Goal: Contribute content: Contribute content

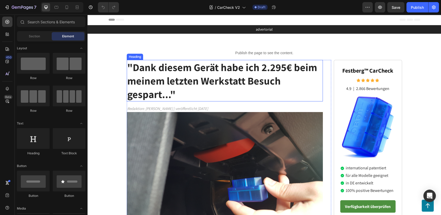
click at [141, 76] on strong ""Dank diesem Gerät habe ich 2.295€ beim meinem letzten Werkstatt Besuch gespart…" at bounding box center [222, 80] width 190 height 40
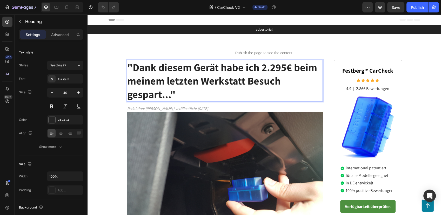
click at [131, 71] on strong ""Dank diesem Gerät habe ich 2.295€ beim meinem letzten Werkstatt Besuch gespart…" at bounding box center [222, 80] width 190 height 40
click at [173, 94] on p "Dank diesem Gerät habe ich 2.295€ beim meinem letzten Werkstatt Besuch gespart.…" at bounding box center [224, 80] width 195 height 40
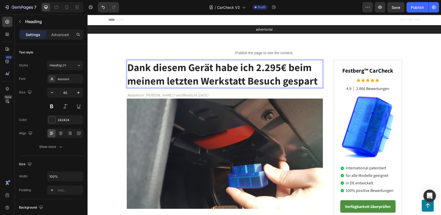
click at [130, 68] on strong "Dank diesem Gerät habe ich 2.295€ beim meinem letzten Werkstatt Besuch gespart" at bounding box center [222, 73] width 190 height 27
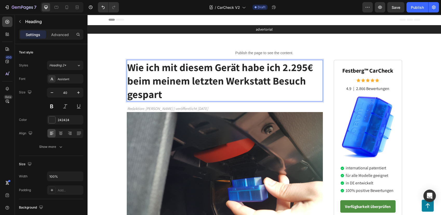
click at [251, 66] on strong "Wie ich mit diesem Gerät habe ich 2.295€ beim meinem letzten Werkstatt Besuch g…" at bounding box center [220, 80] width 186 height 40
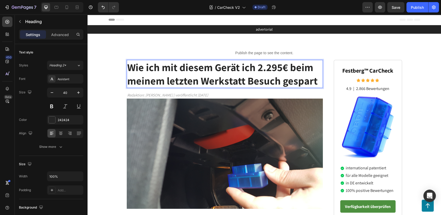
click at [250, 67] on strong "Wie ich mit diesem Gerät ich 2.295€ beim meinem letzten Werkstatt Besuch gespart" at bounding box center [222, 73] width 190 height 27
click at [261, 72] on strong "Wie ich mit diesem Gerät 2.295€ beim meinem letzten Werkstatt Besuch gespart" at bounding box center [222, 73] width 190 height 27
click at [282, 71] on strong "Wie ich mit diesem Gerät 2.295,95€ beim meinem letzten Werkstatt Besuch gespart" at bounding box center [222, 73] width 190 height 27
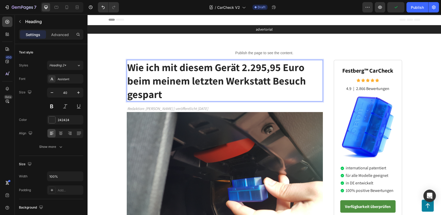
click at [174, 97] on p "Wie ich mit diesem Gerät 2.295,95 Euro beim meinem letzten Werkstatt Besuch ges…" at bounding box center [224, 80] width 195 height 40
click at [208, 67] on strong "Wie ich mit diesem Gerät 2.295,95 Euro beim meinem letzten Werkstatt Besuch ges…" at bounding box center [216, 80] width 179 height 40
click at [211, 67] on strong "Wie ich mit diesem Gerät 2.295,95 Euro beim meinem letzten Werkstatt Besuch ges…" at bounding box center [216, 80] width 179 height 40
click at [217, 63] on strong "Wie ich mit diesem Gerät 2.295,95 Euro beim meinem letzten Werkstatt Besuch ges…" at bounding box center [216, 80] width 179 height 40
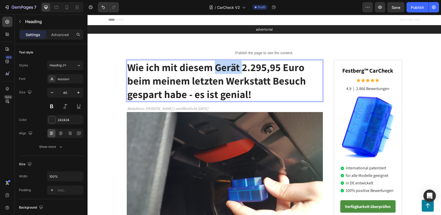
click at [217, 63] on strong "Wie ich mit diesem Gerät 2.295,95 Euro beim meinem letzten Werkstatt Besuch ges…" at bounding box center [216, 80] width 179 height 40
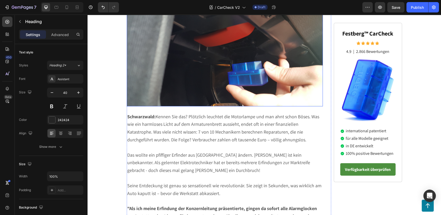
scroll to position [144, 0]
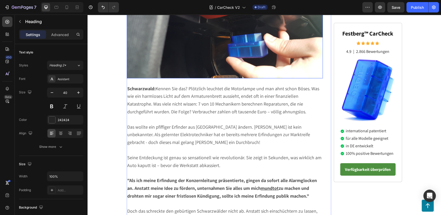
click at [178, 100] on p "Schwarzwald: Kennen Sie das? Plötzlich leuchtet die Motorlampe und man ahnt sch…" at bounding box center [224, 100] width 195 height 31
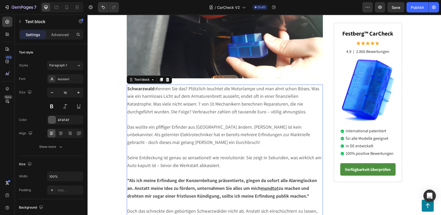
click at [160, 95] on span "Schwarzwald: Kennen Sie das? Plötzlich leuchtet die Motorlampe und man ahnt sch…" at bounding box center [223, 100] width 192 height 29
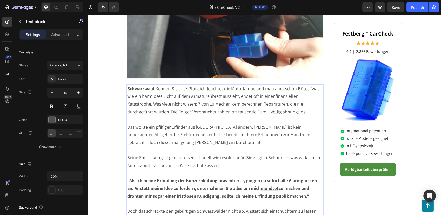
click at [160, 95] on span "Schwarzwald: Kennen Sie das? Plötzlich leuchtet die Motorlampe und man ahnt sch…" at bounding box center [223, 100] width 192 height 29
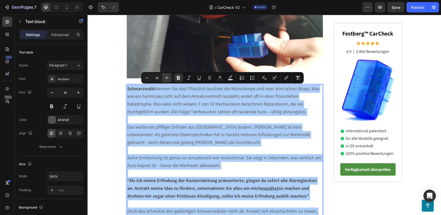
click at [167, 78] on icon "Editor contextual toolbar" at bounding box center [166, 77] width 5 height 5
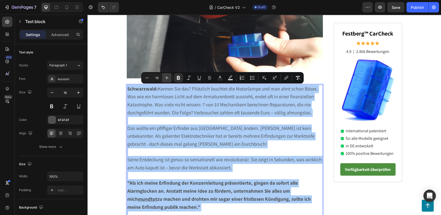
click at [167, 78] on icon "Editor contextual toolbar" at bounding box center [166, 77] width 5 height 5
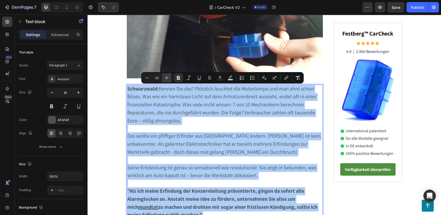
click at [167, 78] on icon "Editor contextual toolbar" at bounding box center [166, 77] width 5 height 5
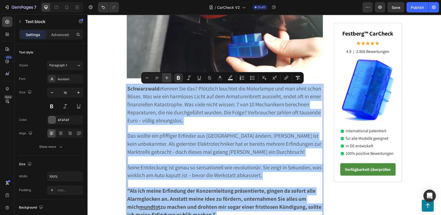
click at [167, 78] on icon "Editor contextual toolbar" at bounding box center [166, 77] width 5 height 5
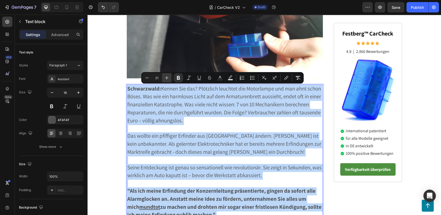
type input "22"
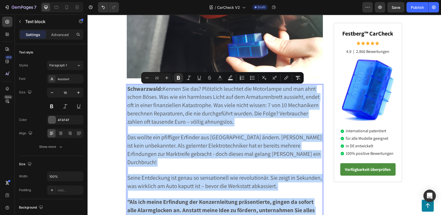
click at [170, 104] on span "Schwarzwald: Kennen Sie das? Plötzlich leuchtet die Motorlampe und man ahnt sch…" at bounding box center [223, 105] width 192 height 40
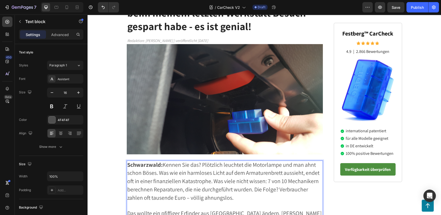
scroll to position [115, 0]
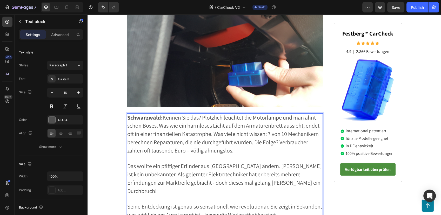
click at [167, 125] on span "Schwarzwald: Kennen Sie das? Plötzlich leuchtet die Motorlampe und man ahnt sch…" at bounding box center [223, 134] width 192 height 40
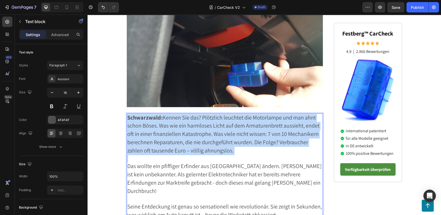
click at [167, 125] on span "Schwarzwald: Kennen Sie das? Plötzlich leuchtet die Motorlampe und man ahnt sch…" at bounding box center [223, 134] width 192 height 40
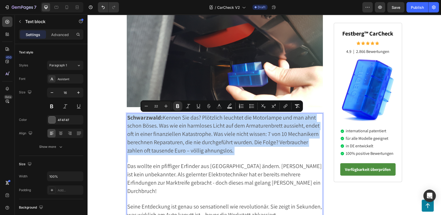
click at [167, 125] on span "Schwarzwald: Kennen Sie das? Plötzlich leuchtet die Motorlampe und man ahnt sch…" at bounding box center [223, 134] width 192 height 40
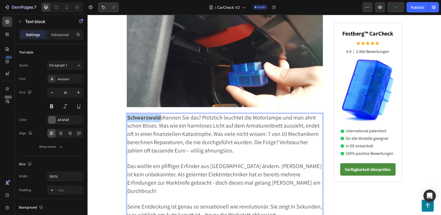
drag, startPoint x: 126, startPoint y: 118, endPoint x: 158, endPoint y: 121, distance: 31.8
click at [158, 121] on strong "Schwarzwald:" at bounding box center [144, 117] width 35 height 7
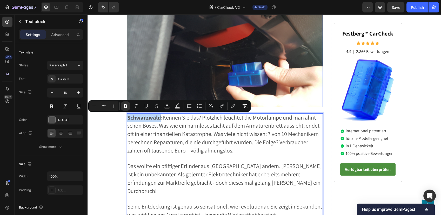
click at [200, 67] on img at bounding box center [225, 52] width 196 height 110
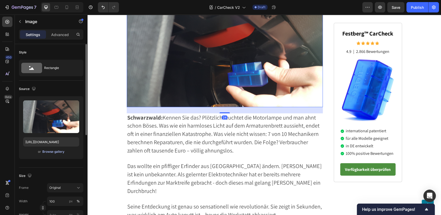
click at [47, 150] on div "Browse gallery" at bounding box center [53, 152] width 22 height 5
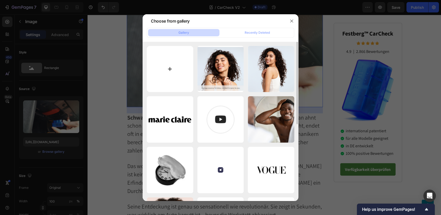
click at [178, 70] on input "file" at bounding box center [170, 69] width 46 height 46
type input "C:\fakepath\winner (10).png"
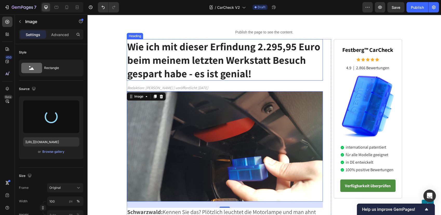
scroll to position [29, 0]
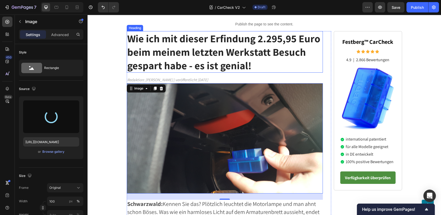
type input "https://cdn.shopify.com/s/files/1/0795/6539/0154/files/gempages_509582567423345…"
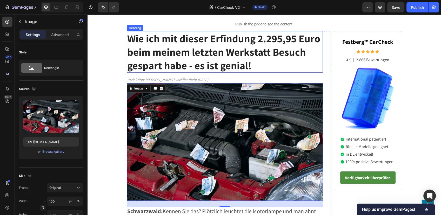
click at [177, 52] on strong "Wie ich mit dieser Erfindung 2.295,95 Euro beim meinem letzten Werkstatt Besuch…" at bounding box center [223, 52] width 193 height 40
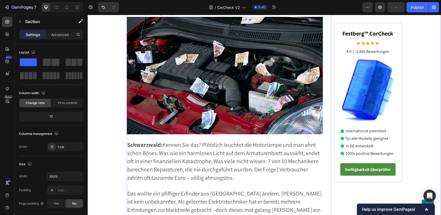
scroll to position [115, 0]
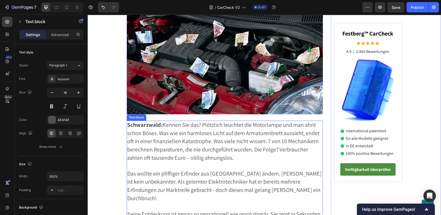
click at [185, 136] on span "Schwarzwald: Kennen Sie das? Plötzlich leuchtet die Motorlampe und man ahnt sch…" at bounding box center [223, 141] width 192 height 40
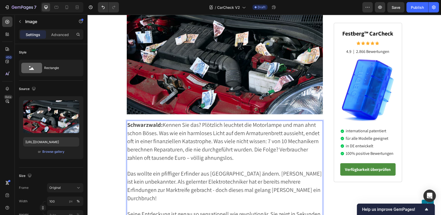
click at [199, 95] on img at bounding box center [225, 56] width 196 height 118
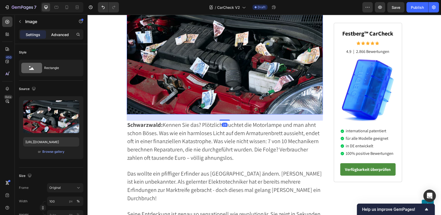
click at [60, 38] on div "Advanced" at bounding box center [60, 34] width 26 height 8
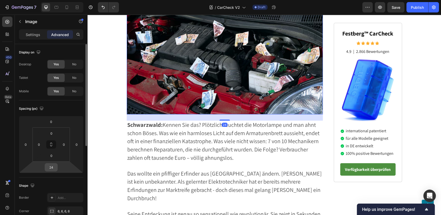
click at [52, 165] on input "24" at bounding box center [51, 168] width 10 height 8
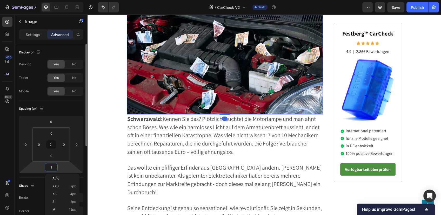
type input "10"
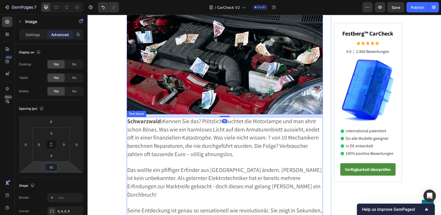
click at [145, 150] on p "Schwarzwald: Kennen Sie das? Plötzlich leuchtet die Motorlampe und man ahnt sch…" at bounding box center [224, 138] width 195 height 41
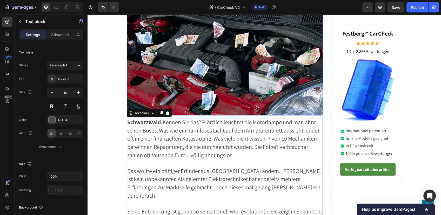
scroll to position [144, 0]
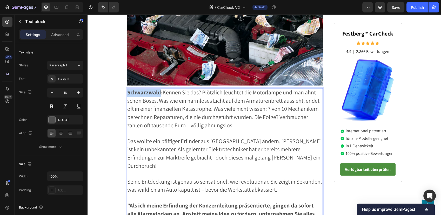
click at [155, 91] on strong "Schwarzwald:" at bounding box center [144, 92] width 35 height 7
click at [159, 93] on strong "Schwarzwald:" at bounding box center [144, 92] width 35 height 7
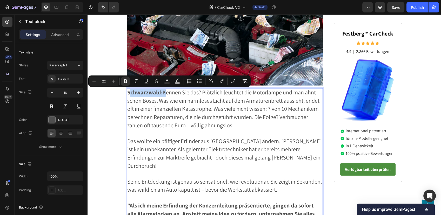
drag, startPoint x: 162, startPoint y: 94, endPoint x: 127, endPoint y: 89, distance: 35.1
click at [127, 90] on span "Schwarzwald: Kennen Sie das? Plötzlich leuchtet die Motorlampe und man ahnt sch…" at bounding box center [223, 109] width 192 height 40
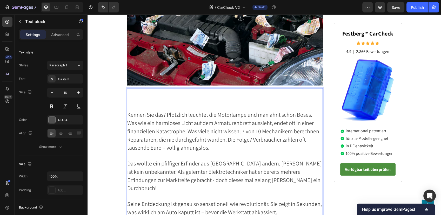
click at [144, 92] on p "Rich Text Editor. Editing area: main" at bounding box center [224, 93] width 195 height 8
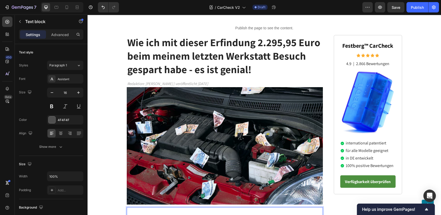
scroll to position [0, 0]
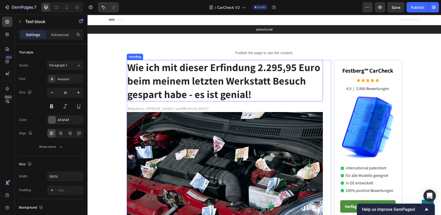
click at [142, 70] on strong "Wie ich mit dieser Erfindung 2.295,95 Euro beim meinem letzten Werkstatt Besuch…" at bounding box center [223, 80] width 193 height 40
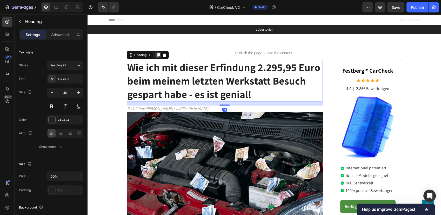
click at [157, 56] on icon at bounding box center [158, 55] width 3 height 4
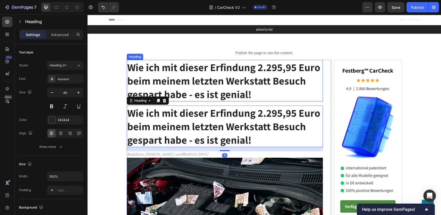
click at [161, 67] on strong "Wie ich mit dieser Erfindung 2.295,95 Euro beim meinem letzten Werkstatt Besuch…" at bounding box center [223, 80] width 193 height 40
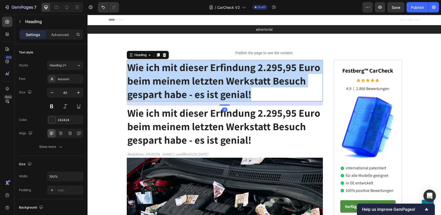
click at [161, 67] on strong "Wie ich mit dieser Erfindung 2.295,95 Euro beim meinem letzten Werkstatt Besuch…" at bounding box center [223, 80] width 193 height 40
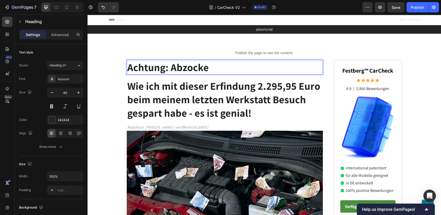
click at [161, 67] on strong "Achtung: Abzocke" at bounding box center [168, 66] width 82 height 13
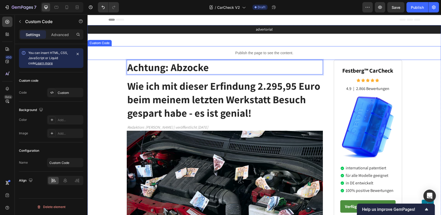
click at [120, 53] on p "Publish the page to see the content." at bounding box center [263, 52] width 353 height 5
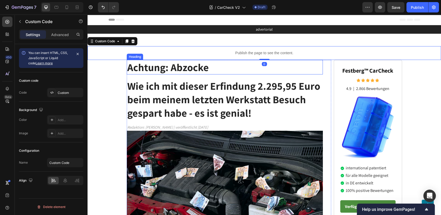
click at [155, 75] on div "⁠⁠⁠⁠⁠⁠⁠ Achtung: Abzocke Heading" at bounding box center [225, 67] width 196 height 15
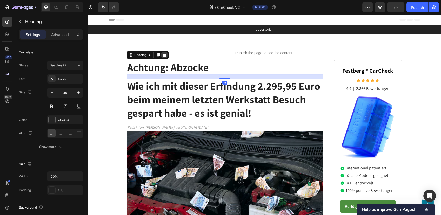
click at [163, 54] on icon at bounding box center [164, 55] width 3 height 4
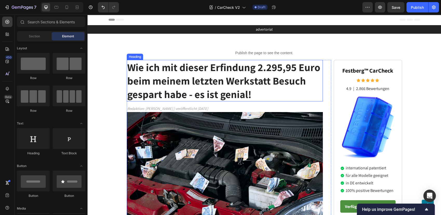
click at [151, 65] on strong "Wie ich mit dieser Erfindung 2.295,95 Euro beim meinem letzten Werkstatt Besuch…" at bounding box center [223, 80] width 193 height 40
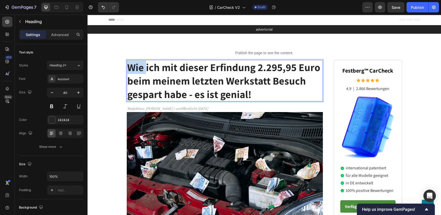
click at [133, 70] on strong "Wie ich mit dieser Erfindung 2.295,95 Euro beim meinem letzten Werkstatt Besuch…" at bounding box center [223, 80] width 193 height 40
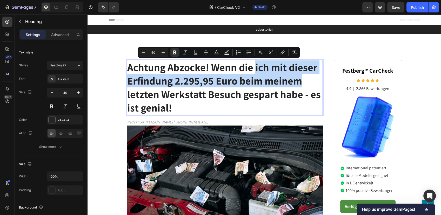
drag, startPoint x: 252, startPoint y: 70, endPoint x: 299, endPoint y: 83, distance: 48.9
click at [299, 83] on p "Achtung Abzocke! Wenn die ich mit dieser Erfindung 2.295,95 Euro beim meinem le…" at bounding box center [224, 87] width 195 height 54
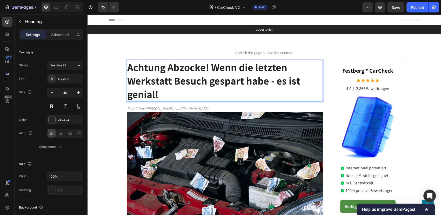
click at [272, 68] on strong "Achtung Abzocke! Wenn die letzten Werkstatt Besuch gespart habe - es ist genial!" at bounding box center [213, 80] width 173 height 40
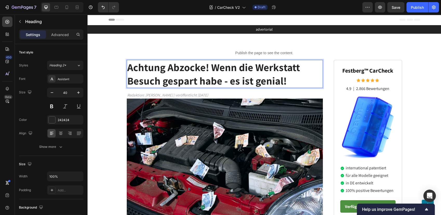
click at [142, 81] on strong "Achtung Abzocke! Wenn die Werkstatt Besuch gespart habe - es ist genial!" at bounding box center [213, 73] width 173 height 27
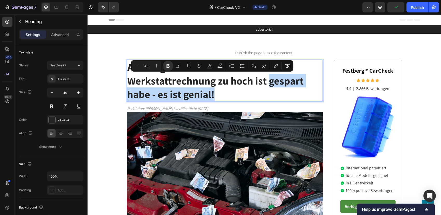
drag, startPoint x: 267, startPoint y: 83, endPoint x: 268, endPoint y: 96, distance: 12.5
click at [268, 96] on p "Achtung Abzocke! Wenn die Werkstattrechnung zu hoch ist gespart habe - es ist g…" at bounding box center [224, 80] width 195 height 40
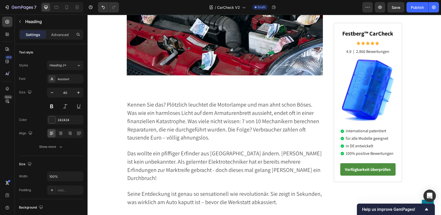
scroll to position [173, 0]
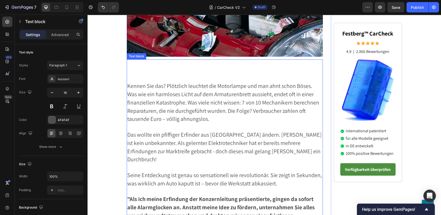
click at [154, 70] on p "Rich Text Editor. Editing area: main" at bounding box center [224, 71] width 195 height 8
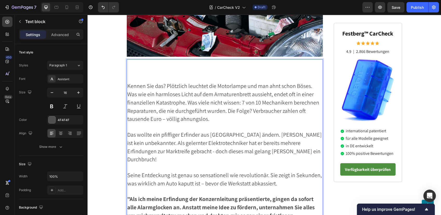
click at [133, 65] on p "Rich Text Editor. Editing area: main" at bounding box center [224, 64] width 195 height 8
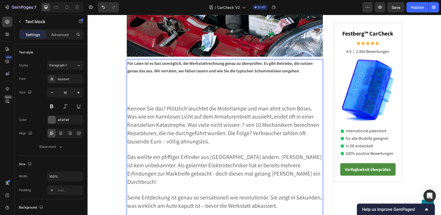
scroll to position [195, 0]
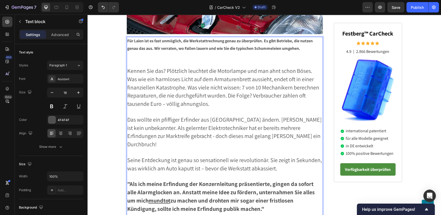
click at [158, 43] on strong "Für Laien ist es fast unmöglich, die Werkstattrechnung genau zu überprüfen. Es …" at bounding box center [219, 44] width 185 height 13
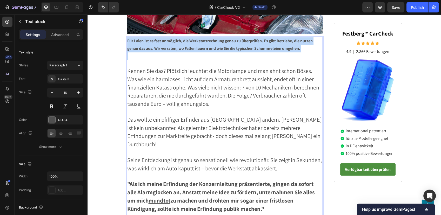
click at [158, 43] on strong "Für Laien ist es fast unmöglich, die Werkstattrechnung genau zu überprüfen. Es …" at bounding box center [219, 44] width 185 height 13
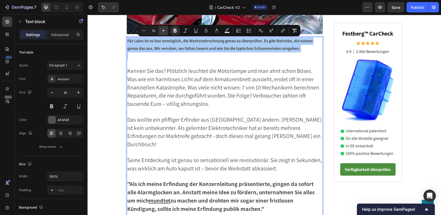
click at [162, 29] on icon "Editor contextual toolbar" at bounding box center [163, 30] width 5 height 5
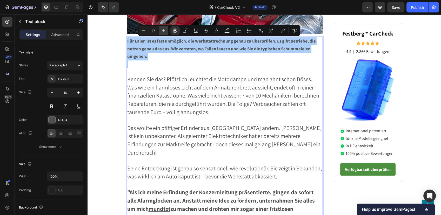
click at [162, 29] on icon "Editor contextual toolbar" at bounding box center [163, 30] width 5 height 5
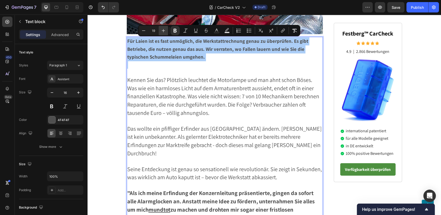
click at [162, 29] on icon "Editor contextual toolbar" at bounding box center [163, 30] width 5 height 5
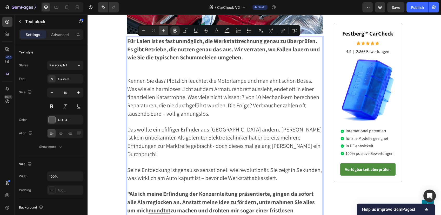
click at [162, 29] on icon "Editor contextual toolbar" at bounding box center [163, 30] width 5 height 5
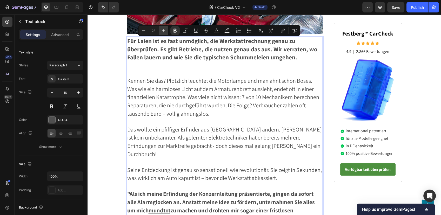
click at [162, 29] on icon "Editor contextual toolbar" at bounding box center [163, 30] width 5 height 5
type input "24"
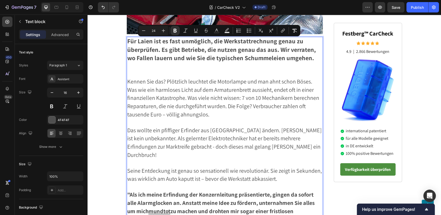
scroll to position [167, 0]
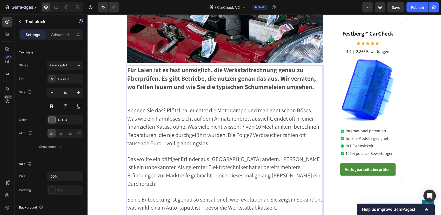
click at [203, 112] on span "Kennen Sie das? Plötzlich leuchtet die Motorlampe und man ahnt schon Böses. Was…" at bounding box center [223, 127] width 192 height 40
click at [146, 99] on p "Rich Text Editor. Editing area: main" at bounding box center [224, 103] width 195 height 8
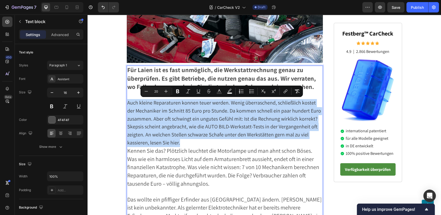
drag, startPoint x: 125, startPoint y: 103, endPoint x: 181, endPoint y: 140, distance: 67.7
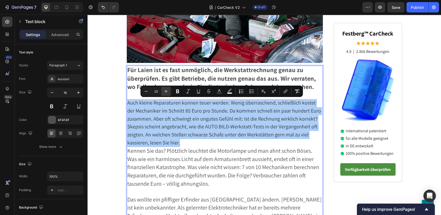
click at [166, 90] on icon "Editor contextual toolbar" at bounding box center [165, 91] width 5 height 5
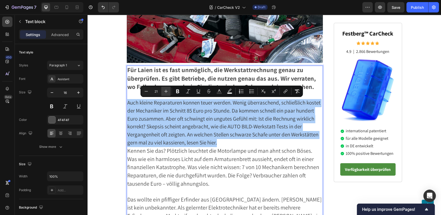
click at [166, 90] on icon "Editor contextual toolbar" at bounding box center [165, 91] width 5 height 5
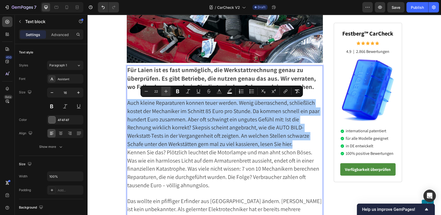
click at [166, 90] on icon "Editor contextual toolbar" at bounding box center [165, 91] width 5 height 5
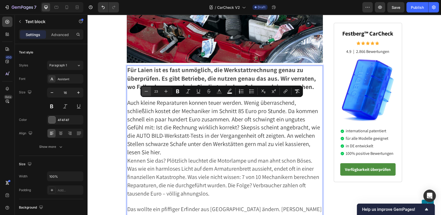
click at [147, 90] on icon "Editor contextual toolbar" at bounding box center [146, 91] width 5 height 5
type input "22"
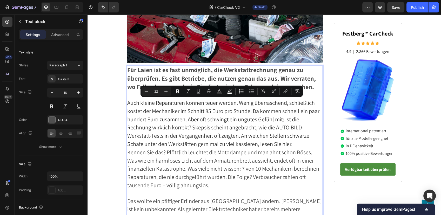
click at [159, 138] on span "Auch kleine Reparaturen konnen teuer werden. Wenig überraschend, schließlich ko…" at bounding box center [223, 123] width 192 height 49
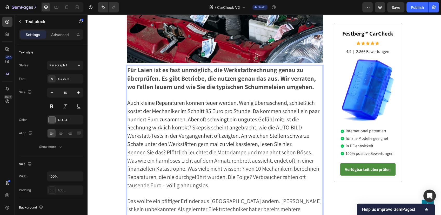
click at [209, 163] on span "Kennen Sie das? Plötzlich leuchtet die Motorlampe und man ahnt schon Böses. Was…" at bounding box center [223, 169] width 192 height 40
click at [309, 88] on strong "Für Laien ist es fast unmöglich, die Werkstattrechnung genau zu überprüfen. Es …" at bounding box center [221, 78] width 188 height 25
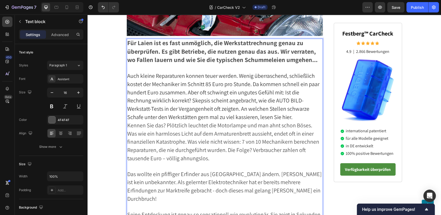
scroll to position [224, 0]
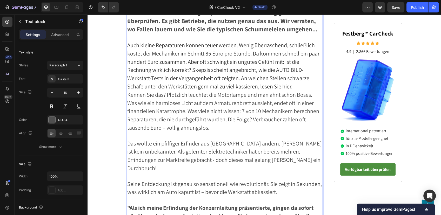
click at [189, 46] on span "Auch kleine Reparaturen konnen teuer werden. Wenig überraschend, schließlich ko…" at bounding box center [223, 66] width 192 height 49
click at [186, 63] on span "Auch kleine Reparaturen können teuer werden. Wenig überraschend, schließlich ko…" at bounding box center [223, 66] width 192 height 49
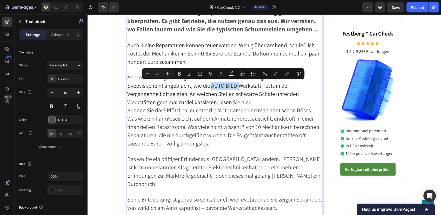
drag, startPoint x: 210, startPoint y: 85, endPoint x: 238, endPoint y: 84, distance: 27.8
click at [238, 84] on span "Aber oft schwingt ein ungutes Gefühl mit: Ist die Rechnung wirklich korrekt? Sk…" at bounding box center [215, 90] width 176 height 32
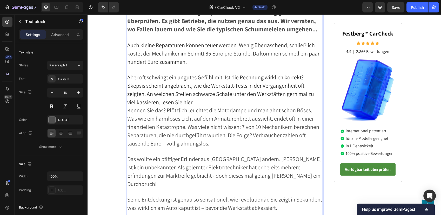
click at [203, 88] on span "Aber oft schwingt ein ungutes Gefühl mit: Ist die Rechnung wirklich korrekt? Sk…" at bounding box center [220, 90] width 187 height 32
click at [207, 103] on p "Aber oft schwingt ein ungutes Gefühl mit: Ist die Rechnung wirklich korrekt? Sk…" at bounding box center [224, 90] width 195 height 33
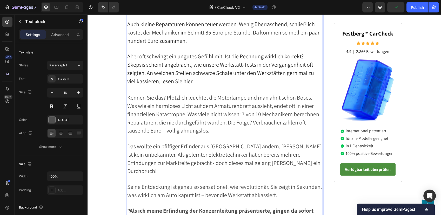
scroll to position [253, 0]
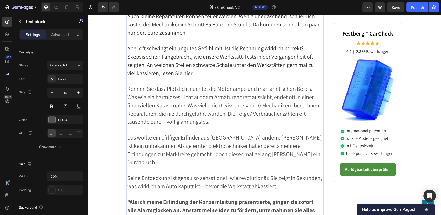
click at [172, 93] on span "Kennen Sie das? Plötzlich leuchtet die Motorlampe und man ahnt schon Böses. Was…" at bounding box center [223, 105] width 192 height 40
click at [168, 120] on span "Kennen Sie das? Plötzlich leuchtet die Motorlampe und man ahnt schon Böses. Was…" at bounding box center [223, 105] width 192 height 40
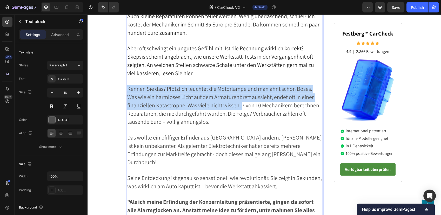
drag, startPoint x: 239, startPoint y: 107, endPoint x: 126, endPoint y: 90, distance: 114.4
click at [127, 90] on span "Kennen Sie das? Plötzlich leuchtet die Motorlampe und man ahnt schon Böses. Was…" at bounding box center [223, 105] width 192 height 40
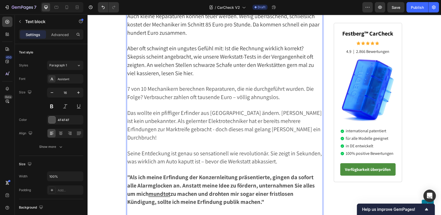
click at [276, 98] on span "7 von 10 Mechanikern berechnen Reparaturen, die nie durchgeführt wurden. Die Fo…" at bounding box center [220, 93] width 186 height 16
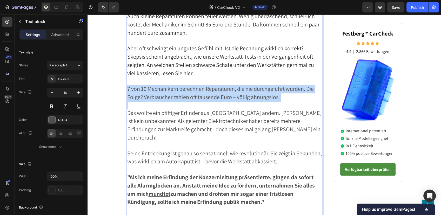
click at [276, 98] on span "7 von 10 Mechanikern berechnen Reparaturen, die nie durchgeführt wurden. Die Fo…" at bounding box center [220, 93] width 186 height 16
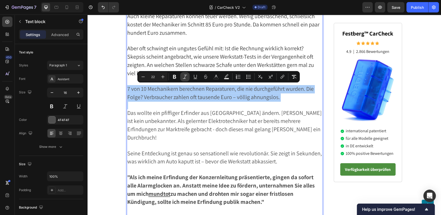
click at [175, 78] on icon "Editor contextual toolbar" at bounding box center [174, 77] width 3 height 4
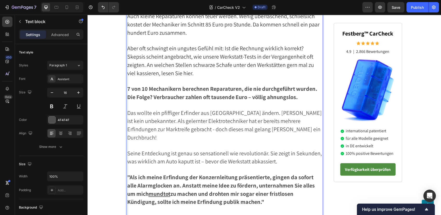
click at [186, 87] on strong "7 von 10 Mechanikern berechnen Reparaturen, die nie durchgeführt wurden. Die Fo…" at bounding box center [222, 93] width 190 height 16
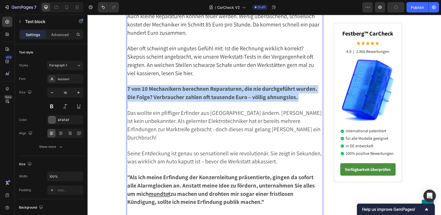
click at [186, 87] on strong "7 von 10 Mechanikern berechnen Reparaturen, die nie durchgeführt wurden. Die Fo…" at bounding box center [222, 93] width 190 height 16
click at [186, 64] on span "Aber oft schwingt ein ungutes Gefühl mit: Ist die Rechnung wirklich korrekt? Sk…" at bounding box center [220, 61] width 187 height 32
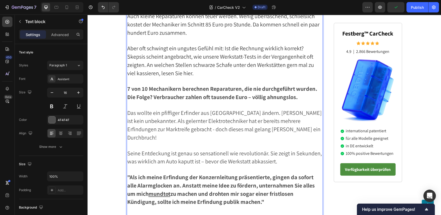
click at [194, 93] on strong "7 von 10 Mechanikern berechnen Reparaturen, die nie durchgeführt wurden. Die Fo…" at bounding box center [222, 93] width 190 height 16
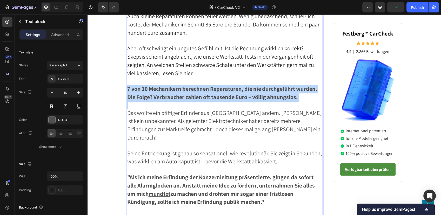
click at [194, 93] on strong "7 von 10 Mechanikern berechnen Reparaturen, die nie durchgeführt wurden. Die Fo…" at bounding box center [222, 93] width 190 height 16
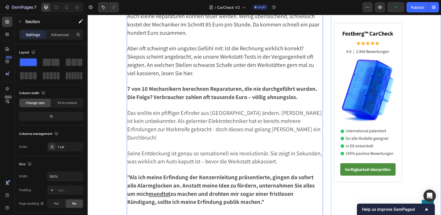
click at [178, 92] on p "7 von 10 Mechanikern berechnen Reparaturen, die nie durchgeführt wurden. Die Fo…" at bounding box center [224, 93] width 195 height 17
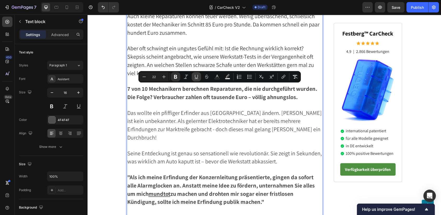
click at [199, 76] on button "Underline" at bounding box center [196, 76] width 9 height 9
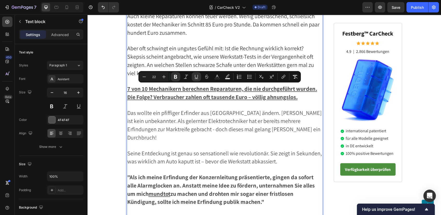
click at [212, 113] on span "Das wollte ein pfiffiger Erfinder aus Freudenstadt ändern. Martin Festberg ist …" at bounding box center [224, 125] width 194 height 32
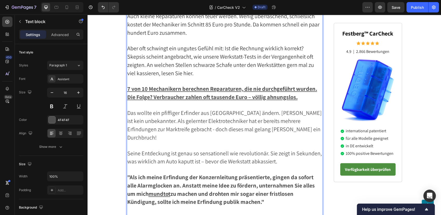
click at [299, 99] on p "7 von 10 Mechanikern berechnen Reparaturen, die nie durchgeführt wurden. Die Fo…" at bounding box center [224, 93] width 195 height 17
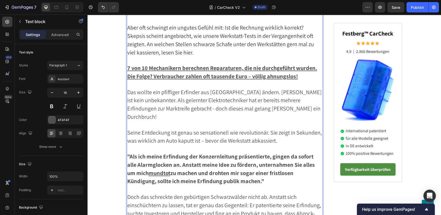
scroll to position [282, 0]
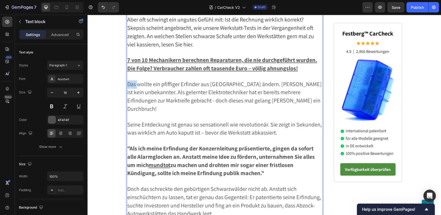
click at [127, 85] on span "Das wollte ein pfiffiger Erfinder aus Freudenstadt ändern. Martin Festberg ist …" at bounding box center [224, 96] width 194 height 32
click at [210, 84] on span "Doch damit ist jetzt Schluss! wollte ein pfiffiger Erfinder aus Freudenstadt än…" at bounding box center [222, 96] width 191 height 32
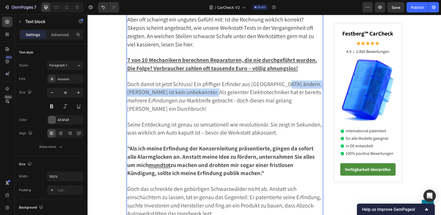
drag, startPoint x: 276, startPoint y: 93, endPoint x: 204, endPoint y: 91, distance: 72.2
click at [204, 91] on span "Doch damit ist jetzt Schluss! Ein pfiffiger Erfinder aus Freudenstadt ändern. M…" at bounding box center [224, 96] width 194 height 32
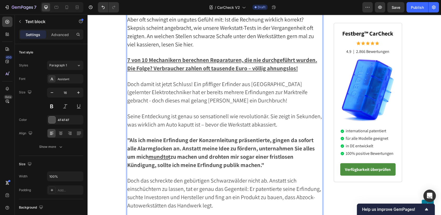
click at [193, 84] on span "Doch damit ist jetzt Schluss! Ein pfiffiger Erfinder aus Freudenstadt (gelernte…" at bounding box center [217, 92] width 180 height 24
click at [242, 83] on span "Doch damit ist jetzt Schluss! Der pfiffiger Erfinder aus Freudenstadt (gelernte…" at bounding box center [217, 92] width 180 height 24
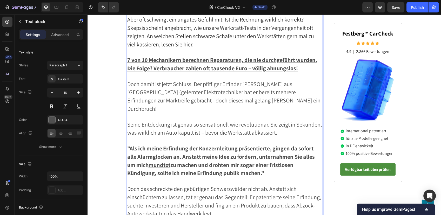
click at [220, 91] on span "Doch damit ist jetzt Schluss! Der pfiffiger Erfinder Martin Festberg aus Freude…" at bounding box center [223, 96] width 193 height 32
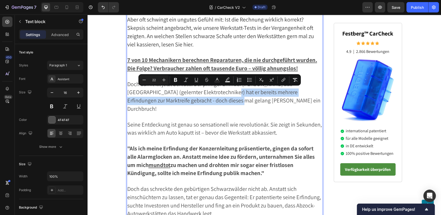
drag, startPoint x: 224, startPoint y: 93, endPoint x: 213, endPoint y: 102, distance: 14.0
click at [213, 102] on span "Doch damit ist jetzt Schluss! Der pfiffiger Erfinder Martin Festberg aus Freude…" at bounding box center [223, 96] width 193 height 32
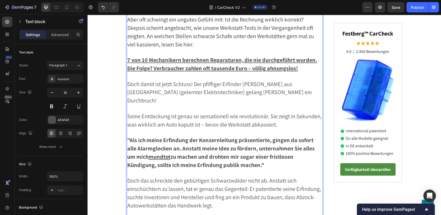
click at [245, 94] on span "Doch damit ist jetzt Schluss! Der pfiffiger Erfinder Martin Festberg aus Freude…" at bounding box center [219, 92] width 185 height 24
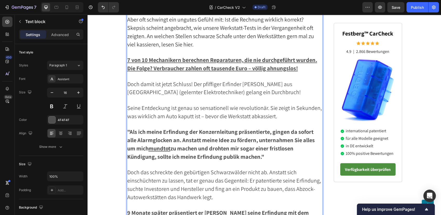
click at [200, 87] on span "Doch damit ist jetzt Schluss! Der pfiffiger Erfinder Martin Festberg aus Freude…" at bounding box center [213, 88] width 173 height 16
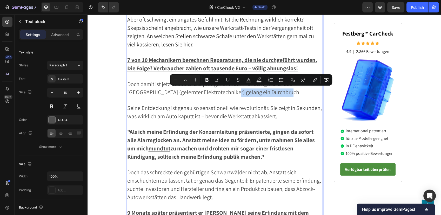
drag, startPoint x: 225, startPoint y: 92, endPoint x: 282, endPoint y: 91, distance: 57.4
click at [282, 91] on p "Doch damit ist jetzt Schluss! Der pfiffiger Erfinder Martin Festberg aus Freude…" at bounding box center [224, 88] width 195 height 17
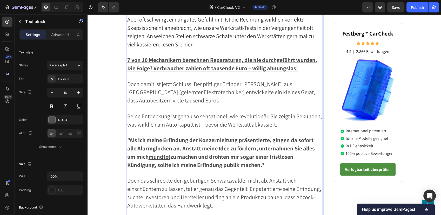
click at [159, 101] on span "Doch damit ist jetzt Schluss! Der pfiffiger Erfinder Martin Festberg aus Freude…" at bounding box center [221, 92] width 188 height 24
click at [212, 99] on span "Doch damit ist jetzt Schluss! Der pfiffiger Erfinder Martin Festberg aus Freude…" at bounding box center [221, 92] width 188 height 24
click at [236, 101] on p "Doch damit ist jetzt Schluss! Der pfiffiger Erfinder Martin Festberg aus Freude…" at bounding box center [224, 92] width 195 height 25
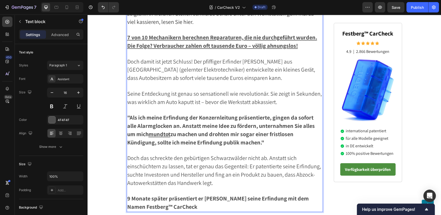
scroll to position [311, 0]
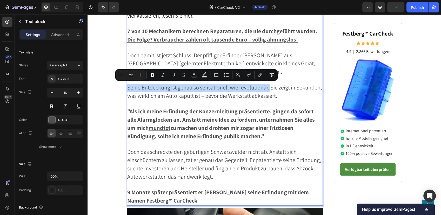
drag, startPoint x: 125, startPoint y: 85, endPoint x: 268, endPoint y: 88, distance: 142.6
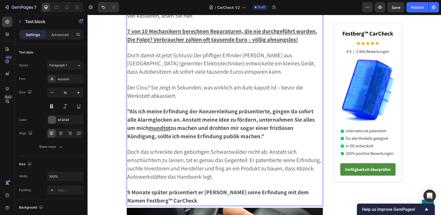
click at [154, 86] on span "Der Clou? Sie zeigt in Sekunden, was wirklich am Auto kaputt ist – bevor die We…" at bounding box center [215, 92] width 176 height 16
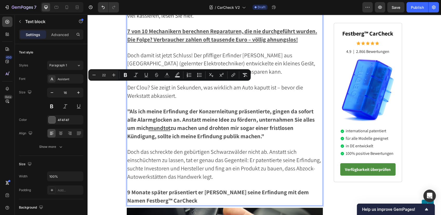
click at [152, 87] on span "Der Clou? Sie zeigt in Sekunden, was wirklich am Auto kaputt ist – bevor die We…" at bounding box center [215, 92] width 176 height 16
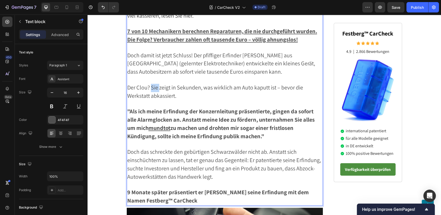
click at [152, 87] on span "Der Clou? Sie zeigt in Sekunden, was wirklich am Auto kaputt ist – bevor die We…" at bounding box center [215, 92] width 176 height 16
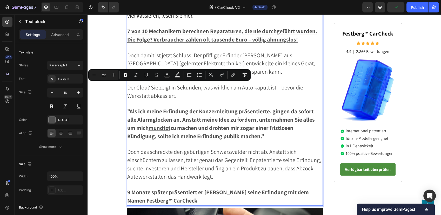
click at [200, 92] on p "Der Clou? Sie zeigt in Sekunden, was wirklich am Auto kaputt ist – bevor die We…" at bounding box center [224, 92] width 195 height 17
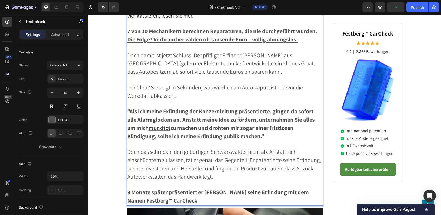
click at [176, 91] on p "Der Clou? Sie zeigt in Sekunden, was wirklich am Auto kaputt ist – bevor die We…" at bounding box center [224, 92] width 195 height 17
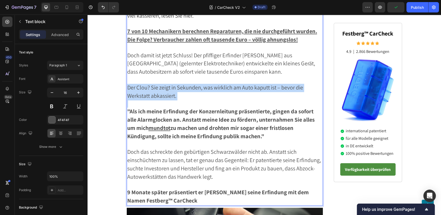
click at [176, 91] on p "Der Clou? Sie zeigt in Sekunden, was wirklich am Auto kaputt ist – bevor die We…" at bounding box center [224, 92] width 195 height 17
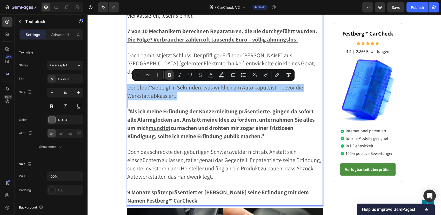
click at [170, 75] on icon "Editor contextual toolbar" at bounding box center [169, 75] width 3 height 4
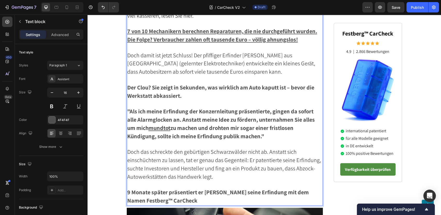
click at [179, 96] on p "Der Clou? Sie zeigt in Sekunden, was wirklich am Auto kaputt ist – bevor die We…" at bounding box center [224, 92] width 195 height 17
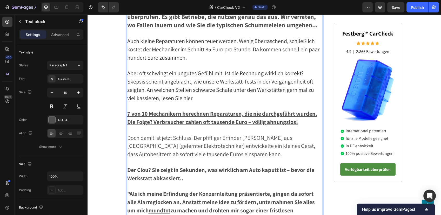
scroll to position [282, 0]
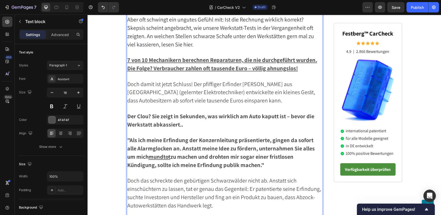
click at [179, 120] on strong "Der Clou? Sie zeigt in Sekunden, was wirklich am Auto kaputt ist – bevor die We…" at bounding box center [220, 121] width 187 height 16
click at [180, 126] on p "Der Clou? Sie zeigt in Sekunden, was wirklich am Auto kaputt ist – bevor die We…" at bounding box center [224, 121] width 195 height 17
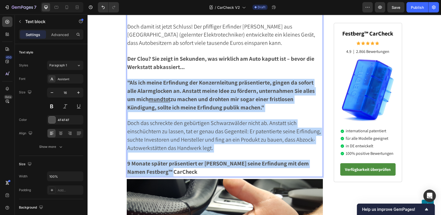
drag, startPoint x: 126, startPoint y: 81, endPoint x: 178, endPoint y: 168, distance: 101.6
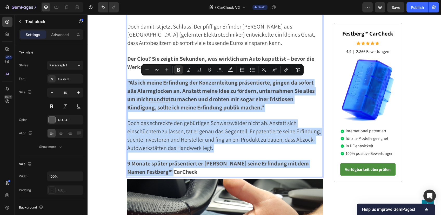
click at [195, 94] on strong ""Als ich meine Erfindung der Konzernleitung präsentierte, gingen da sofort alle…" at bounding box center [220, 95] width 187 height 32
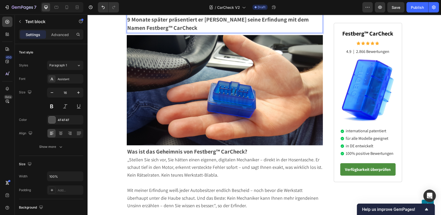
click at [201, 83] on img at bounding box center [225, 90] width 196 height 110
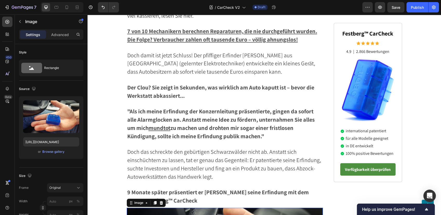
scroll to position [224, 0]
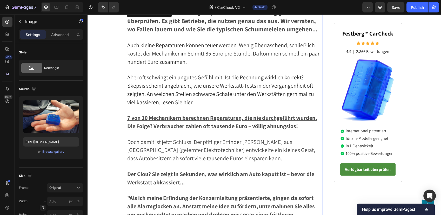
click at [201, 83] on span "Aber oft schwingt ein ungutes Gefühl mit: Ist die Rechnung wirklich korrekt? Sk…" at bounding box center [220, 90] width 187 height 32
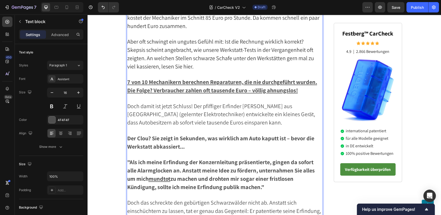
scroll to position [317, 0]
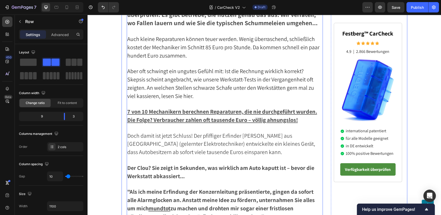
click at [139, 62] on p "Rich Text Editor. Editing area: main" at bounding box center [224, 64] width 195 height 8
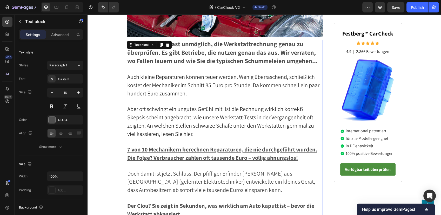
scroll to position [173, 0]
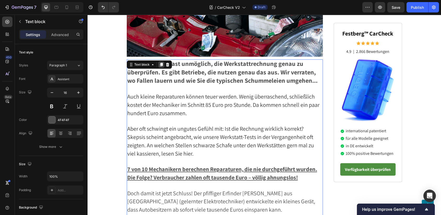
click at [160, 65] on icon at bounding box center [161, 65] width 4 height 4
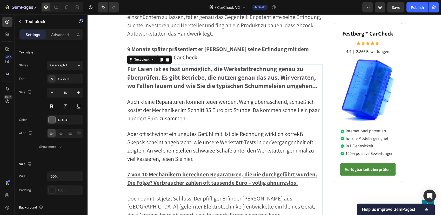
scroll to position [484, 0]
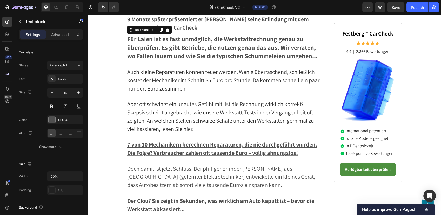
click at [162, 49] on strong "Für Laien ist es fast unmöglich, die Werkstattrechnung genau zu überprüfen. Es …" at bounding box center [222, 47] width 190 height 25
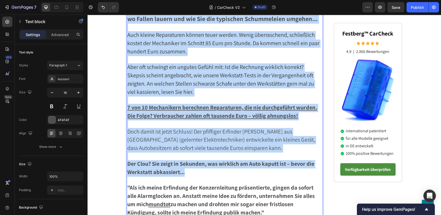
scroll to position [542, 0]
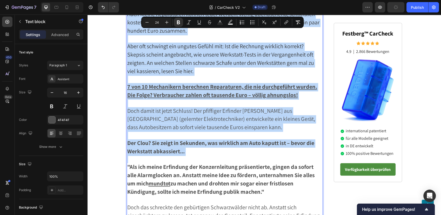
drag, startPoint x: 126, startPoint y: 36, endPoint x: 232, endPoint y: 157, distance: 160.6
click at [232, 157] on div "Für Laien ist es fast unmöglich, die Werkstattrechnung genau zu überprüfen. Es …" at bounding box center [225, 119] width 196 height 285
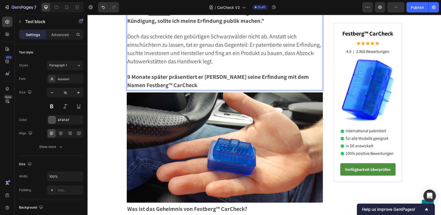
scroll to position [372, 0]
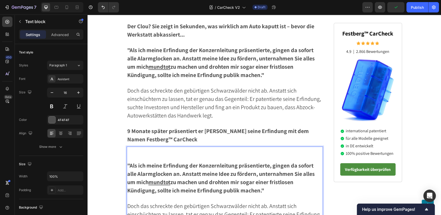
click at [139, 158] on p "Rich Text Editor. Editing area: main" at bounding box center [224, 159] width 195 height 8
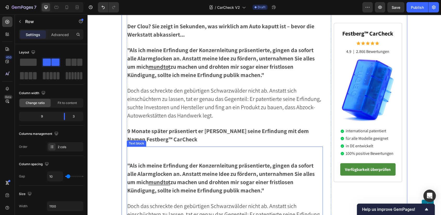
click at [127, 163] on strong ""Als ich meine Erfindung der Konzernleitung präsentierte, gingen da sofort alle…" at bounding box center [220, 178] width 187 height 32
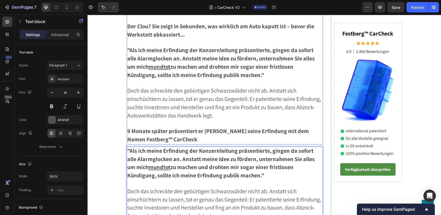
click at [184, 137] on p "9 Monate später präsentiert er stolz seine Erfindung mit dem Namen Festberg™ Ca…" at bounding box center [224, 135] width 195 height 17
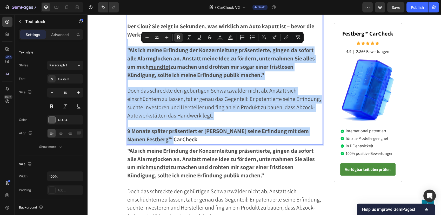
drag, startPoint x: 181, startPoint y: 136, endPoint x: 126, endPoint y: 45, distance: 106.3
click at [127, 45] on div "Für Laien ist es fast unmöglich, die Werkstattrechnung genau zu überprüfen. Es …" at bounding box center [225, 2] width 196 height 285
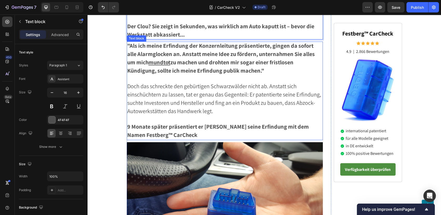
click at [200, 56] on strong ""Als ich meine Erfindung der Konzernleitung präsentierte, gingen da sofort alle…" at bounding box center [220, 58] width 187 height 32
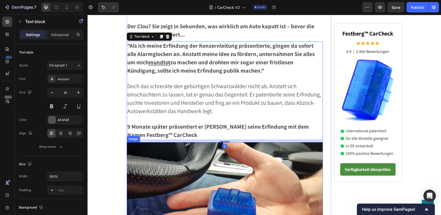
click at [214, 184] on img at bounding box center [225, 197] width 196 height 110
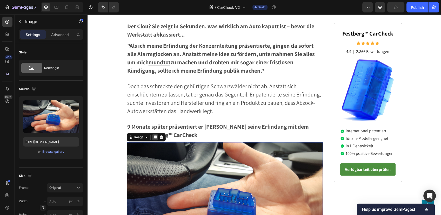
click at [153, 136] on icon at bounding box center [154, 138] width 3 height 4
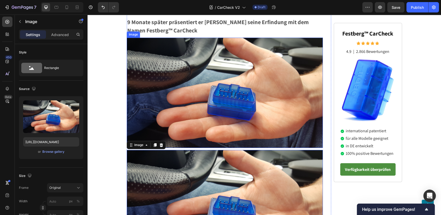
click at [192, 79] on img at bounding box center [225, 93] width 196 height 110
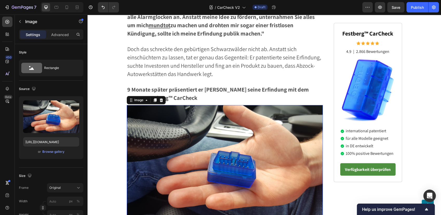
scroll to position [390, 0]
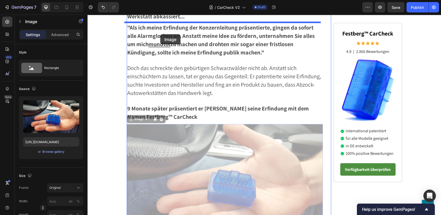
drag, startPoint x: 134, startPoint y: 117, endPoint x: 161, endPoint y: 32, distance: 88.2
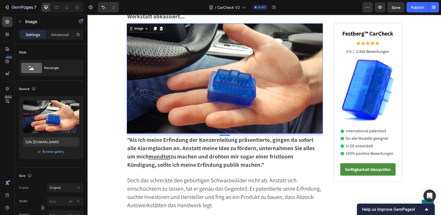
scroll to position [388, 0]
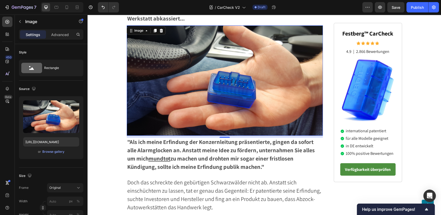
click at [179, 54] on img at bounding box center [225, 80] width 196 height 110
click at [50, 152] on div "Browse gallery" at bounding box center [53, 152] width 22 height 5
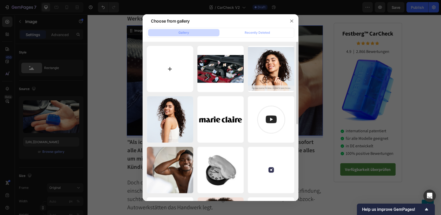
click at [172, 71] on input "file" at bounding box center [170, 69] width 46 height 46
type input "C:\fakepath\winner (11).png"
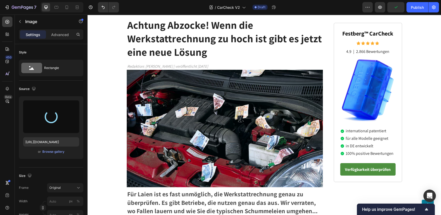
scroll to position [0, 0]
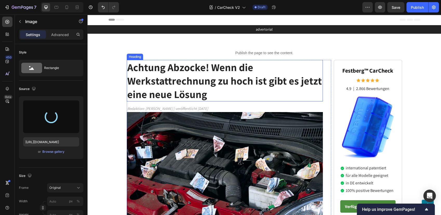
type input "https://cdn.shopify.com/s/files/1/0795/6539/0154/files/gempages_509582567423345…"
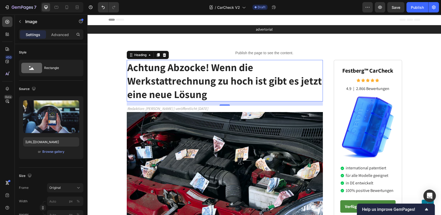
click at [208, 94] on p "⁠⁠⁠⁠⁠⁠⁠ Achtung Abzocke! Wenn die Werkstattrechnung zu hoch ist gibt es jetzt e…" at bounding box center [224, 80] width 195 height 40
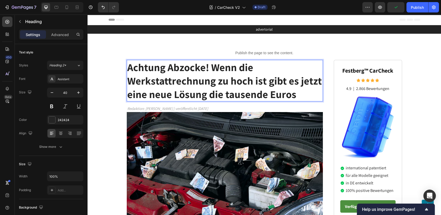
click at [205, 69] on strong "Achtung Abzocke! Wenn die Werkstattrechnung zu hoch ist gibt es jetzt eine neue…" at bounding box center [224, 80] width 194 height 40
click at [208, 66] on strong "Achtung Abzocke! Wenn die Werkstattrechnung zu hoch ist gibt es jetzt eine neue…" at bounding box center [224, 80] width 194 height 40
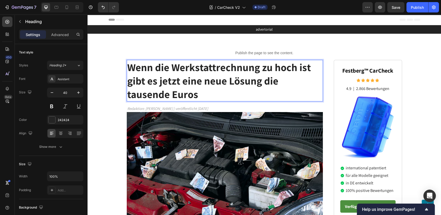
click at [157, 64] on strong "Wenn die Werkstattrechnung zu hoch ist gibt es jetzt eine neue Lösung die tause…" at bounding box center [219, 80] width 184 height 40
click at [166, 95] on p "Wenn Ihre Werkstattrechnung zu hoch ist gibt es jetzt eine neue Lösung die taus…" at bounding box center [224, 80] width 195 height 40
click at [279, 81] on strong "Wenn Ihre Werkstattrechnung zu hoch ist gibt es jetzt eine neue Lösung die taus…" at bounding box center [221, 80] width 188 height 40
click at [276, 83] on strong "Wenn Ihre Werkstattrechnung zu hoch ist gibt es jetzt eine neue Lösung die taus…" at bounding box center [221, 80] width 188 height 40
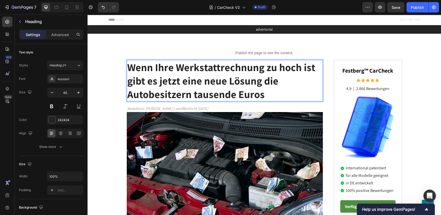
click at [276, 94] on p "Wenn Ihre Werkstattrechnung zu hoch ist gibt es jetzt eine neue Lösung die Auto…" at bounding box center [224, 80] width 195 height 40
click at [308, 69] on strong "Wenn Ihre Werkstattrechnung zu hoch ist gibt es jetzt eine neue Lösung die Auto…" at bounding box center [221, 80] width 188 height 40
click at [256, 84] on strong "Wenn Ihre Werkstattrechnung zu hoch ist, gibt es jetzt eine neue Lösung die Aut…" at bounding box center [222, 80] width 191 height 40
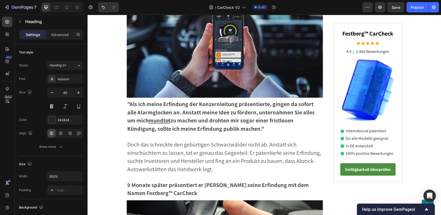
scroll to position [461, 0]
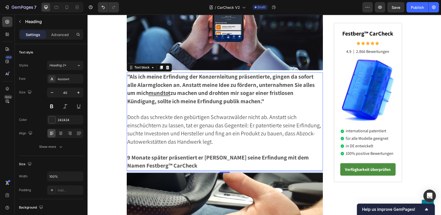
click at [182, 84] on strong ""Als ich meine Erfindung der Konzernleitung präsentierte, gingen da sofort alle…" at bounding box center [220, 89] width 187 height 32
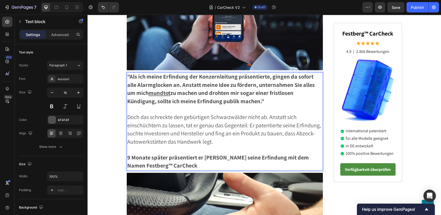
click at [180, 86] on strong ""Als ich meine Erfindung der Konzernleitung präsentierte, gingen da sofort alle…" at bounding box center [220, 89] width 187 height 32
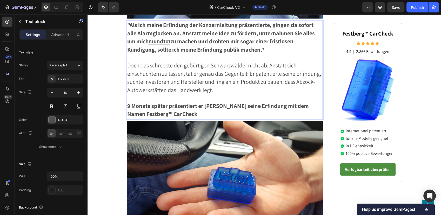
scroll to position [519, 0]
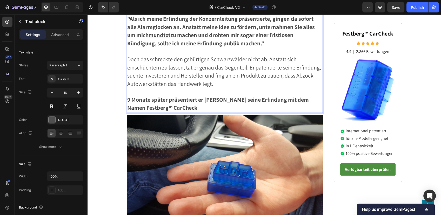
click at [175, 107] on strong "9 Monate später präsentiert er stolz seine Erfindung mit dem Namen Festberg™ Ca…" at bounding box center [217, 104] width 181 height 16
click at [167, 103] on strong "9 Monate später präsentiert er stolz seine Erfindung mit dem Namen Festberg™ Ca…" at bounding box center [217, 104] width 181 height 16
click at [175, 76] on span "Doch das schreckte den gebürtigen Schwarzwälder nicht ab. Anstatt sich einschüc…" at bounding box center [224, 72] width 194 height 32
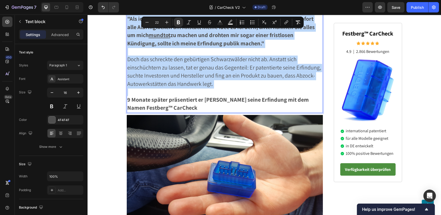
click at [157, 96] on strong "9 Monate später präsentiert er stolz seine Erfindung mit dem Namen Festberg™ Ca…" at bounding box center [217, 104] width 181 height 16
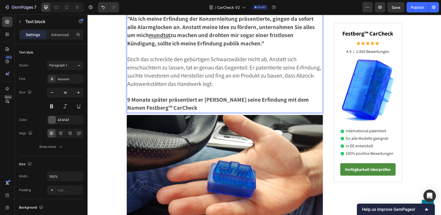
click at [156, 102] on strong "9 Monate später präsentiert er stolz seine Erfindung mit dem Namen Festberg™ Ca…" at bounding box center [217, 104] width 181 height 16
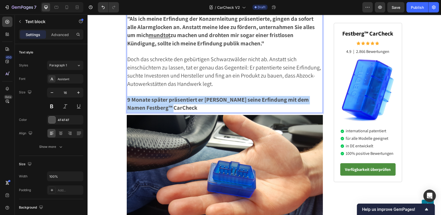
click at [156, 102] on strong "9 Monate später präsentiert er stolz seine Erfindung mit dem Namen Festberg™ Ca…" at bounding box center [217, 104] width 181 height 16
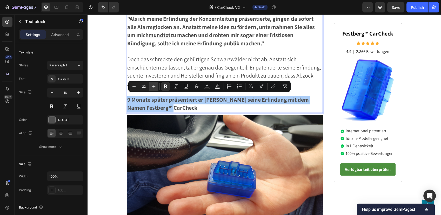
click at [152, 86] on icon "Editor contextual toolbar" at bounding box center [153, 86] width 5 height 5
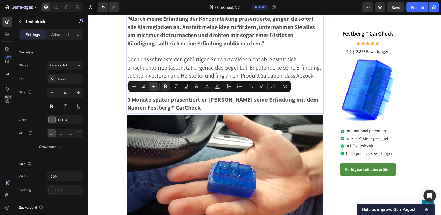
click at [152, 86] on icon "Editor contextual toolbar" at bounding box center [153, 86] width 5 height 5
type input "24"
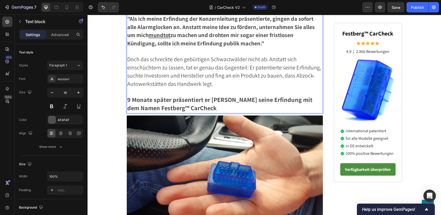
click at [178, 50] on p "Rich Text Editor. Editing area: main" at bounding box center [224, 52] width 195 height 8
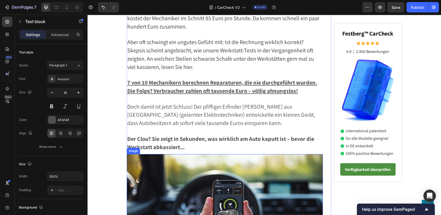
scroll to position [202, 0]
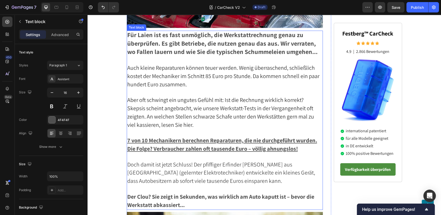
click at [176, 56] on strong "Für Laien ist es fast unmöglich, die Werkstattrechnung genau zu überprüfen. Es …" at bounding box center [222, 43] width 190 height 25
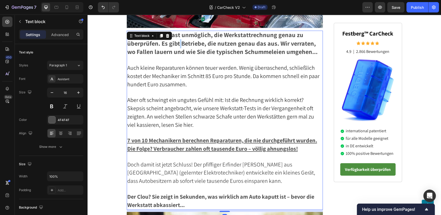
click at [176, 47] on strong "Für Laien ist es fast unmöglich, die Werkstattrechnung genau zu überprüfen. Es …" at bounding box center [222, 43] width 190 height 25
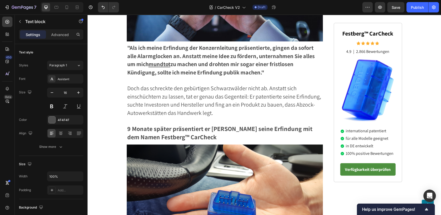
scroll to position [577, 0]
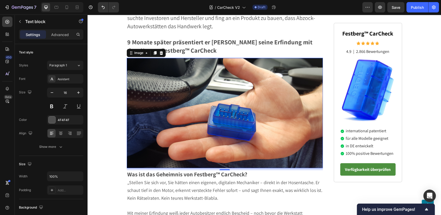
click at [214, 107] on img at bounding box center [225, 113] width 196 height 110
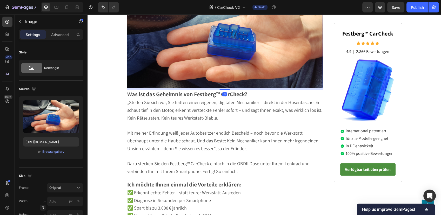
scroll to position [663, 0]
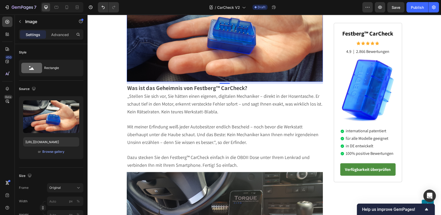
click at [191, 99] on span "„Stellen Sie sich vor, Sie hätten einen eigenen, digitalen Mechaniker – direkt …" at bounding box center [224, 104] width 195 height 22
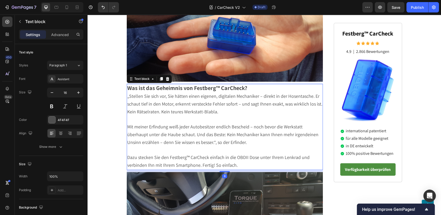
click at [188, 93] on span "„Stellen Sie sich vor, Sie hätten einen eigenen, digitalen Mechaniker – direkt …" at bounding box center [224, 104] width 195 height 22
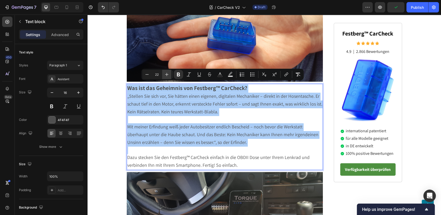
click at [166, 74] on icon "Editor contextual toolbar" at bounding box center [166, 74] width 5 height 5
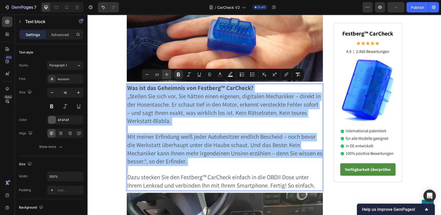
click at [166, 74] on icon "Editor contextual toolbar" at bounding box center [166, 74] width 5 height 5
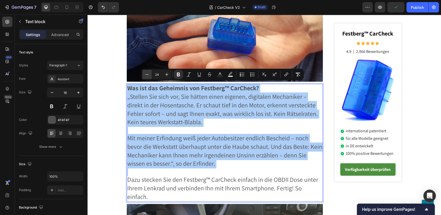
click at [148, 75] on icon "Editor contextual toolbar" at bounding box center [146, 74] width 3 height 0
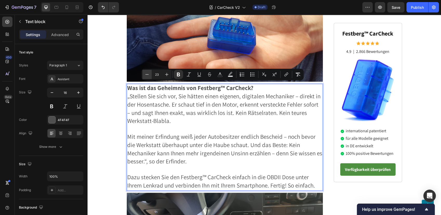
click at [145, 72] on icon "Editor contextual toolbar" at bounding box center [146, 74] width 5 height 5
type input "22"
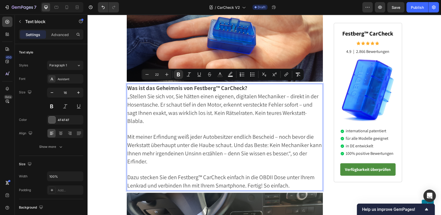
click at [152, 85] on strong "Was ist das Geheimnis von Festberg™ CarCheck?" at bounding box center [187, 87] width 120 height 7
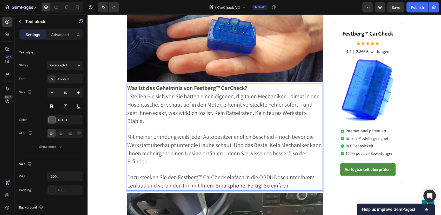
click at [152, 85] on strong "Was ist das Geheimnis von Festberg™ CarCheck?" at bounding box center [187, 87] width 120 height 7
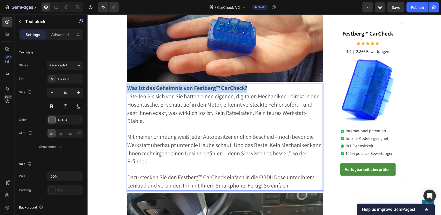
click at [152, 85] on strong "Was ist das Geheimnis von Festberg™ CarCheck?" at bounding box center [187, 87] width 120 height 7
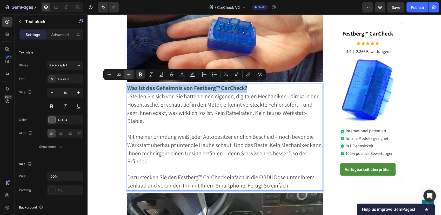
click at [129, 75] on icon "Editor contextual toolbar" at bounding box center [128, 74] width 3 height 3
type input "24"
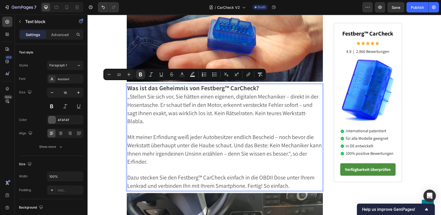
click at [179, 118] on p "„Stellen Sie sich vor, Sie hätten einen eigenen, digitalen Mechaniker – direkt …" at bounding box center [224, 109] width 195 height 33
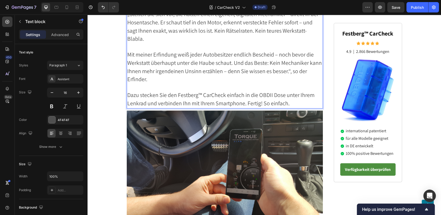
scroll to position [779, 0]
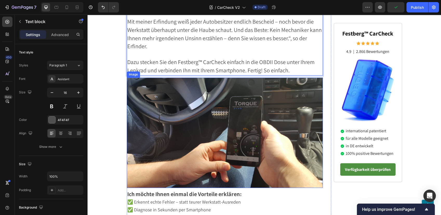
click at [211, 108] on img at bounding box center [225, 133] width 196 height 110
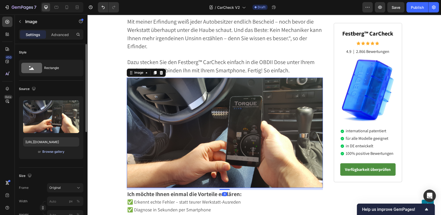
click at [50, 151] on div "Browse gallery" at bounding box center [53, 152] width 22 height 5
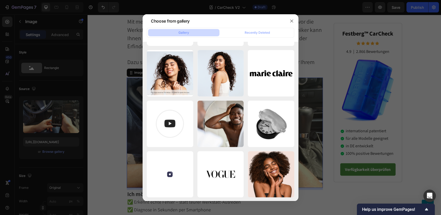
scroll to position [3, 0]
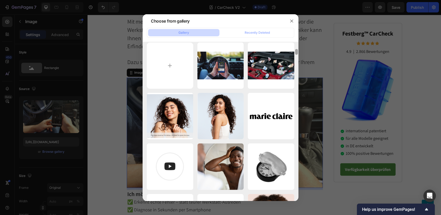
drag, startPoint x: 297, startPoint y: 167, endPoint x: 292, endPoint y: 42, distance: 125.5
click at [295, 49] on div at bounding box center [296, 52] width 3 height 6
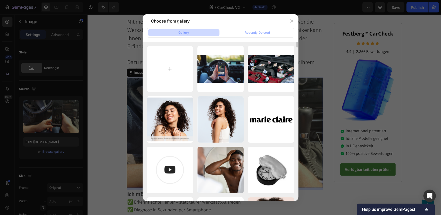
click at [167, 70] on input "file" at bounding box center [170, 69] width 46 height 46
click at [293, 24] on button "button" at bounding box center [291, 21] width 8 height 8
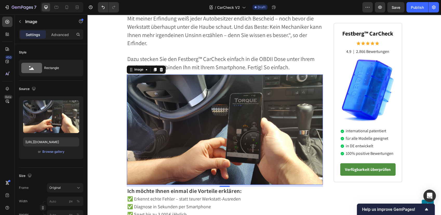
scroll to position [808, 0]
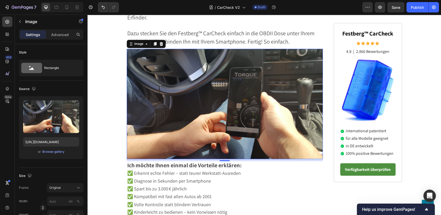
click at [218, 96] on img at bounding box center [225, 104] width 196 height 110
click at [53, 151] on div "Browse gallery" at bounding box center [53, 152] width 22 height 5
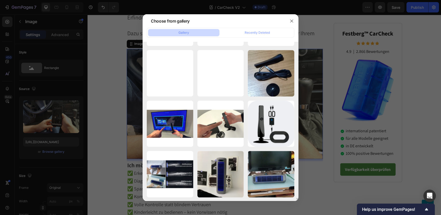
scroll to position [12168, 0]
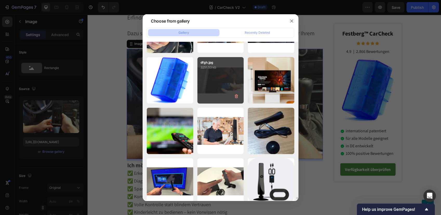
click at [226, 82] on div "dfgh.jpg 3251.53 kb" at bounding box center [220, 80] width 46 height 46
type input "https://cdn.shopify.com/s/files/1/0795/6539/0154/files/gempages_509582567423345…"
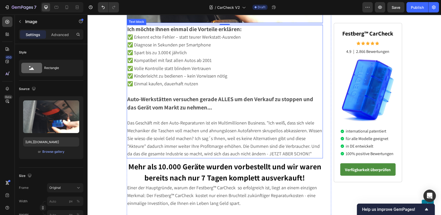
scroll to position [952, 0]
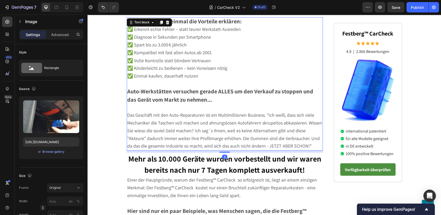
click at [174, 57] on span "✅ Volle Kontrolle statt blindem Vertrauen" at bounding box center [169, 60] width 84 height 6
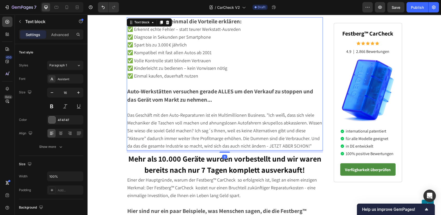
click at [168, 42] on span "✅ Spart bis zu 3.000 € jährlich" at bounding box center [156, 45] width 59 height 6
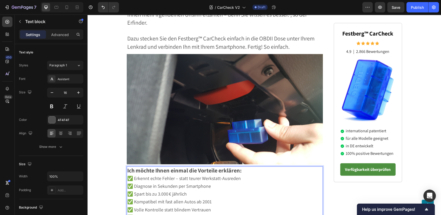
scroll to position [836, 0]
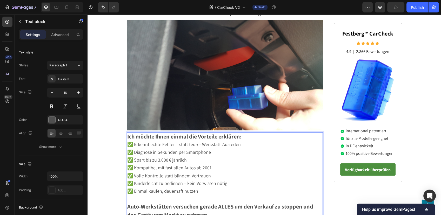
click at [182, 134] on strong "Ich möchte Ihnen einmal die Vorteile erklären:" at bounding box center [184, 136] width 114 height 7
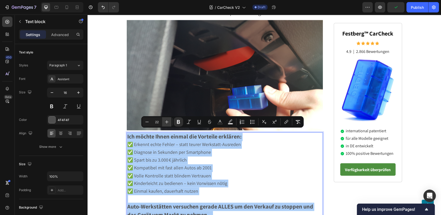
click at [164, 121] on button "Plus" at bounding box center [166, 121] width 9 height 9
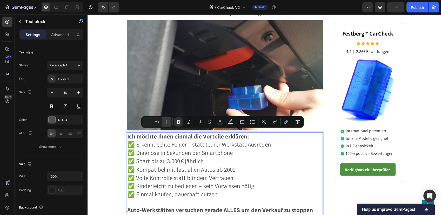
click at [164, 121] on button "Plus" at bounding box center [166, 121] width 9 height 9
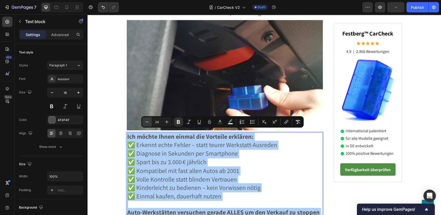
click at [145, 122] on icon "Editor contextual toolbar" at bounding box center [146, 121] width 5 height 5
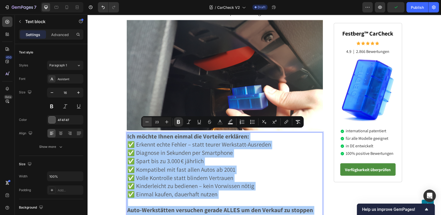
click at [145, 122] on icon "Editor contextual toolbar" at bounding box center [146, 121] width 5 height 5
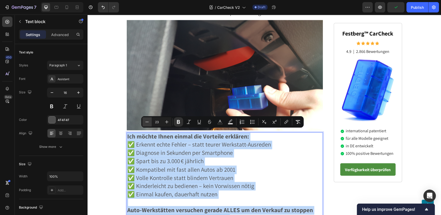
type input "22"
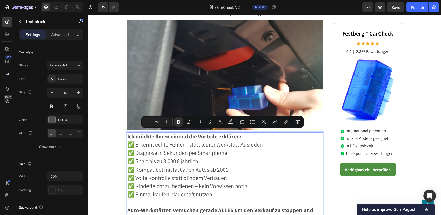
click at [151, 133] on strong "Ich möchte Ihnen einmal die Vorteile erklären:" at bounding box center [184, 136] width 114 height 7
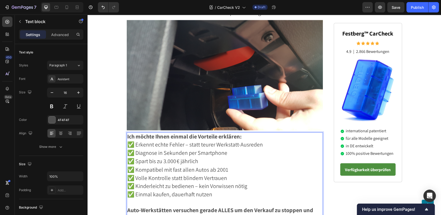
click at [150, 133] on strong "Ich möchte Ihnen einmal die Vorteile erklären:" at bounding box center [184, 136] width 114 height 7
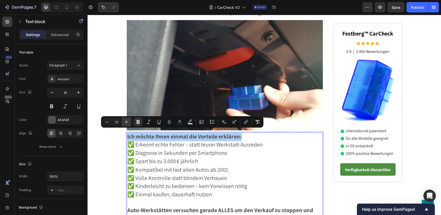
click at [127, 123] on icon "Editor contextual toolbar" at bounding box center [126, 121] width 5 height 5
type input "24"
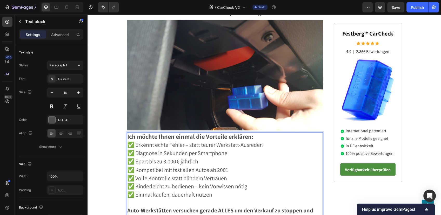
click at [182, 143] on span "✅ Erkennt echte Fehler – statt teurer Werkstatt-Ausreden" at bounding box center [195, 144] width 136 height 7
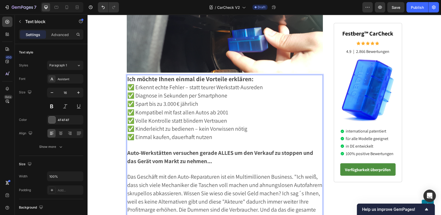
scroll to position [923, 0]
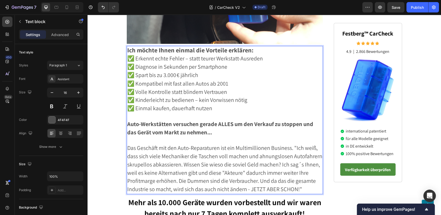
click at [170, 129] on strong "Auto-Werkstätten versuchen gerade ALLES um den Verkauf zu stoppen und das Gerät…" at bounding box center [220, 128] width 186 height 16
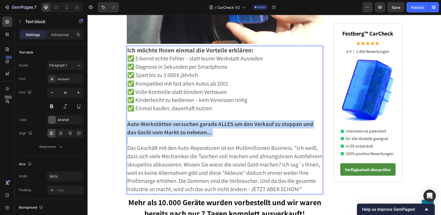
click at [170, 129] on strong "Auto-Werkstätten versuchen gerade ALLES um den Verkauf zu stoppen und das Gerät…" at bounding box center [220, 128] width 186 height 16
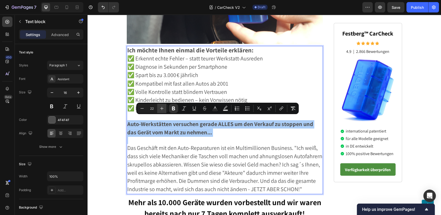
click at [159, 109] on button "Plus" at bounding box center [161, 108] width 9 height 9
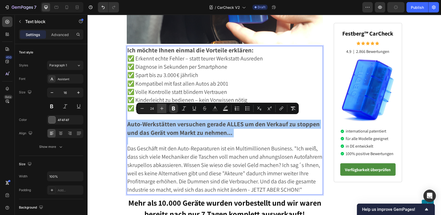
click at [159, 109] on button "Plus" at bounding box center [161, 108] width 9 height 9
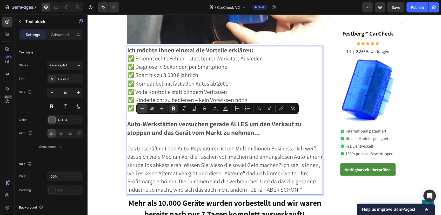
click at [143, 109] on icon "Editor contextual toolbar" at bounding box center [141, 108] width 3 height 0
type input "24"
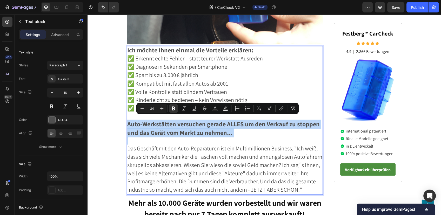
click at [157, 131] on strong "Auto-Werkstätten versuchen gerade ALLES um den Verkauf zu stoppen und das Gerät…" at bounding box center [223, 128] width 192 height 17
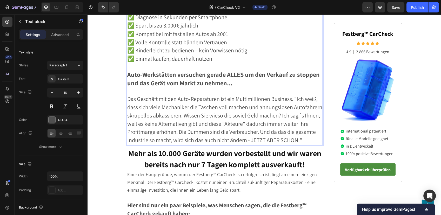
scroll to position [980, 0]
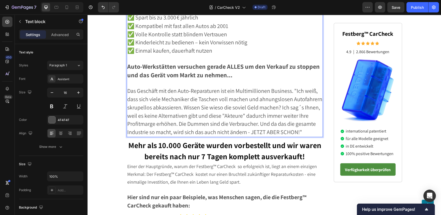
click at [151, 102] on span "Das Geschäft mit den Auto-Reparaturen ist ein Multimillionen Business. "Ich wei…" at bounding box center [224, 111] width 195 height 49
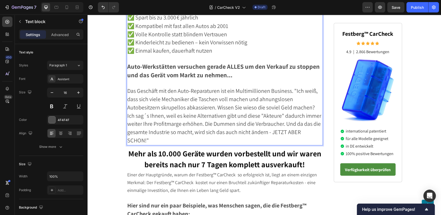
click at [290, 93] on span "Das Geschäft mit den Auto-Reparaturen ist ein Multimillionen Business. "Ich wei…" at bounding box center [224, 115] width 194 height 57
click at [157, 103] on span "Das Geschäft mit den Auto-Reparaturen ist ein Multimillionen Business. "Ich wei…" at bounding box center [224, 115] width 194 height 57
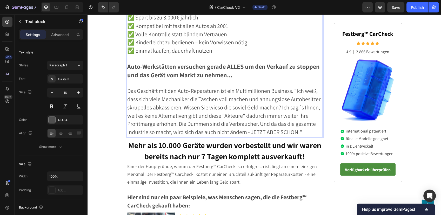
click at [152, 120] on span "Das Geschäft mit den Auto-Reparaturen ist ein Multimillionen Business. "Ich wei…" at bounding box center [223, 111] width 193 height 49
click at [149, 121] on span "Das Geschäft mit den Auto-Reparaturen ist ein Multimillionen Business. "Ich wei…" at bounding box center [223, 111] width 193 height 49
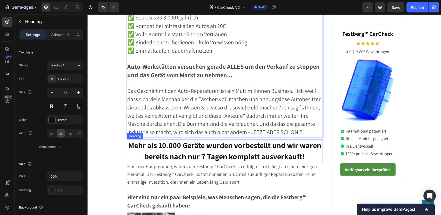
click at [204, 146] on strong "Mehr als 10.000 Geräte wurden vorbestellt und wir waren bereits nach nur 7 Tage…" at bounding box center [224, 151] width 193 height 22
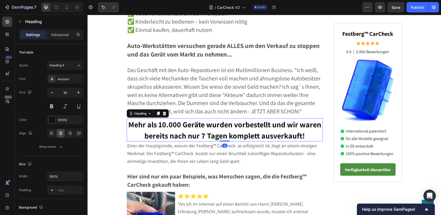
scroll to position [1009, 0]
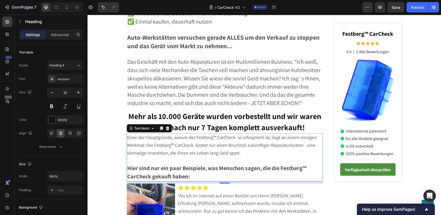
click at [210, 136] on p "Einer der Hauptgründe, warum der Festberg™ CarCheck so erfolgreich ist, liegt a…" at bounding box center [224, 145] width 195 height 23
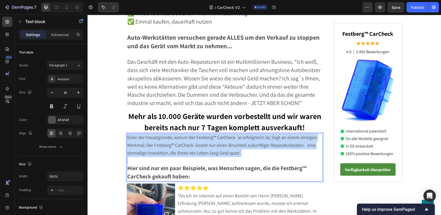
click at [210, 136] on p "Einer der Hauptgründe, warum der Festberg™ CarCheck so erfolgreich ist, liegt a…" at bounding box center [224, 145] width 195 height 23
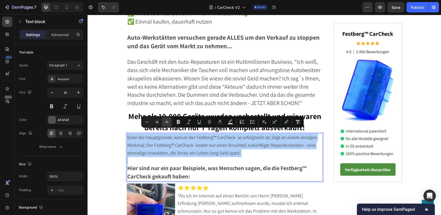
click at [165, 122] on icon "Editor contextual toolbar" at bounding box center [166, 121] width 5 height 5
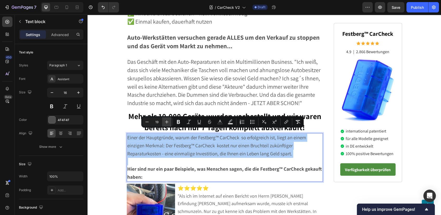
click at [165, 122] on icon "Editor contextual toolbar" at bounding box center [166, 121] width 5 height 5
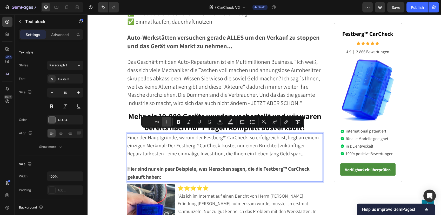
click at [165, 122] on icon "Editor contextual toolbar" at bounding box center [166, 121] width 5 height 5
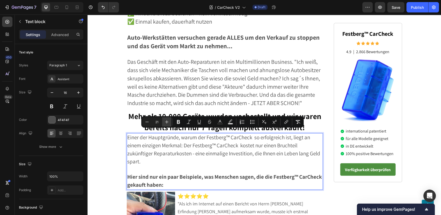
click at [165, 122] on icon "Editor contextual toolbar" at bounding box center [166, 121] width 5 height 5
type input "22"
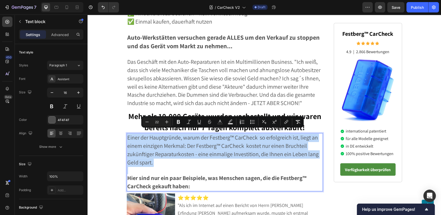
click at [172, 169] on p "Rich Text Editor. Editing area: main" at bounding box center [224, 171] width 195 height 8
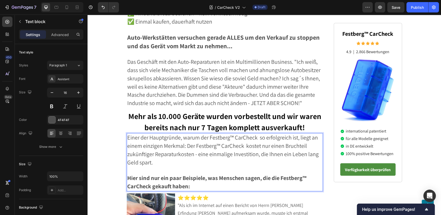
click at [168, 179] on strong "Hier sind nur ein paar Beispiele, was Menschen sagen, die die Festberg™ CarChec…" at bounding box center [216, 182] width 179 height 16
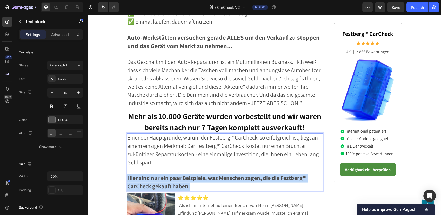
click at [168, 179] on strong "Hier sind nur ein paar Beispiele, was Menschen sagen, die die Festberg™ CarChec…" at bounding box center [216, 182] width 179 height 16
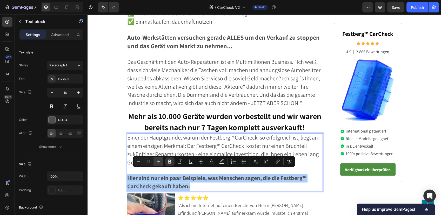
click at [155, 162] on icon "Editor contextual toolbar" at bounding box center [157, 161] width 5 height 5
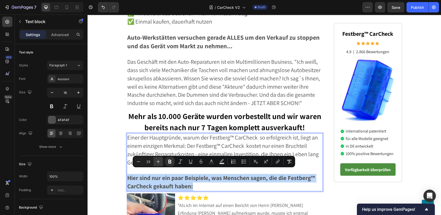
type input "24"
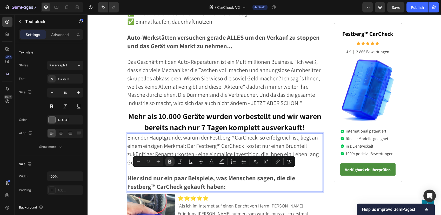
click at [176, 144] on span "Einer der Hauptgründe, warum der Festberg™ CarCheck so erfolgreich ist, liegt a…" at bounding box center [222, 150] width 191 height 32
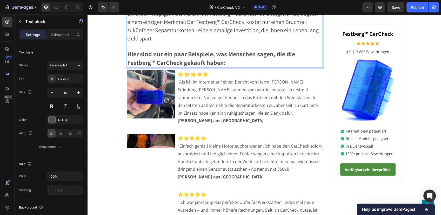
scroll to position [1154, 0]
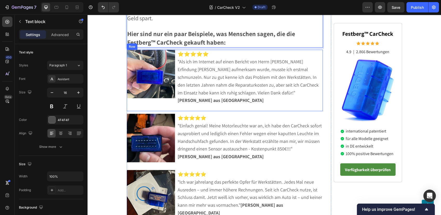
click at [258, 98] on div "Image ⭐⭐⭐⭐⭐ "Als ich im Internet auf einen Bericht von Herrn Festbergs Erfindun…" at bounding box center [225, 81] width 196 height 62
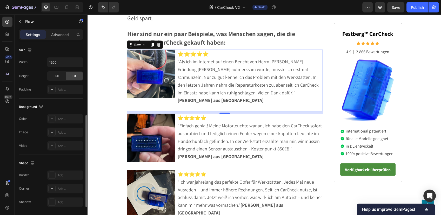
scroll to position [173, 0]
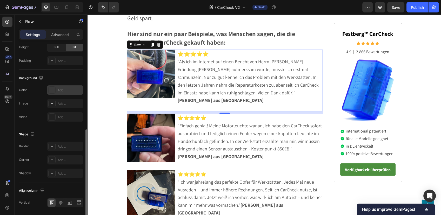
click at [64, 90] on div "Add..." at bounding box center [70, 90] width 24 height 5
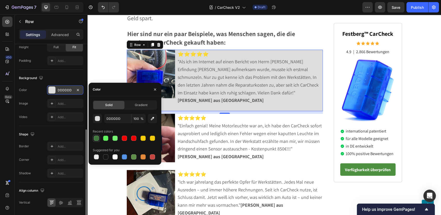
click at [96, 138] on div at bounding box center [96, 138] width 5 height 5
type input "3F773D"
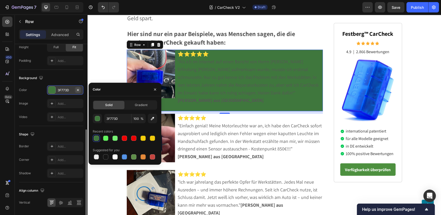
click at [78, 89] on icon "button" at bounding box center [78, 90] width 2 height 2
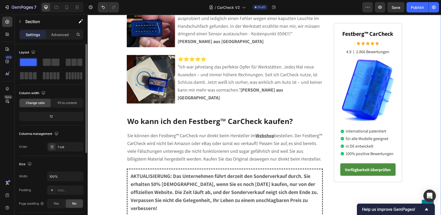
scroll to position [1269, 0]
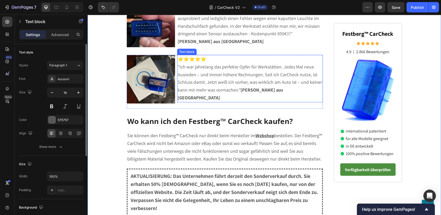
click at [206, 64] on span ""Ich war jahrelang das perfekte Opfer für Werkstätten. Jedes Mal neue Ausreden …" at bounding box center [250, 82] width 144 height 37
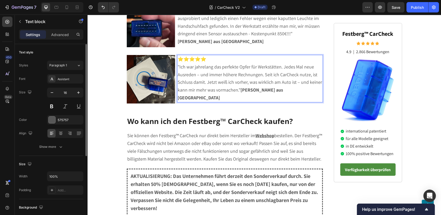
click at [206, 64] on span ""Ich war jahrelang das perfekte Opfer für Werkstätten. Jedes Mal neue Ausreden …" at bounding box center [250, 82] width 144 height 37
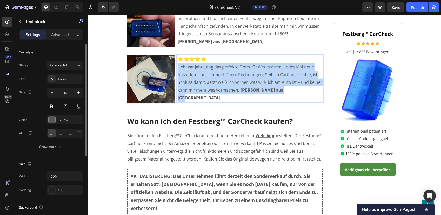
click at [206, 64] on span ""Ich war jahrelang das perfekte Opfer für Werkstätten. Jedes Mal neue Ausreden …" at bounding box center [250, 82] width 144 height 37
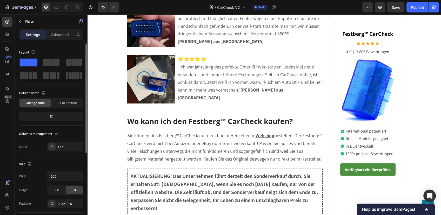
click at [207, 116] on h2 "Wo kann ich den Festberg™ CarCheck kaufen?" at bounding box center [225, 121] width 196 height 10
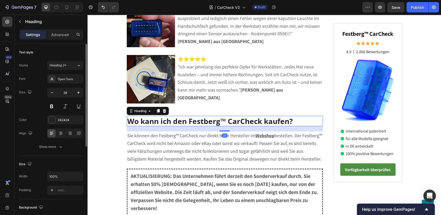
click at [207, 116] on h2 "Wo kann ich den Festberg™ CarCheck kaufen?" at bounding box center [225, 121] width 196 height 10
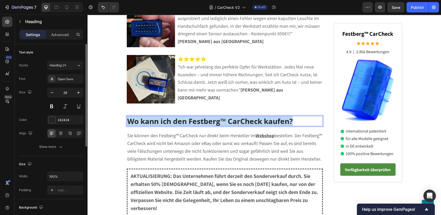
click at [207, 117] on p "Wo kann ich den Festberg™ CarCheck kaufen?" at bounding box center [224, 121] width 195 height 9
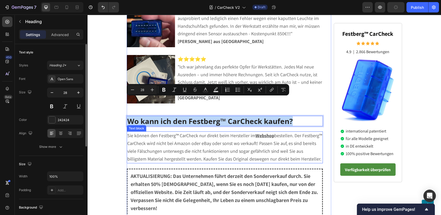
click at [177, 133] on span "bestellen. Der Festberg™ CarCheck wird nicht bei Amazon oder eBay oder sonst wo…" at bounding box center [224, 147] width 195 height 29
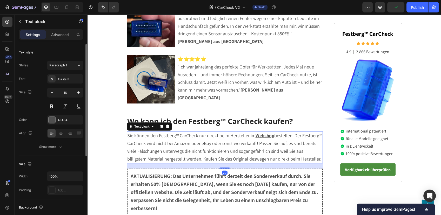
click at [177, 133] on span "bestellen. Der Festberg™ CarCheck wird nicht bei Amazon oder eBay oder sonst wo…" at bounding box center [224, 147] width 195 height 29
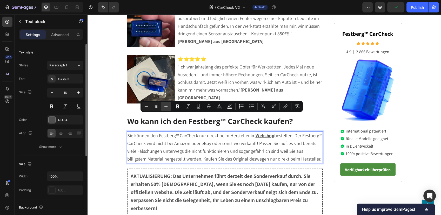
click at [164, 105] on icon "Editor contextual toolbar" at bounding box center [165, 106] width 5 height 5
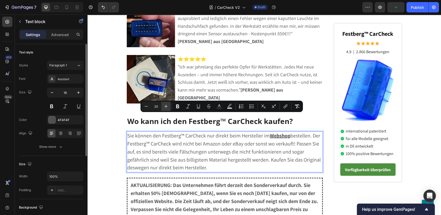
click at [164, 105] on icon "Editor contextual toolbar" at bounding box center [165, 106] width 5 height 5
type input "22"
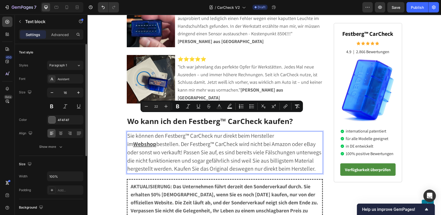
click at [274, 132] on span "Sie können den Festberg™ CarCheck nur direkt beim Hersteller im" at bounding box center [200, 140] width 147 height 16
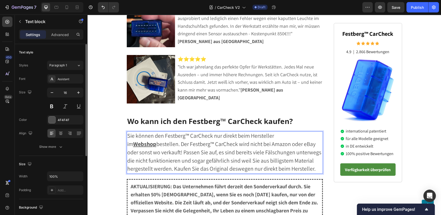
click at [156, 140] on u "Webshop" at bounding box center [144, 143] width 23 height 7
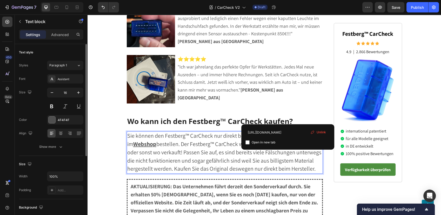
click at [153, 140] on span "bestellen. Der Festberg™ CarCheck wird nicht bei Amazon oder eBay oder sonst wo…" at bounding box center [224, 156] width 194 height 32
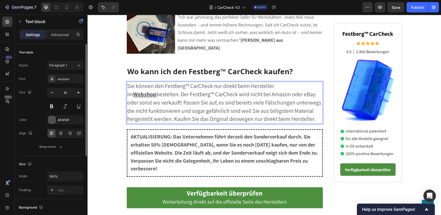
scroll to position [1327, 0]
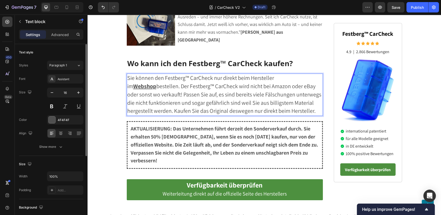
click at [216, 125] on span "AKTUALISIERUNG: Das Unternehmen führt derzeit den Sonderverkauf durch. Sie erha…" at bounding box center [224, 144] width 187 height 39
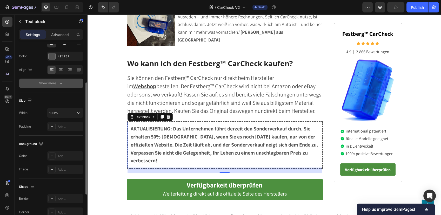
scroll to position [0, 0]
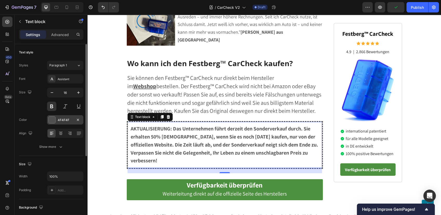
click at [63, 119] on div "4F4F4F" at bounding box center [65, 120] width 15 height 5
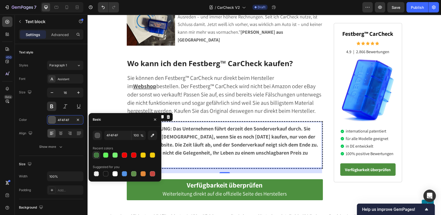
click at [99, 154] on div at bounding box center [96, 155] width 5 height 5
type input "3F773D"
click at [99, 154] on div at bounding box center [96, 155] width 5 height 5
click at [130, 83] on span "bestellen. Der Festberg™ CarCheck wird nicht bei Amazon oder eBay oder sonst wo…" at bounding box center [224, 99] width 194 height 32
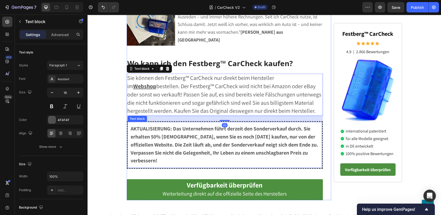
click at [127, 121] on div "AKTUALISIERUNG: Das Unternehmen führt derzeit den Sonderverkauf durch. Sie erha…" at bounding box center [225, 145] width 196 height 48
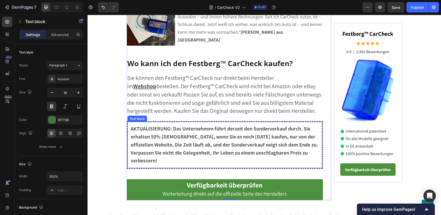
click at [320, 149] on div "AKTUALISIERUNG: Das Unternehmen führt derzeit den Sonderverkauf durch. Sie erha…" at bounding box center [225, 145] width 196 height 48
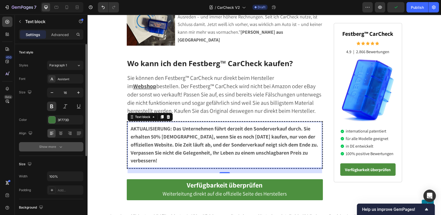
click at [52, 147] on div "Show more" at bounding box center [51, 146] width 24 height 5
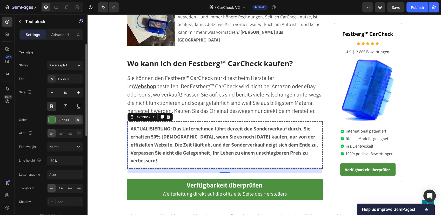
click at [76, 119] on icon "button" at bounding box center [78, 120] width 4 height 4
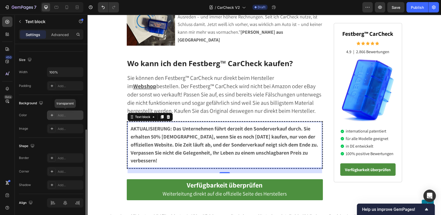
scroll to position [190, 0]
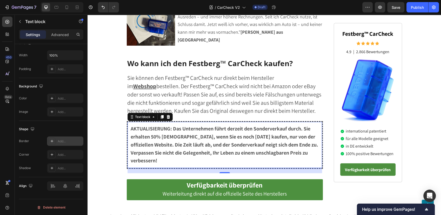
click at [62, 140] on div "Add..." at bounding box center [70, 141] width 24 height 5
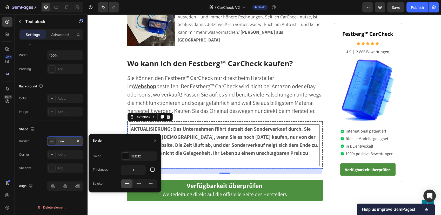
click at [63, 142] on div "Line" at bounding box center [65, 141] width 15 height 5
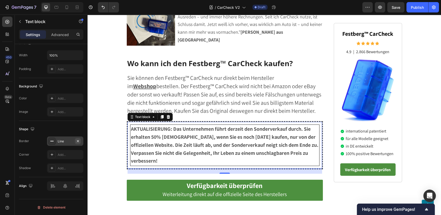
click at [79, 141] on icon "button" at bounding box center [78, 141] width 4 height 4
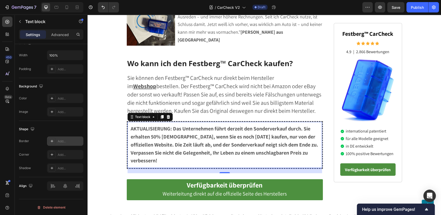
click at [127, 121] on div "AKTUALISIERUNG: Das Unternehmen führt derzeit den Sonderverkauf durch. Sie erha…" at bounding box center [225, 145] width 196 height 48
click at [191, 83] on span "bestellen. Der Festberg™ CarCheck wird nicht bei Amazon oder eBay oder sonst wo…" at bounding box center [224, 99] width 194 height 32
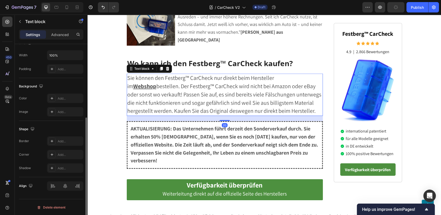
click at [184, 116] on div "20" at bounding box center [225, 118] width 196 height 5
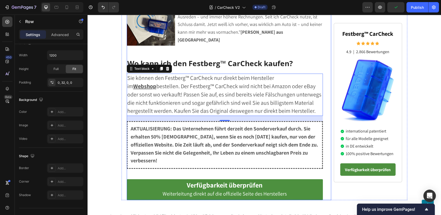
scroll to position [0, 0]
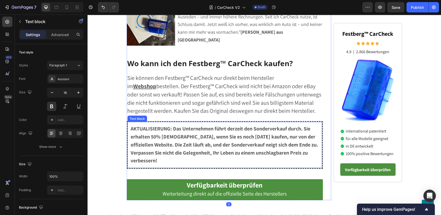
click at [166, 125] on span "AKTUALISIERUNG: Das Unternehmen führt derzeit den Sonderverkauf durch. Sie erha…" at bounding box center [224, 144] width 187 height 39
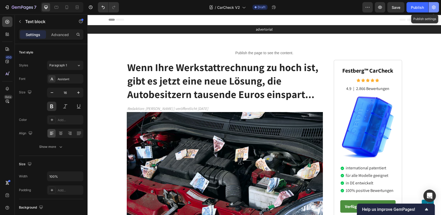
click at [435, 7] on icon "button" at bounding box center [433, 7] width 5 height 5
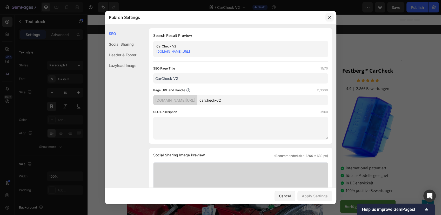
click at [327, 16] on button "button" at bounding box center [329, 17] width 8 height 8
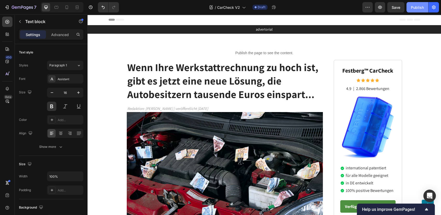
click at [418, 7] on div "Publish" at bounding box center [417, 7] width 13 height 5
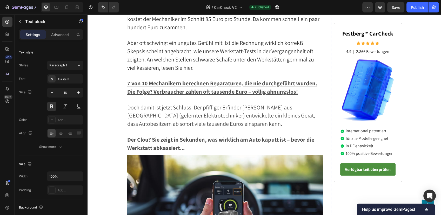
scroll to position [86, 0]
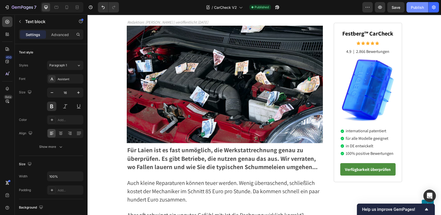
click at [411, 6] on div "Publish" at bounding box center [417, 7] width 13 height 5
click at [277, 8] on icon "button" at bounding box center [276, 7] width 5 height 5
click at [25, 6] on icon "button" at bounding box center [22, 7] width 21 height 4
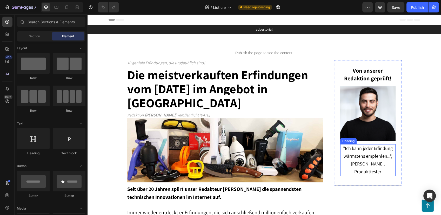
click at [369, 153] on h2 ""Ich kann jeder Erfindung wärmstens empfehlen...", [PERSON_NAME], Produkttester" at bounding box center [367, 160] width 55 height 32
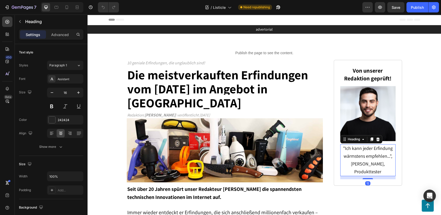
click at [369, 153] on h2 ""Ich kann jeder Erfindung wärmstens empfehlen...", [PERSON_NAME], Produkttester" at bounding box center [367, 160] width 55 height 32
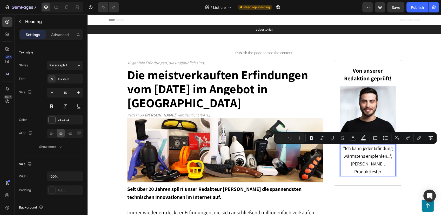
click at [370, 163] on span ""Ich kann jeder Erfindung wärmstens empfehlen...", [PERSON_NAME], Produkttester" at bounding box center [368, 159] width 50 height 29
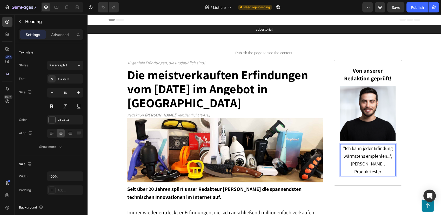
click at [370, 163] on span ""Ich kann jeder Erfindung wärmstens empfehlen...", [PERSON_NAME], Produkttester" at bounding box center [368, 159] width 50 height 29
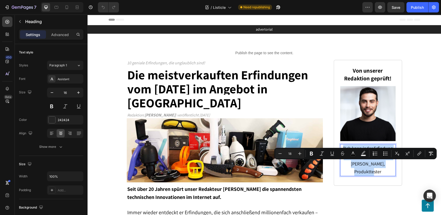
click at [370, 163] on span ""Ich kann jeder Erfindung wärmstens empfehlen...", [PERSON_NAME], Produkttester" at bounding box center [368, 159] width 50 height 29
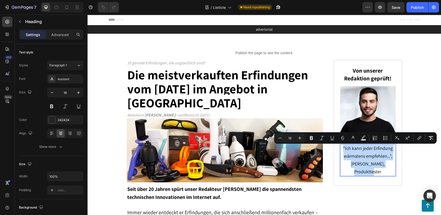
click at [342, 165] on p ""Ich kann jeder Erfindung wärmstens empfehlen...", Marian S., Produkttester" at bounding box center [368, 160] width 54 height 31
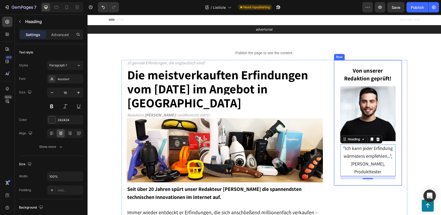
click at [337, 165] on div "Von unserer Redaktion geprüft! Heading Image "Ich kann jeder Erfindung wärmsten…" at bounding box center [368, 123] width 68 height 126
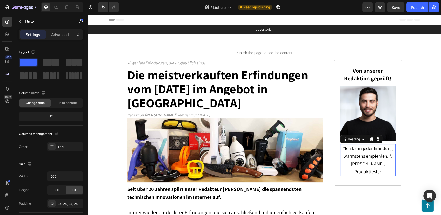
click at [343, 164] on span ""Ich kann jeder Erfindung wärmstens empfehlen...", Marian S., Produkttester" at bounding box center [368, 159] width 50 height 29
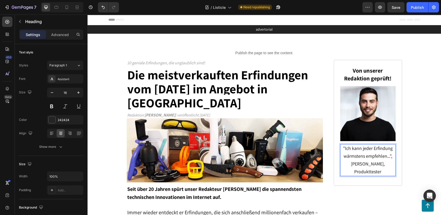
click at [343, 165] on span ""Ich kann jeder Erfindung wärmstens empfehlen...", Marian S., Produkttester" at bounding box center [368, 159] width 50 height 29
click at [360, 166] on span ""Ich kann jeder Erfindung wärmstens empfehlen...", Marian S., Produkttester" at bounding box center [368, 159] width 50 height 29
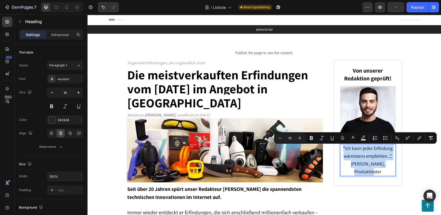
click at [355, 164] on span ""Ich kann jeder Erfindung wärmstens empfehlen...", Marian S., Produkttester" at bounding box center [368, 159] width 50 height 29
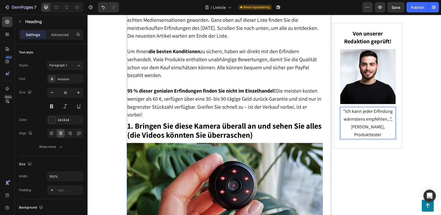
scroll to position [260, 0]
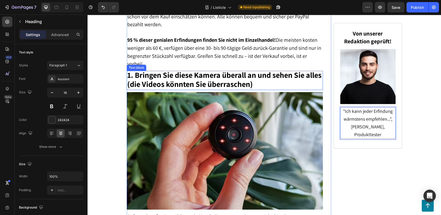
click at [151, 76] on strong "1. Bringen Sie diese Kamera überall an und sehen Sie alles (die Videos könnten …" at bounding box center [224, 79] width 194 height 19
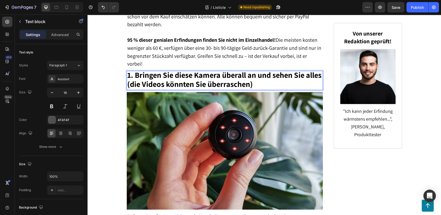
click at [243, 76] on strong "1. Bringen Sie diese Kamera überall an und sehen Sie alles (die Videos könnten …" at bounding box center [224, 79] width 194 height 19
click at [211, 72] on strong "1. Bringen Sie diese Kamera überall an und sehen Sie alles (die Videos könnten …" at bounding box center [224, 79] width 194 height 19
click at [169, 70] on strong "1. Bringen Sie diese Kamera überall an und sehen Sie alles (die Videos könnten …" at bounding box center [224, 79] width 194 height 19
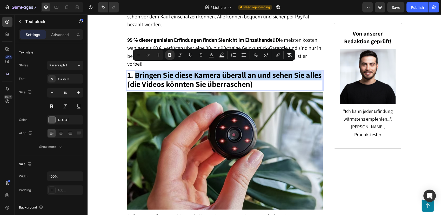
drag, startPoint x: 132, startPoint y: 68, endPoint x: 141, endPoint y: 75, distance: 11.1
click at [141, 75] on strong "1. Bringen Sie diese Kamera überall an und sehen Sie alles (die Videos könnten …" at bounding box center [224, 79] width 194 height 19
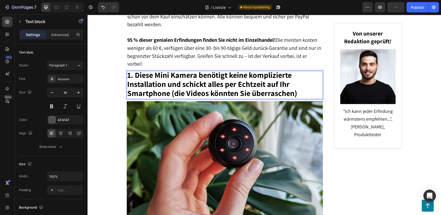
click at [219, 89] on strong "1. Diese Mini Kamera benötigt keine komplizierte Installation und schickt alles…" at bounding box center [212, 84] width 170 height 29
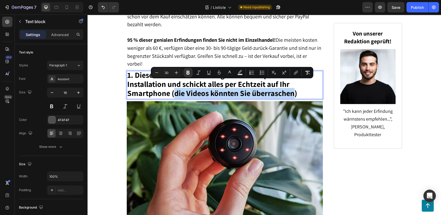
drag, startPoint x: 173, startPoint y: 88, endPoint x: 292, endPoint y: 88, distance: 119.2
click at [292, 88] on strong "1. Diese Mini Kamera benötigt keine komplizierte Installation und schickt alles…" at bounding box center [212, 84] width 170 height 29
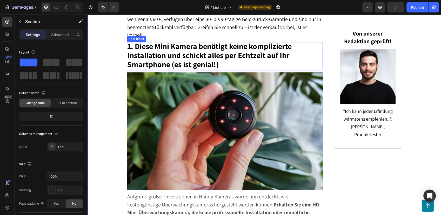
scroll to position [346, 0]
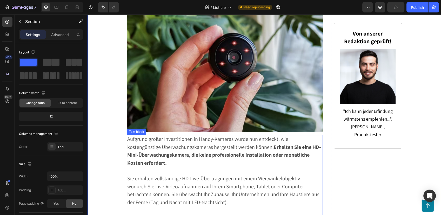
click at [165, 136] on p "Aufgrund großer Investitionen in Handy-Kameras wurde nun entdeckt, wie kostengü…" at bounding box center [224, 152] width 195 height 32
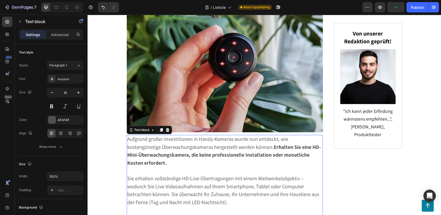
click at [152, 136] on span "Aufgrund großer Investitionen in Handy-Kameras wurde nun entdeckt, wie kostengü…" at bounding box center [224, 151] width 194 height 31
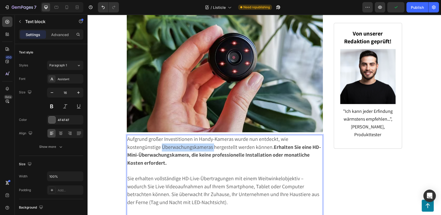
click at [152, 136] on span "Aufgrund großer Investitionen in Handy-Kameras wurde nun entdeckt, wie kostengü…" at bounding box center [224, 151] width 194 height 31
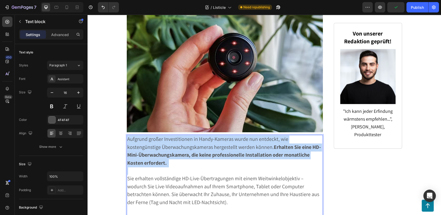
click at [152, 136] on span "Aufgrund großer Investitionen in Handy-Kameras wurde nun entdeckt, wie kostengü…" at bounding box center [224, 151] width 194 height 31
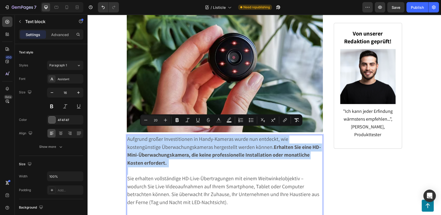
scroll to position [432, 0]
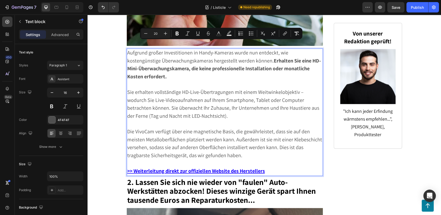
click at [171, 101] on span "Sie erhalten vollständige HD-Live-Übertragungen mit einem Weitwinkelobjektiv – …" at bounding box center [223, 104] width 192 height 31
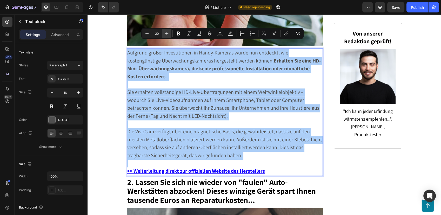
click at [167, 34] on icon "Editor contextual toolbar" at bounding box center [166, 33] width 5 height 5
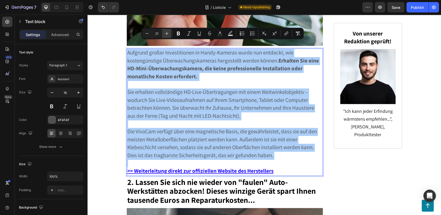
click at [167, 34] on icon "Editor contextual toolbar" at bounding box center [166, 33] width 5 height 5
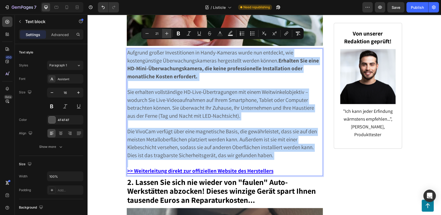
type input "22"
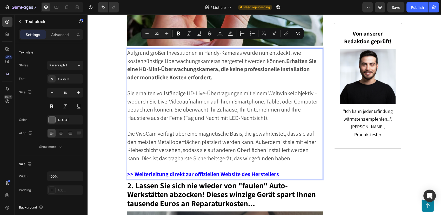
click at [190, 66] on strong "Erhalten Sie eine HD-Mini-Überwachungskamera, die keine professionelle Installa…" at bounding box center [221, 69] width 189 height 24
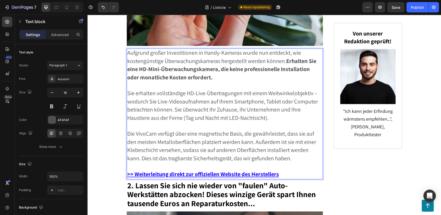
click at [173, 58] on strong "Erhalten Sie eine HD-Mini-Überwachungskamera, die keine professionelle Installa…" at bounding box center [221, 69] width 189 height 24
click at [127, 49] on span "Aufgrund großer Investitionen in Handy-Kameras wurde nun entdeckt, wie kostengü…" at bounding box center [221, 65] width 189 height 32
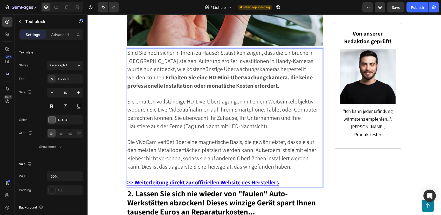
click at [268, 74] on strong "Erhalten Sie eine HD-Mini-Überwachungskamera, die keine professionelle Installa…" at bounding box center [219, 82] width 185 height 16
click at [276, 74] on strong "Erhalten Sie eine HD-Mini-Überwachungskamera, die keine professionelle Installa…" at bounding box center [219, 82] width 185 height 16
click at [207, 79] on strong "Erhalten Sie eine HD-Mini-Überwachungskamera, die keine teure Installation oder…" at bounding box center [219, 82] width 185 height 16
click at [212, 79] on p "Sind Sie noch sicher in Ihrem zu Hause? Statistiken zeigen, dass die Einbrüche …" at bounding box center [224, 69] width 195 height 41
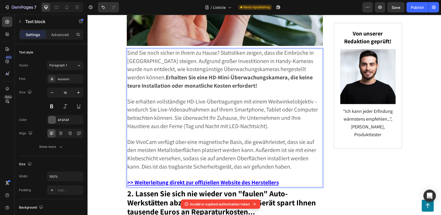
click at [127, 49] on span "Sind Sie noch sicher in Ihrem zu Hause? Statistiken zeigen, dass die Einbrüche …" at bounding box center [220, 69] width 186 height 40
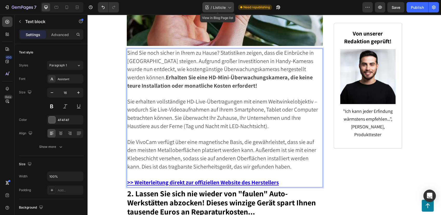
click at [231, 5] on icon at bounding box center [229, 7] width 5 height 5
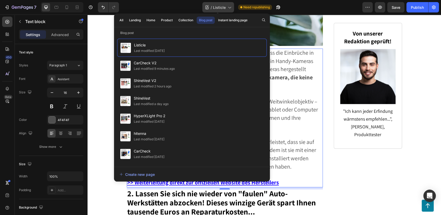
click at [231, 5] on icon at bounding box center [229, 7] width 5 height 5
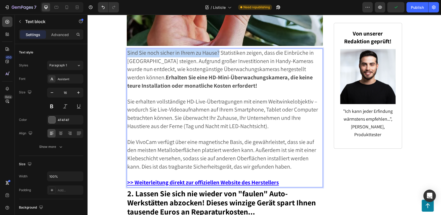
drag, startPoint x: 126, startPoint y: 45, endPoint x: 217, endPoint y: 44, distance: 90.9
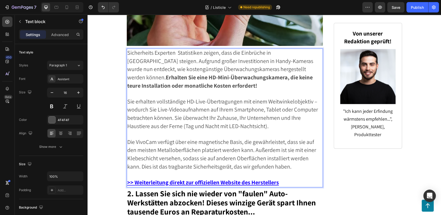
click at [143, 49] on span "Sicherheits Experten Statistiken zeigen, dass die Einbrüche in Deutschland stei…" at bounding box center [220, 69] width 186 height 40
click at [158, 49] on span "Sicherheitse Experten Statistiken zeigen, dass die Einbrüche in Deutschland ste…" at bounding box center [220, 69] width 186 height 40
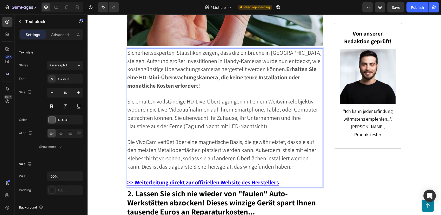
click at [179, 49] on span "Sicherheitsexperten Statistiken zeigen, dass die Einbrüche in Deutschland steig…" at bounding box center [224, 69] width 194 height 40
click at [175, 49] on span "Sicherheitsexperten Statistiken zeigen, dass die Einbrüche in Deutschland steig…" at bounding box center [224, 69] width 194 height 40
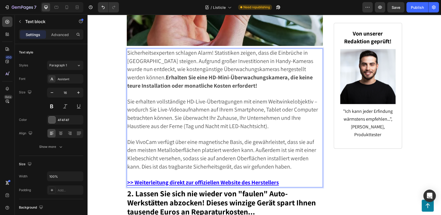
click at [277, 49] on span "Sicherheitsexperten schlagen Alarm! Statistiken zeigen, dass die Einbrüche in D…" at bounding box center [220, 69] width 186 height 40
click at [153, 49] on p "Sicherheitsexperten schlagen Alarm! Deutschland wir immer gefährlicher - die Ei…" at bounding box center [224, 69] width 195 height 41
click at [168, 50] on span "Sicherheitsexperten schlagen Alarm! Deutschland wir immer gefährlicher - die Ei…" at bounding box center [222, 69] width 191 height 40
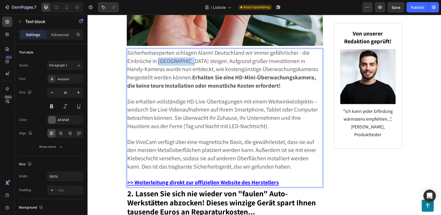
click at [168, 50] on span "Sicherheitsexperten schlagen Alarm! Deutschland wir immer gefährlicher - die Ei…" at bounding box center [222, 69] width 191 height 40
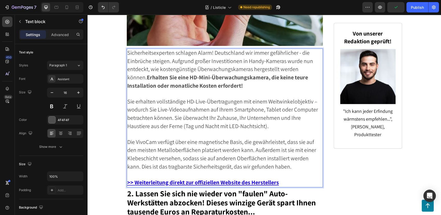
click at [170, 55] on span "Sicherheitsexperten schlagen Alarm! Deutschland wir immer gefährlicher - die Ei…" at bounding box center [220, 69] width 186 height 40
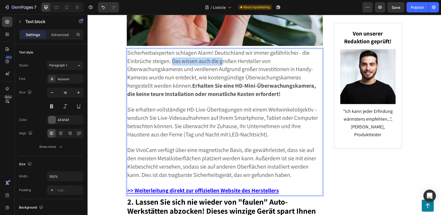
drag, startPoint x: 170, startPoint y: 55, endPoint x: 220, endPoint y: 52, distance: 50.5
click at [220, 52] on span "Sicherheitsexperten schlagen Alarm! Deutschland wir immer gefährlicher - die Ei…" at bounding box center [221, 73] width 188 height 49
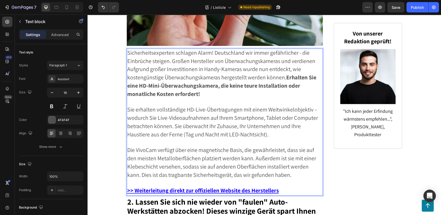
click at [186, 55] on span "Sicherheitsexperten schlagen Alarm! Deutschland wir immer gefährlicher - die Ei…" at bounding box center [221, 73] width 189 height 49
drag, startPoint x: 277, startPoint y: 56, endPoint x: 286, endPoint y: 55, distance: 8.9
click at [286, 55] on span "Sicherheitsexperten schlagen Alarm! Deutschland wir immer gefährlicher - die Ei…" at bounding box center [221, 73] width 189 height 49
click at [312, 55] on p "Sicherheitsexperten schlagen Alarm! Deutschland wir immer gefährlicher - die Ei…" at bounding box center [224, 74] width 195 height 50
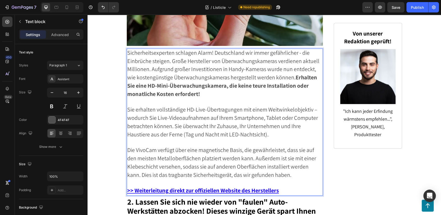
click at [150, 60] on span "Sicherheitsexperten schlagen Alarm! Deutschland wir immer gefährlicher - die Ei…" at bounding box center [223, 73] width 192 height 49
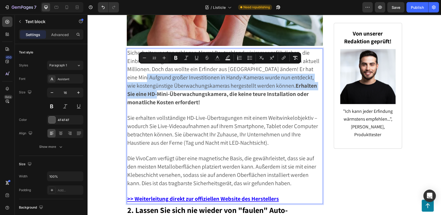
drag, startPoint x: 139, startPoint y: 70, endPoint x: 146, endPoint y: 85, distance: 16.4
click at [146, 85] on span "Sicherheitsexperten schlagen Alarm! Deutschland wir immer gefährlicher - die Ei…" at bounding box center [223, 77] width 192 height 57
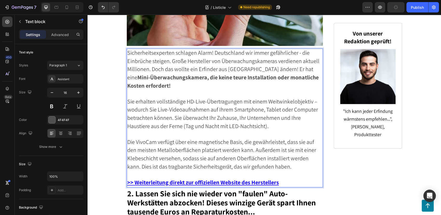
click at [193, 74] on strong "Mini-Überwachungskamera, die keine teure Installation oder monatliche Kosten er…" at bounding box center [222, 82] width 191 height 16
click at [207, 76] on p "Sicherheitsexperten schlagen Alarm! Deutschland wir immer gefährlicher - die Ei…" at bounding box center [224, 69] width 195 height 41
click at [239, 74] on strong "Mini-Überwachungskamera entwickelt, die keine teure Installation oder monatlich…" at bounding box center [221, 82] width 189 height 16
click at [309, 74] on strong "Mini-Überwachungskamera entwickelt, die weder eine teure Installation oder mona…" at bounding box center [222, 82] width 191 height 16
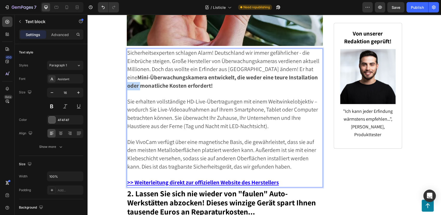
click at [309, 74] on strong "Mini-Überwachungskamera entwickelt, die weder eine teure Installation oder mona…" at bounding box center [222, 82] width 191 height 16
click at [185, 78] on strong "Mini-Überwachungskamera entwickelt, die weder eine teure Installation noch mona…" at bounding box center [222, 82] width 191 height 16
click at [284, 78] on p "Sicherheitsexperten schlagen Alarm! Deutschland wir immer gefährlicher - die Ei…" at bounding box center [224, 69] width 195 height 41
click at [303, 74] on strong "Mini-Überwachungskamera entwickelt, die weder eine teure Installation noch mona…" at bounding box center [222, 82] width 191 height 16
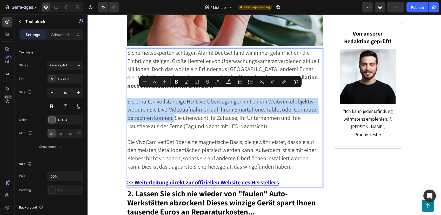
drag, startPoint x: 125, startPoint y: 94, endPoint x: 173, endPoint y: 113, distance: 50.8
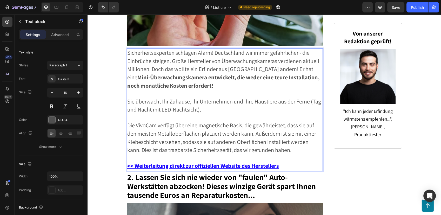
click at [160, 98] on span "Sie überwacht Ihr Zuhause, Ihr Unternehmen und Ihre Haustiere aus der Ferne (Ta…" at bounding box center [224, 106] width 194 height 16
click at [303, 98] on span "Sie überwacht in Echtzeit Ihr Zuhause, Ihr Unternehmen und Ihre Haustiere aus d…" at bounding box center [223, 106] width 193 height 16
click at [301, 140] on p "Die VivoCam verfügt über eine magnetische Basis, die gewährleistet, dass sie au…" at bounding box center [224, 138] width 195 height 33
click at [160, 143] on span "Die VivoCam verfügt über eine magnetische Basis, die gewährleistet, dass sie au…" at bounding box center [221, 138] width 189 height 32
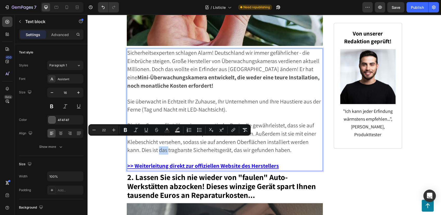
click at [166, 142] on span "Die VivoCam verfügt über eine magnetische Basis, die gewährleistet, dass sie au…" at bounding box center [221, 138] width 189 height 32
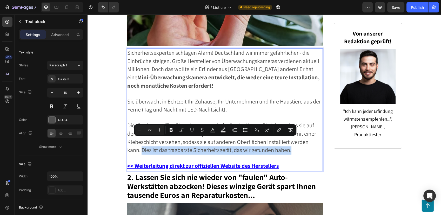
drag, startPoint x: 140, startPoint y: 142, endPoint x: 297, endPoint y: 139, distance: 157.1
click at [297, 139] on p "Die VivoCam verfügt über eine magnetische Basis, die gewährleistet, dass sie au…" at bounding box center [224, 138] width 195 height 33
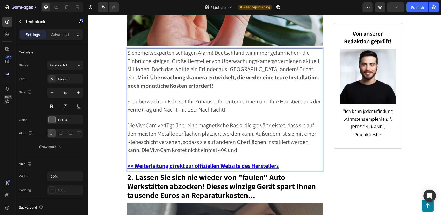
click at [185, 143] on span "Die VivoCam verfügt über eine magnetische Basis, die gewährleistet, dass sie au…" at bounding box center [221, 138] width 189 height 32
click at [261, 143] on p "Die VivoCam verfügt über eine magnetische Basis, die gewährleistet, dass sie au…" at bounding box center [224, 138] width 195 height 33
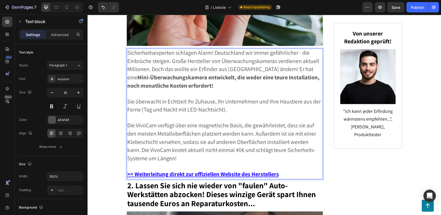
click at [139, 90] on p "Rich Text Editor. Editing area: main" at bounding box center [224, 94] width 195 height 8
click at [147, 74] on strong "Mini-Überwachungskamera entwickelt, die weder eine teure Installation, noch mon…" at bounding box center [223, 82] width 192 height 16
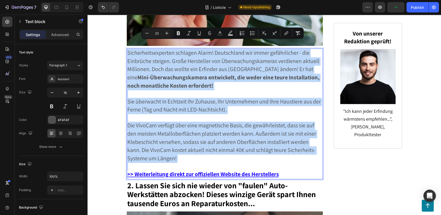
click at [207, 151] on p "Die VivoCam verfügt über eine magnetische Basis, die gewährleistet, dass sie au…" at bounding box center [224, 142] width 195 height 41
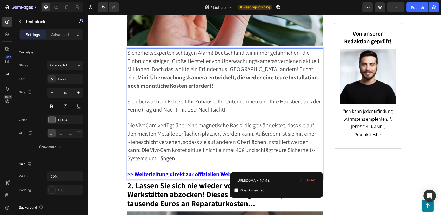
click at [282, 171] on p ">> Weiterleitung direkt zur offiziellen Website des Herstellers" at bounding box center [224, 175] width 195 height 8
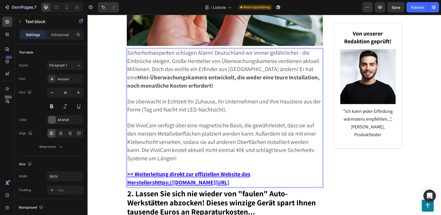
click at [282, 171] on p ">> Weiterleitung direkt zur offiziellen Website des Herstellershttps://blog.fes…" at bounding box center [224, 179] width 195 height 17
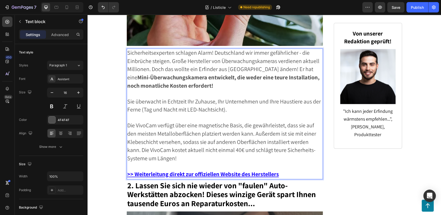
click at [282, 171] on p ">> Weiterleitung direkt zur offiziellen Website des Herstellers" at bounding box center [224, 175] width 195 height 8
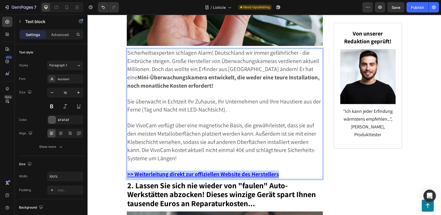
drag, startPoint x: 281, startPoint y: 165, endPoint x: 125, endPoint y: 164, distance: 156.5
click at [127, 164] on div "Sicherheitsexperten schlagen Alarm! Deutschland wir immer gefährlicher - die Ei…" at bounding box center [225, 114] width 196 height 131
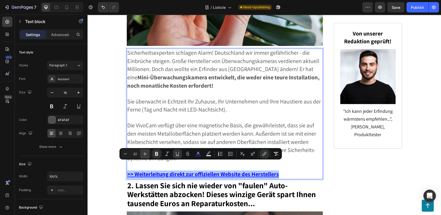
click at [146, 154] on icon "Editor contextual toolbar" at bounding box center [144, 153] width 3 height 3
type input "24"
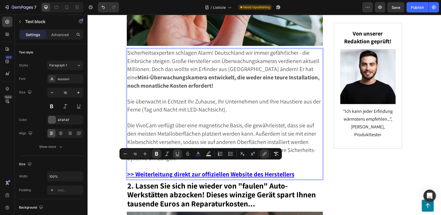
click at [175, 114] on p "Rich Text Editor. Editing area: main" at bounding box center [224, 118] width 195 height 8
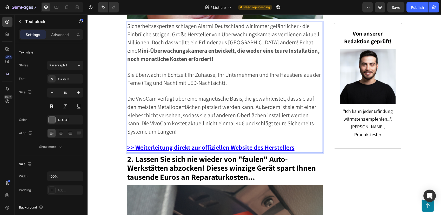
scroll to position [490, 0]
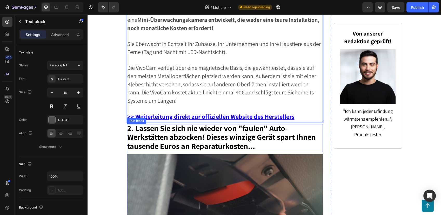
click at [172, 123] on strong "2. Lassen Sie sich nie wieder von "faulen" Auto-Werkstätten abzocken! Dieses wi…" at bounding box center [221, 137] width 188 height 29
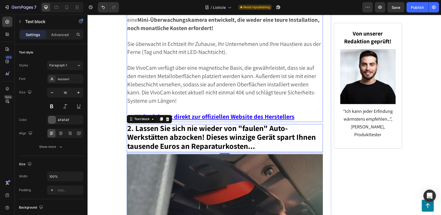
click at [202, 64] on span "Die VivoCam verfügt über eine magnetische Basis, die gewährleistet, dass sie au…" at bounding box center [221, 84] width 189 height 40
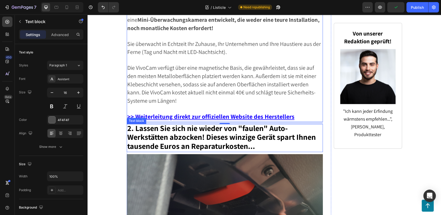
click at [146, 123] on strong "2. Lassen Sie sich nie wieder von "faulen" Auto-Werkstätten abzocken! Dieses wi…" at bounding box center [221, 137] width 188 height 29
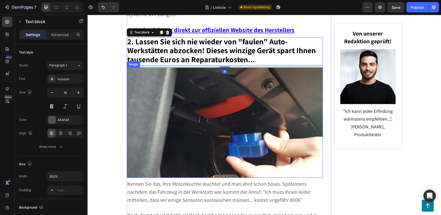
scroll to position [548, 0]
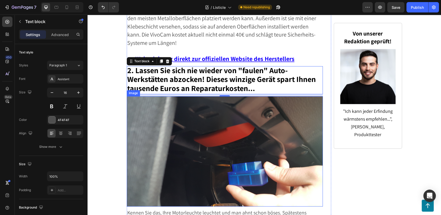
click at [195, 108] on img at bounding box center [225, 151] width 196 height 110
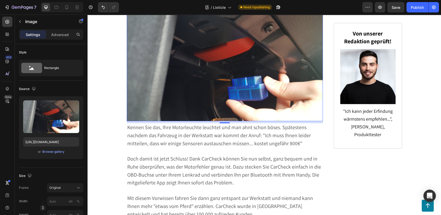
scroll to position [634, 0]
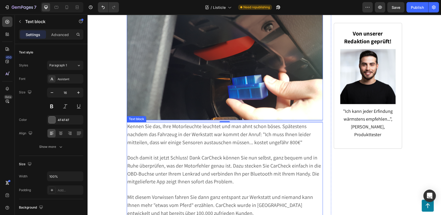
click at [181, 133] on span "Kennen Sie das, Ihre Motorleuchte leuchtet und man ahnt schon böses. Spätestens…" at bounding box center [219, 134] width 184 height 23
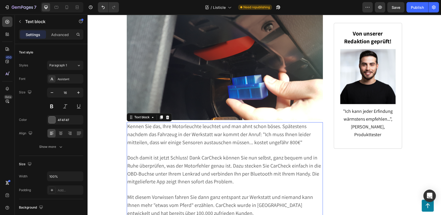
click at [183, 123] on span "Kennen Sie das, Ihre Motorleuchte leuchtet und man ahnt schon böses. Spätestens…" at bounding box center [219, 134] width 184 height 23
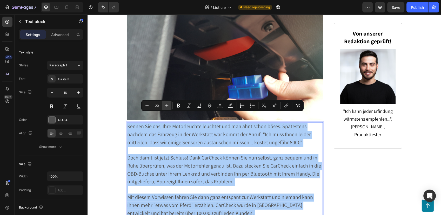
click at [166, 104] on icon "Editor contextual toolbar" at bounding box center [166, 105] width 5 height 5
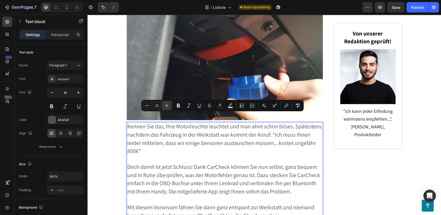
type input "22"
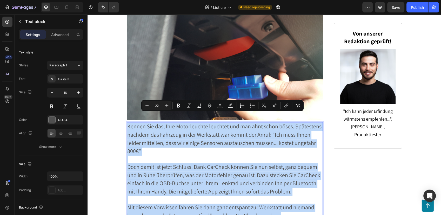
click at [161, 135] on span "Kennen Sie das, Ihre Motorleuchte leuchtet und man ahnt schon böses. Spätestens…" at bounding box center [224, 139] width 194 height 32
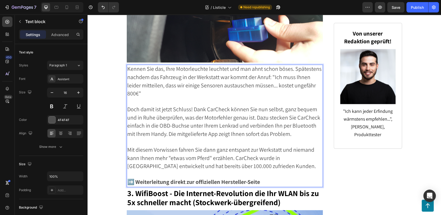
scroll to position [721, 0]
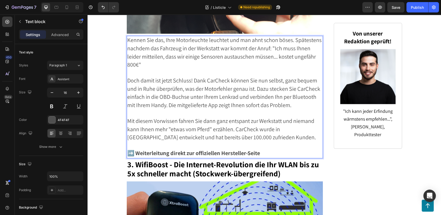
click at [176, 150] on strong "➡️ Weiterleitung direkt zur offiziellen Hersteller-Seite" at bounding box center [193, 153] width 133 height 7
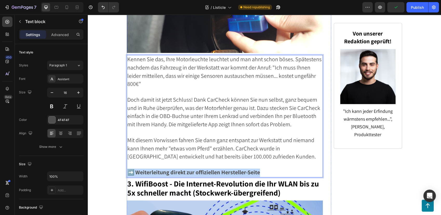
scroll to position [750, 0]
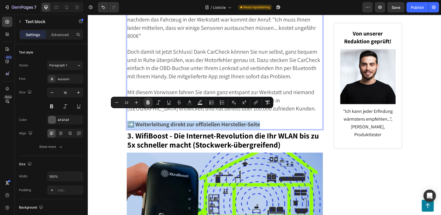
click at [138, 121] on strong "➡️ Weiterleitung direkt zur offiziellen Hersteller-Seite" at bounding box center [193, 124] width 133 height 7
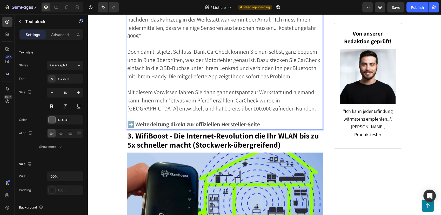
click at [135, 121] on strong "➡️ Weiterleitung direkt zur offiziellen Hersteller-Seite" at bounding box center [193, 124] width 133 height 7
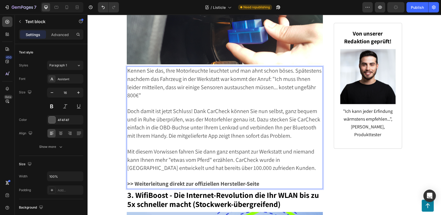
scroll to position [721, 0]
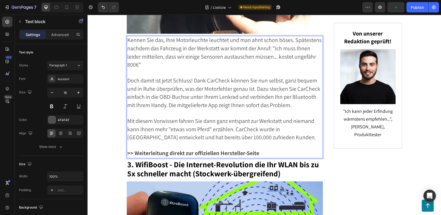
click at [189, 150] on strong ">> Weiterleitung direkt zur offiziellen Hersteller-Seite" at bounding box center [193, 153] width 132 height 7
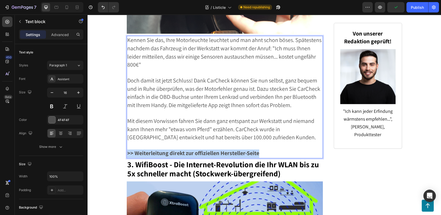
click at [189, 150] on strong ">> Weiterleitung direkt zur offiziellen Hersteller-Seite" at bounding box center [193, 153] width 132 height 7
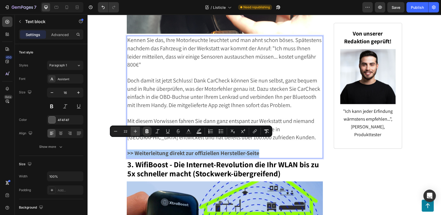
click at [136, 131] on icon "Editor contextual toolbar" at bounding box center [135, 131] width 5 height 5
type input "24"
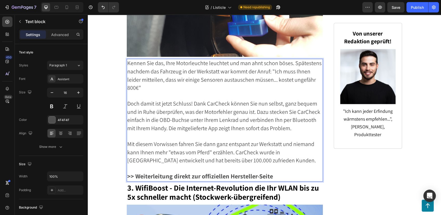
scroll to position [548, 0]
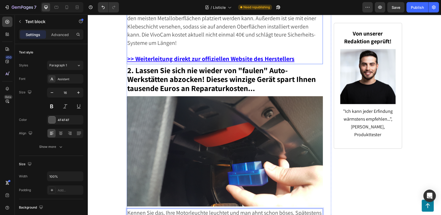
click at [254, 55] on u ">> Weiterleitung direkt zur offiziellen Website des Herstellers" at bounding box center [210, 59] width 167 height 8
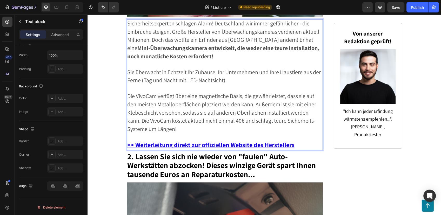
scroll to position [507, 0]
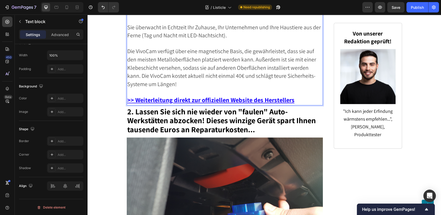
click at [236, 96] on u ">> Weiterleitung direkt zur offiziellen Website des Herstellers" at bounding box center [210, 100] width 167 height 8
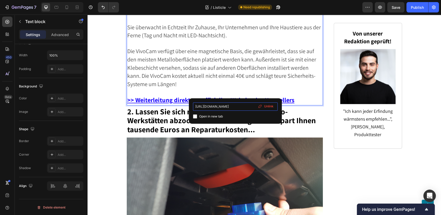
click at [236, 106] on input "https://blog.festberg.com/preclick/1" at bounding box center [235, 107] width 85 height 8
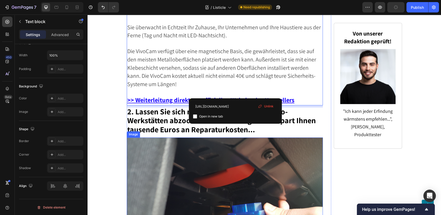
click at [141, 138] on img at bounding box center [225, 193] width 196 height 110
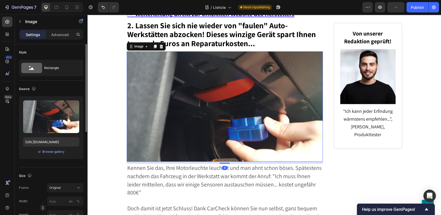
scroll to position [680, 0]
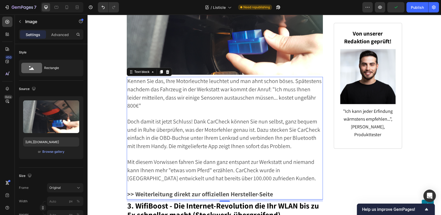
click at [185, 190] on strong ">> Weiterleitung direkt zur offiziellen Hersteller-Seite" at bounding box center [200, 194] width 146 height 8
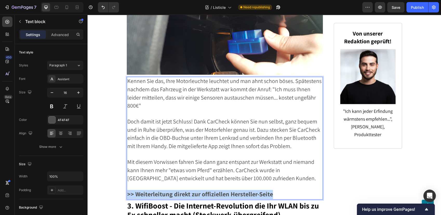
click at [185, 190] on strong ">> Weiterleitung direkt zur offiziellen Hersteller-Seite" at bounding box center [200, 194] width 146 height 8
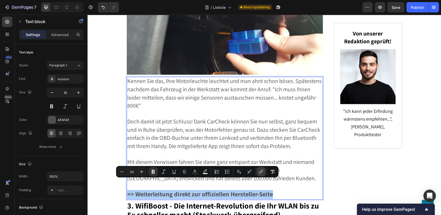
click at [262, 171] on icon "Editor contextual toolbar" at bounding box center [261, 171] width 2 height 3
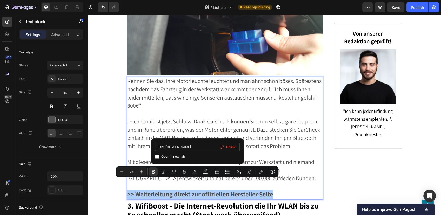
type input "https://blog.festberg.com/preclick/2"
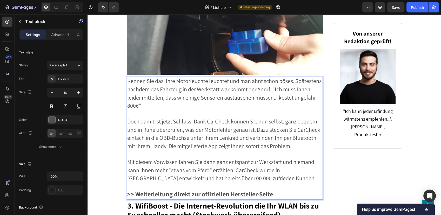
click at [216, 123] on span "Doch damit ist jetzt Schluss! Dank CarCheck können Sie nun selbst, ganz bequem …" at bounding box center [223, 134] width 193 height 32
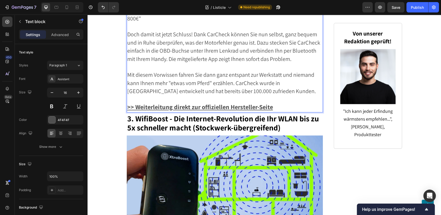
scroll to position [795, 0]
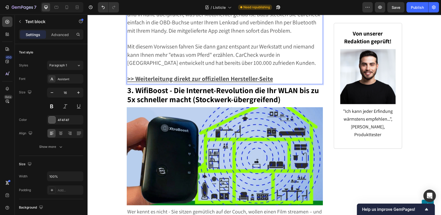
click at [253, 75] on u ">> Weiterleitung direkt zur offiziellen Hersteller-Seite" at bounding box center [200, 79] width 146 height 8
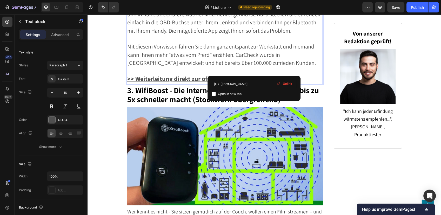
click at [253, 75] on u ">> Weiterleitung direkt zur offiziellen Hersteller-Seite" at bounding box center [200, 79] width 146 height 8
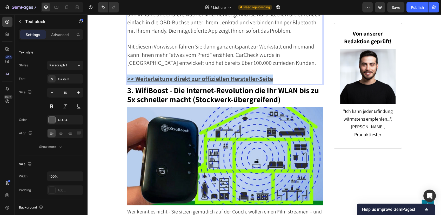
click at [253, 75] on u ">> Weiterleitung direkt zur offiziellen Hersteller-Seite" at bounding box center [200, 79] width 146 height 8
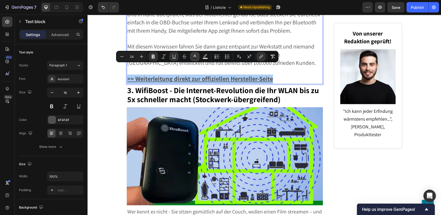
click at [196, 57] on icon "Editor contextual toolbar" at bounding box center [194, 56] width 5 height 5
type input "4F4F4F"
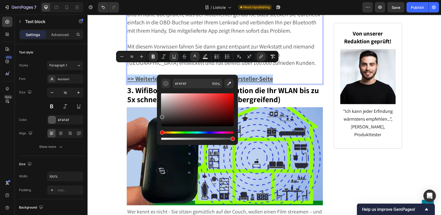
click at [180, 35] on p "Rich Text Editor. Editing area: main" at bounding box center [224, 39] width 195 height 8
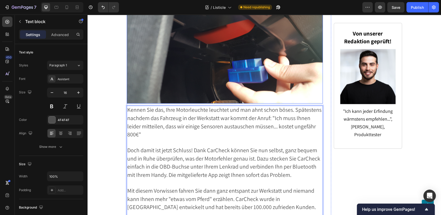
scroll to position [536, 0]
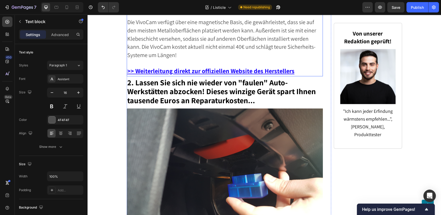
click at [222, 67] on u ">> Weiterleitung direkt zur offiziellen Website des Herstellers" at bounding box center [210, 71] width 167 height 8
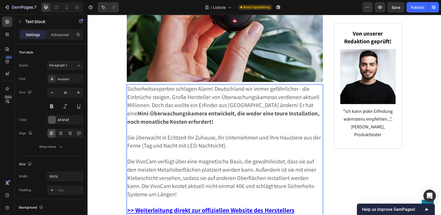
scroll to position [478, 0]
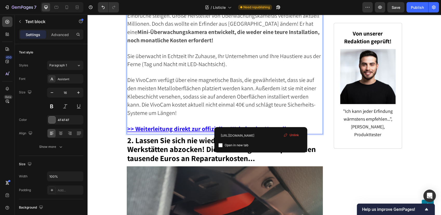
click at [260, 125] on u ">> Weiterleitung direkt zur offiziellen Website des Herstellers" at bounding box center [210, 129] width 167 height 8
click at [259, 125] on u ">> Weiterleitung direkt zur offiziellen Website des Herstellers" at bounding box center [210, 129] width 167 height 8
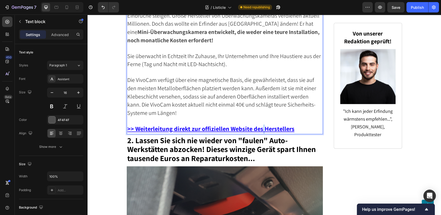
click at [259, 125] on u ">> Weiterleitung direkt zur offiziellen Website des Herstellers" at bounding box center [210, 129] width 167 height 8
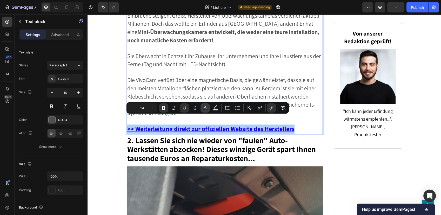
click at [204, 107] on icon "Editor contextual toolbar" at bounding box center [204, 107] width 5 height 5
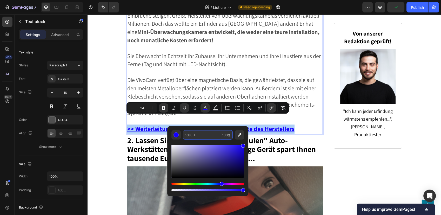
click at [204, 136] on input "1500FF" at bounding box center [201, 134] width 37 height 9
click at [144, 145] on strong "2. Lassen Sie sich nie wieder von "faulen" Auto-Werkstätten abzocken! Dieses wi…" at bounding box center [221, 149] width 188 height 29
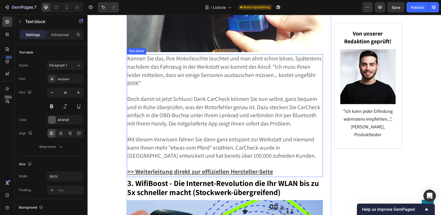
scroll to position [709, 0]
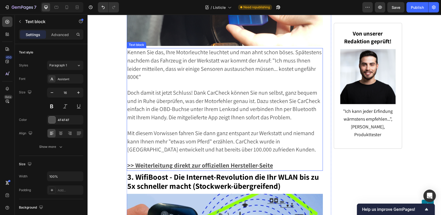
click at [247, 154] on p "Rich Text Editor. Editing area: main" at bounding box center [224, 158] width 195 height 8
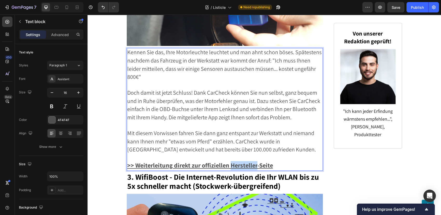
click at [249, 161] on u ">> Weiterleitung direkt zur offiziellen Hersteller-Seite" at bounding box center [200, 165] width 146 height 8
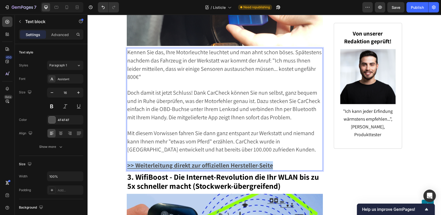
click at [249, 161] on u ">> Weiterleitung direkt zur offiziellen Hersteller-Seite" at bounding box center [200, 165] width 146 height 8
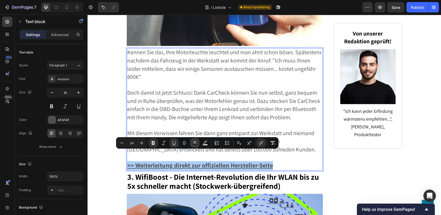
click at [195, 143] on icon "Editor contextual toolbar" at bounding box center [194, 142] width 3 height 3
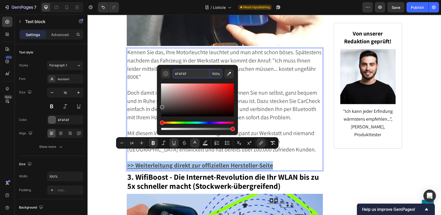
click at [193, 71] on input "4F4F4F" at bounding box center [190, 73] width 37 height 9
paste input "1500F"
type input "1500FF"
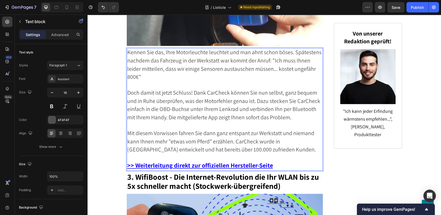
click at [282, 99] on span "Doch damit ist jetzt Schluss! Dank CarCheck können Sie nun selbst, ganz bequem …" at bounding box center [223, 105] width 193 height 32
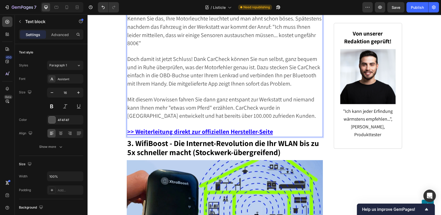
scroll to position [795, 0]
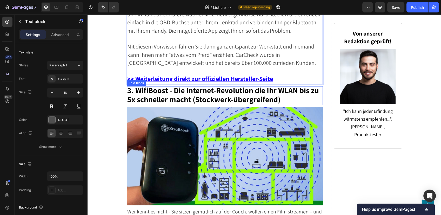
click at [181, 88] on strong "3. WifiBoost - Die Internet-Revolution die Ihr WLAN bis zu 5x schneller macht (…" at bounding box center [223, 94] width 192 height 19
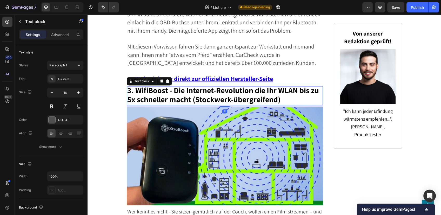
click at [181, 88] on strong "3. WifiBoost - Die Internet-Revolution die Ihr WLAN bis zu 5x schneller macht (…" at bounding box center [223, 94] width 192 height 19
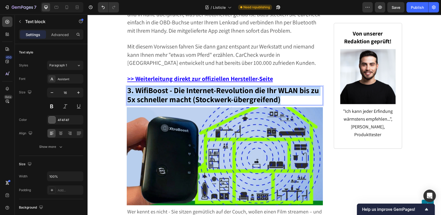
click at [181, 88] on strong "3. WifiBoost - Die Internet-Revolution die Ihr WLAN bis zu 5x schneller macht (…" at bounding box center [223, 94] width 192 height 19
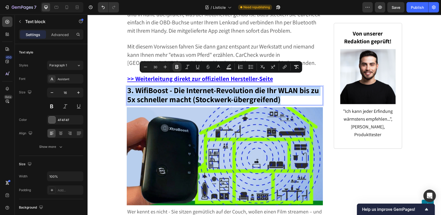
click at [272, 89] on strong "3. WifiBoost - Die Internet-Revolution die Ihr WLAN bis zu 5x schneller macht (…" at bounding box center [223, 94] width 192 height 19
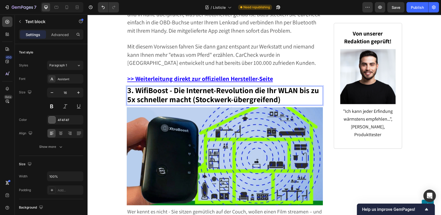
click at [274, 88] on strong "3. WifiBoost - Die Internet-Revolution die Ihr WLAN bis zu 5x schneller macht (…" at bounding box center [223, 94] width 192 height 19
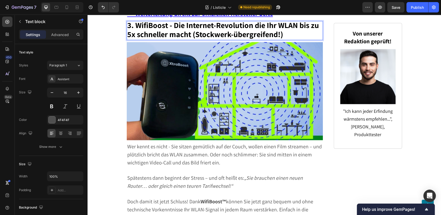
scroll to position [882, 0]
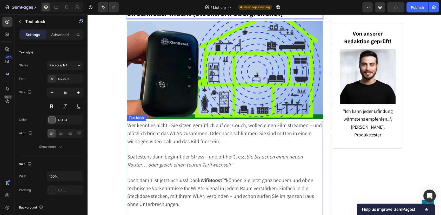
click at [161, 122] on span "Wer kennt es nicht - Sie sitzen gemütlich auf der Couch, wollen einen Film stre…" at bounding box center [224, 133] width 194 height 23
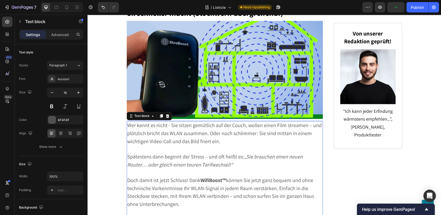
click at [161, 122] on span "Wer kennt es nicht - Sie sitzen gemütlich auf der Couch, wollen einen Film stre…" at bounding box center [224, 133] width 194 height 23
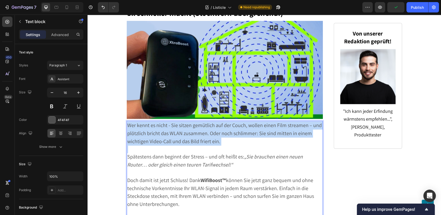
click at [161, 122] on span "Wer kennt es nicht - Sie sitzen gemütlich auf der Couch, wollen einen Film stre…" at bounding box center [224, 133] width 194 height 23
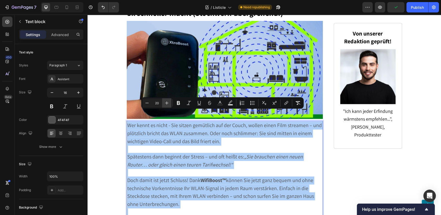
click at [166, 103] on icon "Editor contextual toolbar" at bounding box center [166, 102] width 5 height 5
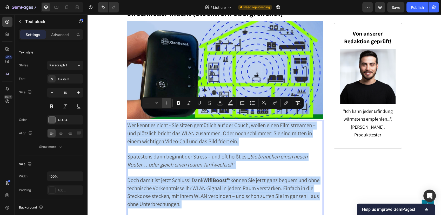
type input "22"
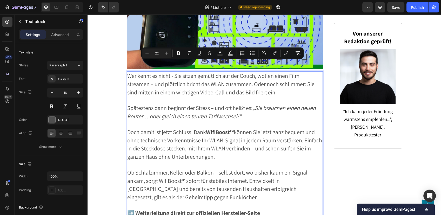
scroll to position [939, 0]
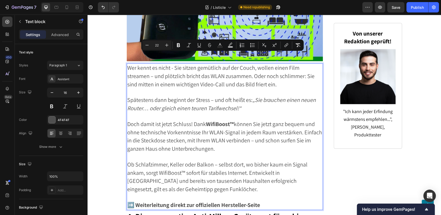
click at [183, 120] on span "Doch damit ist jetzt Schluss! Dank WifiBoost™ können Sie jetzt ganz bequem und …" at bounding box center [224, 136] width 195 height 32
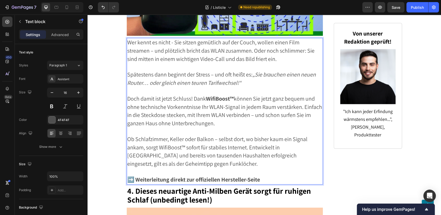
scroll to position [997, 0]
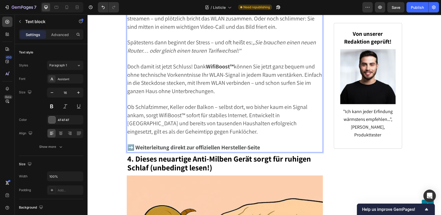
click at [158, 104] on span "Ob Schlafzimmer, Keller oder Balkon – selbst dort, wo bisher kaum ein Signal an…" at bounding box center [217, 119] width 180 height 32
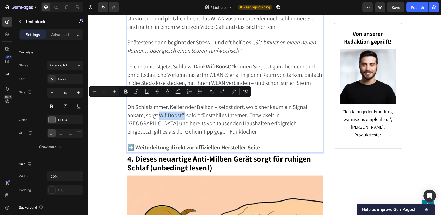
drag, startPoint x: 158, startPoint y: 104, endPoint x: 181, endPoint y: 103, distance: 23.6
click at [181, 103] on span "Ob Schlafzimmer, Keller oder Balkon – selbst dort, wo bisher kaum ein Signal an…" at bounding box center [217, 119] width 180 height 32
click at [126, 93] on icon "Editor contextual toolbar" at bounding box center [125, 92] width 3 height 4
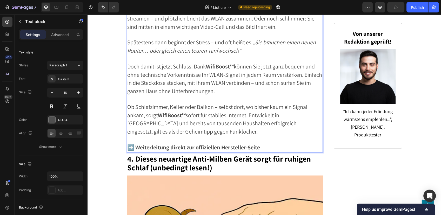
click at [201, 136] on p "Rich Text Editor. Editing area: main" at bounding box center [224, 140] width 195 height 8
click at [202, 144] on strong "➡️ Weiterleitung direkt zur offiziellen Hersteller-Seite" at bounding box center [193, 147] width 133 height 7
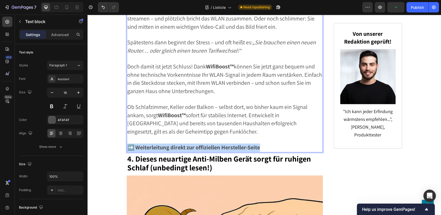
click at [202, 144] on strong "➡️ Weiterleitung direkt zur offiziellen Hersteller-Seite" at bounding box center [193, 147] width 133 height 7
click at [133, 144] on strong "➡️ Weiterleitung direkt zur offiziellen Hersteller-Seite" at bounding box center [193, 147] width 133 height 7
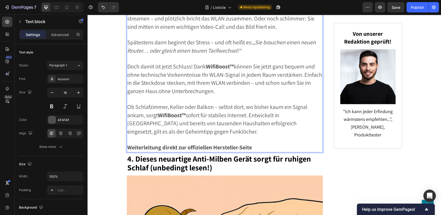
click at [127, 144] on strong "Weiterleitung direkt zur offiziellen Hersteller-Seite" at bounding box center [189, 147] width 125 height 7
click at [130, 144] on strong ">Weiterleitung direkt zur offiziellen Hersteller-Seite" at bounding box center [191, 147] width 128 height 7
click at [154, 104] on span "Ob Schlafzimmer, Keller oder Balkon – selbst dort, wo bisher kaum ein Signal an…" at bounding box center [217, 119] width 180 height 32
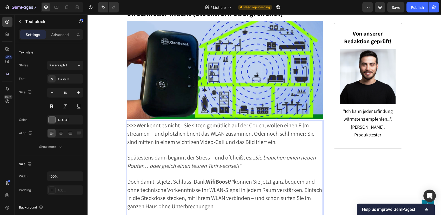
drag, startPoint x: 131, startPoint y: 118, endPoint x: 135, endPoint y: 115, distance: 4.5
click at [132, 121] on strong ">>>" at bounding box center [131, 124] width 9 height 7
click at [135, 121] on span ">>> Wer kennt es nicht - Sie sitzen gemütlich auf der Couch, wollen einen Film …" at bounding box center [220, 133] width 187 height 24
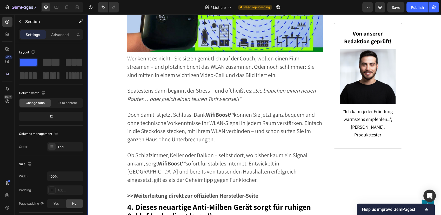
scroll to position [997, 0]
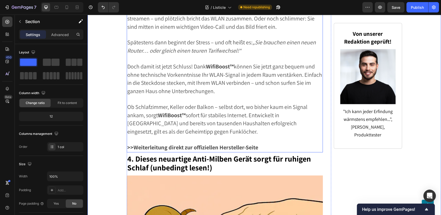
click at [144, 140] on div "Wer kennt es nicht - Sie sitzen gemütlich auf der Couch, wollen einen Film stre…" at bounding box center [225, 79] width 196 height 146
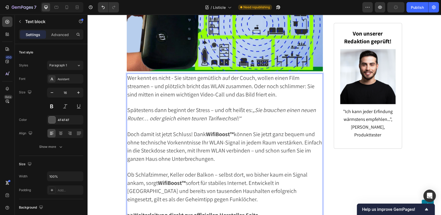
scroll to position [997, 0]
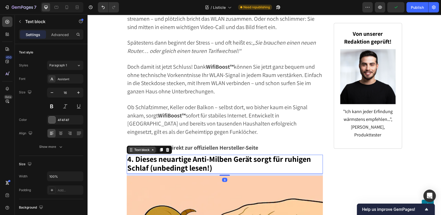
click at [133, 147] on div "Text block" at bounding box center [141, 149] width 17 height 5
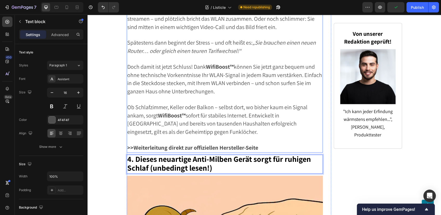
click at [132, 144] on strong ">>Weiterleitung direkt zur offiziellen Hersteller-Seite" at bounding box center [192, 147] width 131 height 7
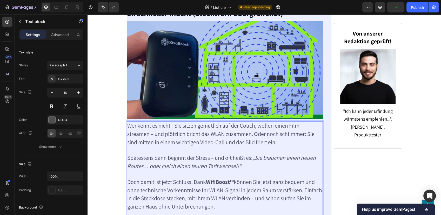
click at [132, 147] on p "Rich Text Editor. Editing area: main" at bounding box center [224, 151] width 195 height 8
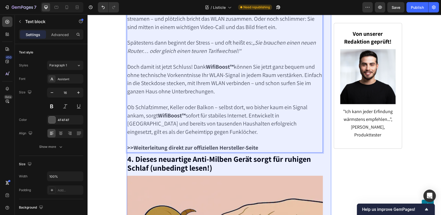
click at [132, 144] on strong ">>Weiterleitung direkt zur offiziellen Hersteller-Seite" at bounding box center [192, 147] width 131 height 7
click at [141, 144] on strong ">> Weiterleitung direkt zur offiziellen Hersteller-Seite" at bounding box center [193, 147] width 132 height 7
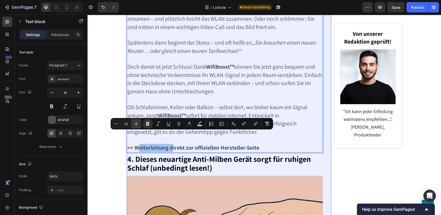
click at [136, 124] on icon "Editor contextual toolbar" at bounding box center [135, 123] width 5 height 5
type input "24"
click at [189, 123] on icon "Editor contextual toolbar" at bounding box center [189, 123] width 3 height 3
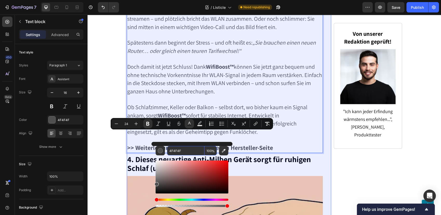
click at [181, 149] on input "4F4F4F" at bounding box center [185, 150] width 37 height 9
paste input "1500F"
type input "1500FF"
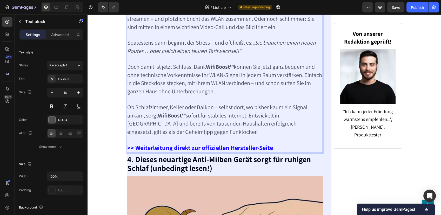
click at [224, 103] on span "Ob Schlafzimmer, Keller oder Balkon – selbst dort, wo bisher kaum ein Signal an…" at bounding box center [217, 119] width 180 height 32
click at [387, 82] on img at bounding box center [367, 76] width 55 height 55
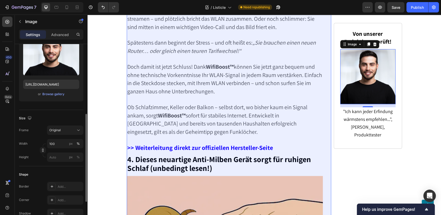
scroll to position [115, 0]
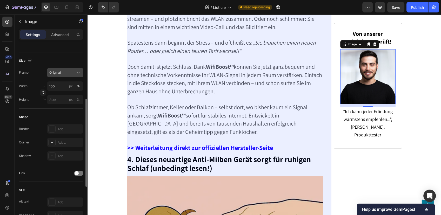
click at [69, 71] on div "Original" at bounding box center [61, 72] width 25 height 5
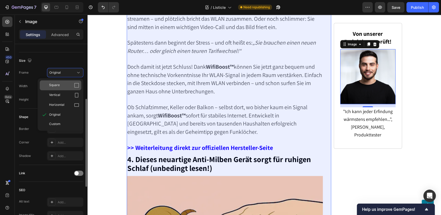
click at [72, 83] on div "Square" at bounding box center [64, 85] width 30 height 5
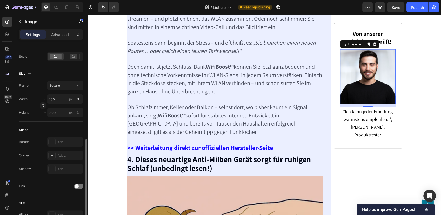
scroll to position [144, 0]
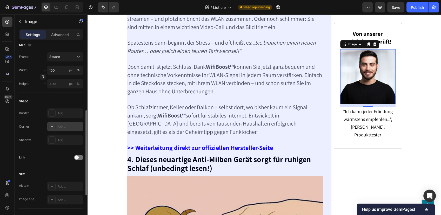
click at [65, 129] on div "Add..." at bounding box center [70, 127] width 24 height 5
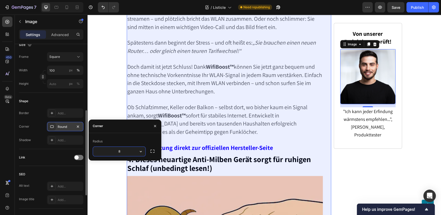
click at [129, 151] on input "8" at bounding box center [119, 151] width 52 height 9
type input "10"
click at [183, 96] on p "Rich Text Editor. Editing area: main" at bounding box center [224, 100] width 195 height 8
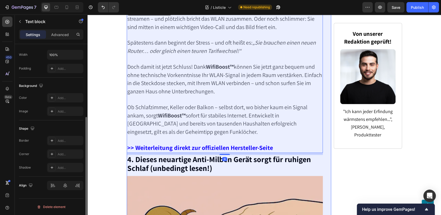
scroll to position [0, 0]
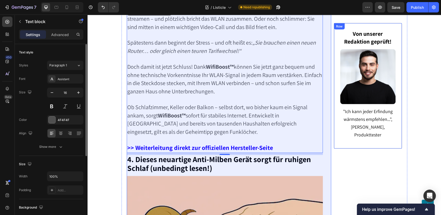
click at [373, 34] on div "Von unserer Redaktion geprüft! Heading" at bounding box center [367, 37] width 55 height 17
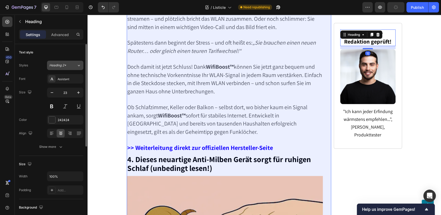
click at [63, 68] on button "Heading 2*" at bounding box center [65, 65] width 36 height 9
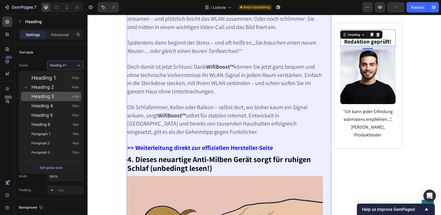
click at [63, 97] on div "Heading 3 41px" at bounding box center [55, 96] width 48 height 5
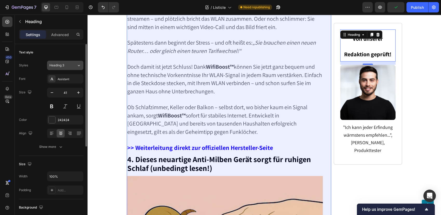
click at [70, 66] on div "Heading 3" at bounding box center [59, 65] width 21 height 5
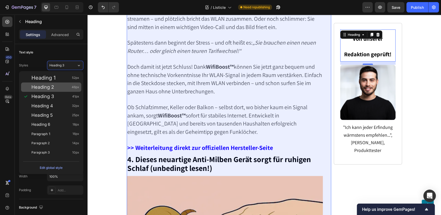
click at [62, 86] on div "Heading 2 46px" at bounding box center [55, 87] width 48 height 5
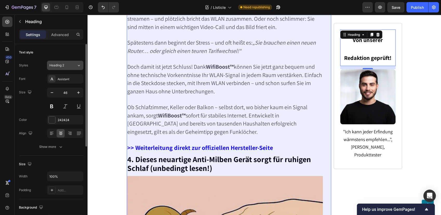
click at [68, 65] on div "Heading 2" at bounding box center [59, 65] width 21 height 5
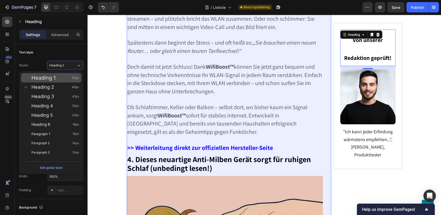
click at [64, 78] on div "Heading 1 52px" at bounding box center [55, 77] width 48 height 5
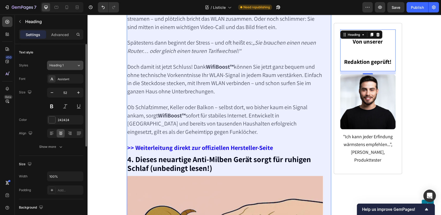
click at [74, 62] on button "Heading 1" at bounding box center [65, 65] width 36 height 9
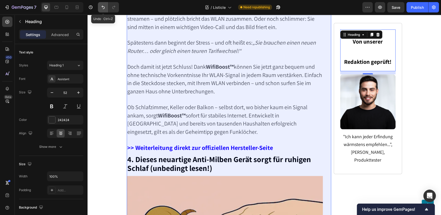
click at [103, 6] on icon "Undo/Redo" at bounding box center [102, 7] width 5 height 5
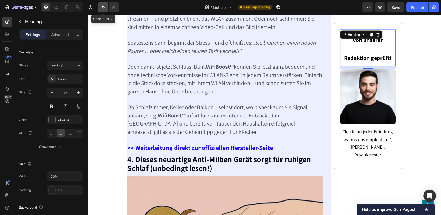
click at [103, 6] on icon "Undo/Redo" at bounding box center [103, 7] width 3 height 3
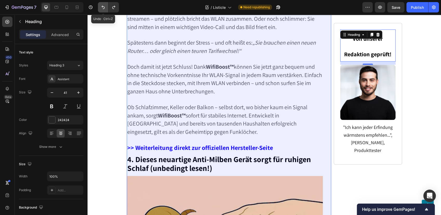
click at [103, 6] on icon "Undo/Redo" at bounding box center [103, 7] width 3 height 3
type input "23"
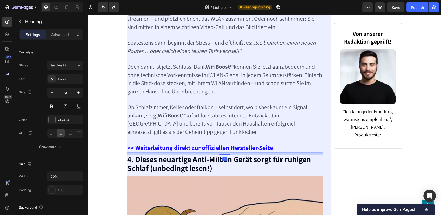
click at [226, 78] on span "Doch damit ist jetzt Schluss! Dank WifiBoost™ können Sie jetzt ganz bequem und …" at bounding box center [224, 79] width 195 height 32
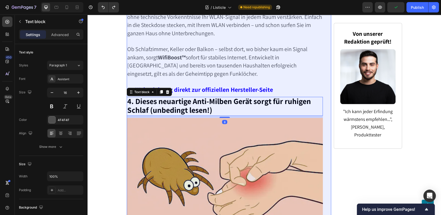
click at [188, 102] on strong "4. Dieses neuartige Anti-Milben Gerät sorgt für ruhigen Schlaf (unbedingt lesen…" at bounding box center [219, 105] width 184 height 19
click at [252, 99] on p "4. Dieses neuartige Anti-Milben Gerät sorgt für ruhigen Schlaf (unbedingt lesen…" at bounding box center [224, 107] width 195 height 18
click at [253, 96] on strong "4. Dieses neuartige Anti-Milben Gerät sorgt für ruhigen Schlaf (unbedingt lesen…" at bounding box center [219, 105] width 184 height 19
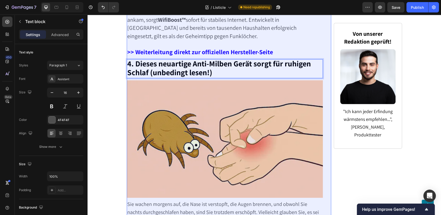
scroll to position [1112, 0]
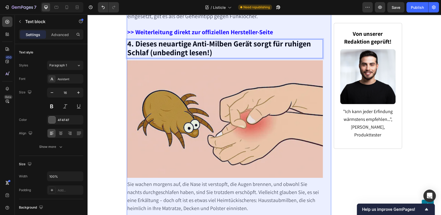
click at [211, 89] on img at bounding box center [225, 119] width 196 height 118
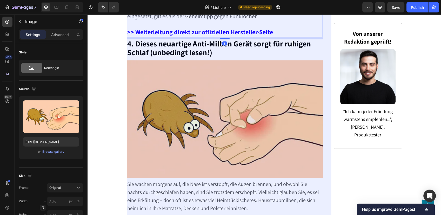
click at [182, 28] on strong ">> Weiterleitung direkt zur offiziellen Hersteller-Seite" at bounding box center [200, 32] width 146 height 8
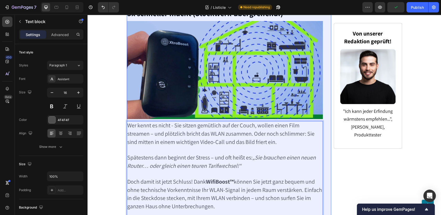
click at [218, 171] on p "Rich Text Editor. Editing area: main" at bounding box center [224, 175] width 195 height 8
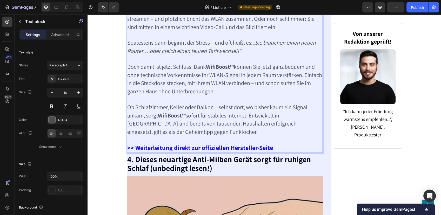
click at [224, 143] on strong ">> Weiterleitung direkt zur offiziellen Hersteller-Seite" at bounding box center [200, 147] width 146 height 8
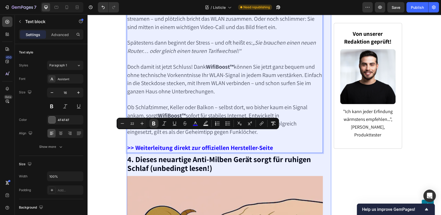
click at [166, 103] on span "Ob Schlafzimmer, Keller oder Balkon – selbst dort, wo bisher kaum ein Signal an…" at bounding box center [217, 119] width 180 height 32
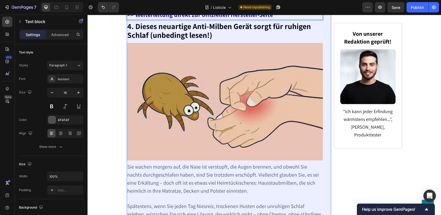
scroll to position [1170, 0]
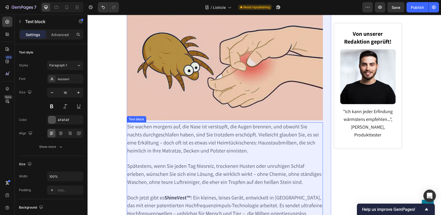
click at [184, 126] on p "Sie wachen morgens auf, die Nase ist verstopft, die Augen brennen, und obwohl S…" at bounding box center [224, 139] width 195 height 32
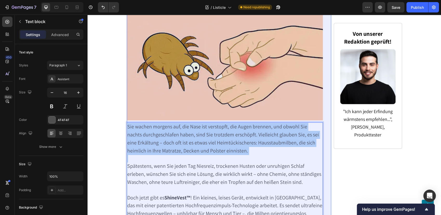
click at [184, 126] on p "Sie wachen morgens auf, die Nase ist verstopft, die Augen brennen, und obwohl S…" at bounding box center [224, 139] width 195 height 32
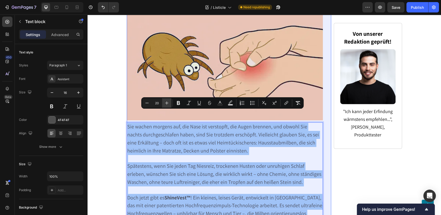
click at [166, 102] on icon "Editor contextual toolbar" at bounding box center [166, 102] width 5 height 5
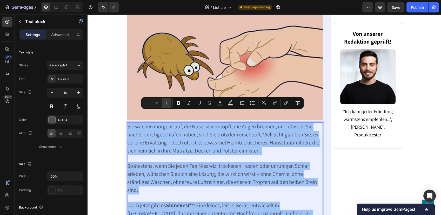
click at [166, 102] on icon "Editor contextual toolbar" at bounding box center [166, 102] width 5 height 5
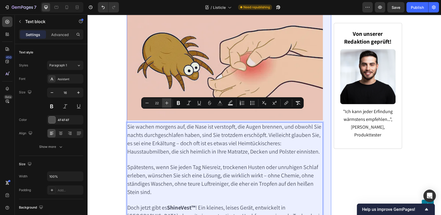
click at [166, 102] on icon "Editor contextual toolbar" at bounding box center [166, 102] width 5 height 5
type input "23"
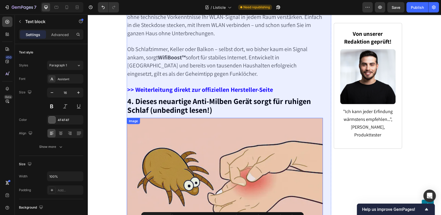
click at [214, 78] on p "Rich Text Editor. Editing area: main" at bounding box center [224, 82] width 195 height 8
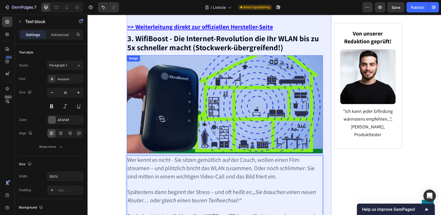
scroll to position [766, 0]
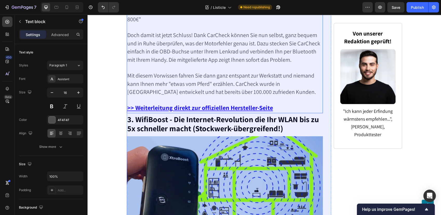
click at [230, 97] on p "Rich Text Editor. Editing area: main" at bounding box center [224, 101] width 195 height 8
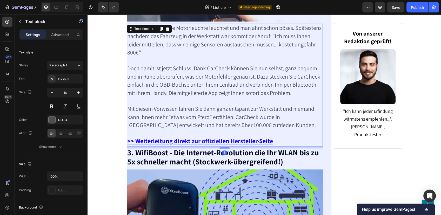
click at [229, 99] on div "Kennen Sie das, Ihre Motorleuchte leuchtet und man ahnt schon böses. Spätestens…" at bounding box center [225, 85] width 196 height 123
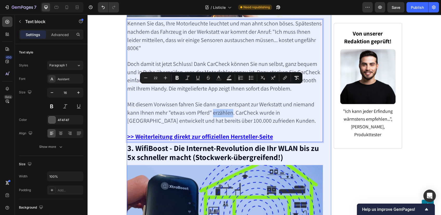
scroll to position [752, 0]
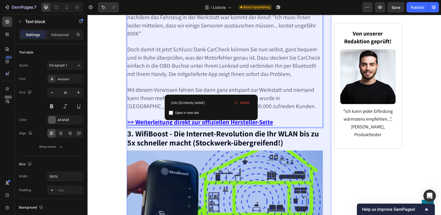
click at [246, 118] on u ">> Weiterleitung direkt zur offiziellen Hersteller-Seite" at bounding box center [200, 122] width 146 height 8
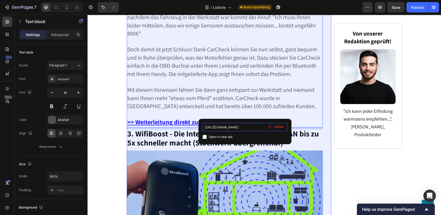
click at [252, 128] on input "https://blog.festberg.com/preclick/2" at bounding box center [244, 127] width 85 height 8
click at [195, 79] on p "Rich Text Editor. Editing area: main" at bounding box center [224, 83] width 195 height 8
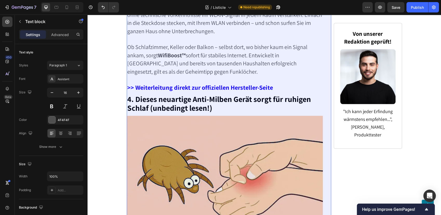
scroll to position [1070, 0]
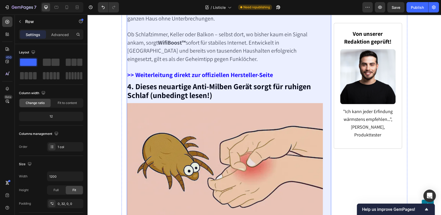
drag, startPoint x: 195, startPoint y: 68, endPoint x: 198, endPoint y: 66, distance: 3.2
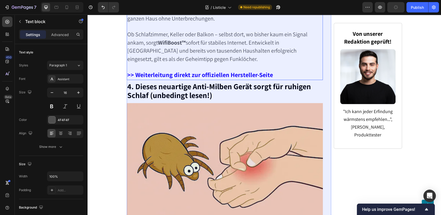
click at [201, 71] on strong ">> Weiterleitung direkt zur offiziellen Hersteller-Seite" at bounding box center [200, 75] width 146 height 8
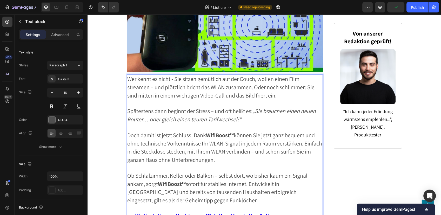
scroll to position [997, 0]
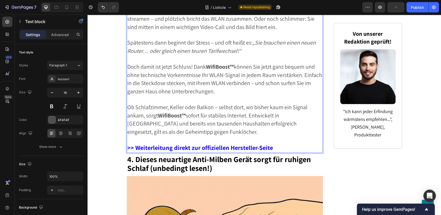
click at [220, 143] on strong ">> Weiterleitung direkt zur offiziellen Hersteller-Seite" at bounding box center [200, 147] width 146 height 8
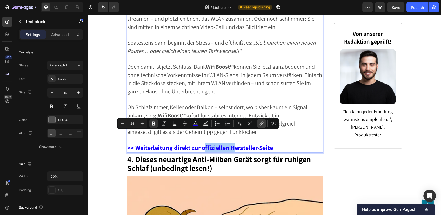
click at [262, 126] on button "link" at bounding box center [261, 123] width 9 height 9
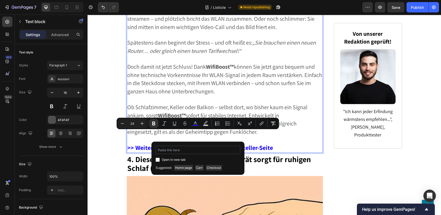
click at [192, 152] on input "Editor contextual toolbar" at bounding box center [197, 150] width 85 height 8
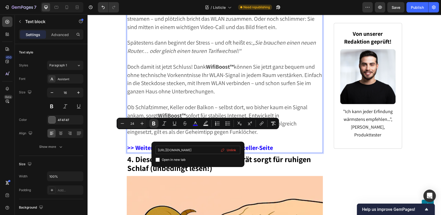
type input "https://blog.festberg.com/preclick/3"
click at [206, 96] on p "Rich Text Editor. Editing area: main" at bounding box center [224, 100] width 195 height 8
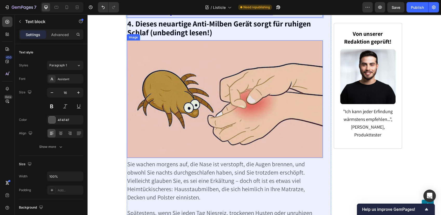
scroll to position [1170, 0]
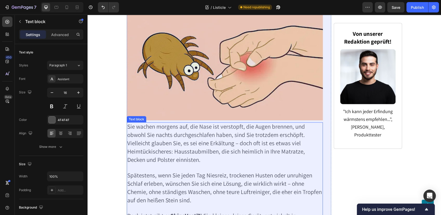
click at [180, 124] on span "Sie wachen morgens auf, die Nase ist verstopft, die Augen brennen, und obwohl S…" at bounding box center [216, 143] width 178 height 41
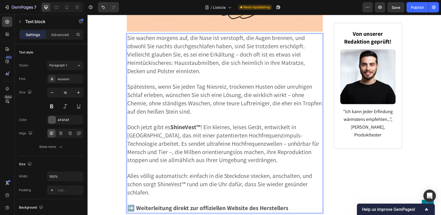
scroll to position [1285, 0]
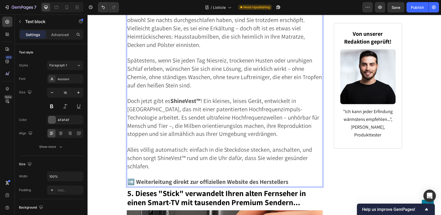
click at [140, 178] on strong "➡️ Weiterleitung direkt zur offiziellen Website des Herstellers" at bounding box center [207, 182] width 161 height 8
click at [133, 178] on strong "➡️ Weiterleitung direkt zur offiziellen Website des Herstellers" at bounding box center [207, 182] width 161 height 8
click at [143, 178] on strong ">> Weiterleitung direkt zur offiziellen Website des Herstellers" at bounding box center [207, 182] width 160 height 8
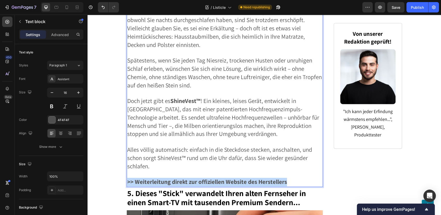
click at [143, 178] on strong ">> Weiterleitung direkt zur offiziellen Website des Herstellers" at bounding box center [207, 182] width 160 height 8
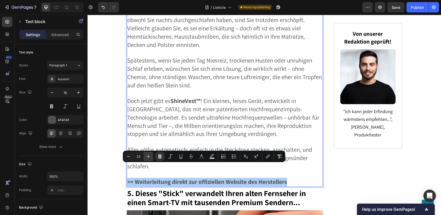
click at [149, 156] on icon "Editor contextual toolbar" at bounding box center [148, 156] width 5 height 5
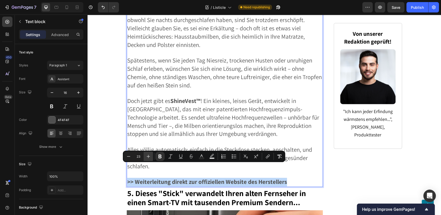
type input "24"
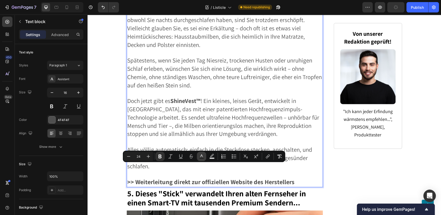
click at [201, 155] on icon "Editor contextual toolbar" at bounding box center [201, 156] width 5 height 5
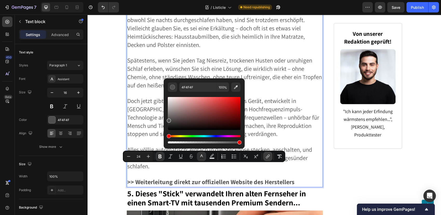
click at [266, 157] on icon "Editor contextual toolbar" at bounding box center [267, 157] width 2 height 3
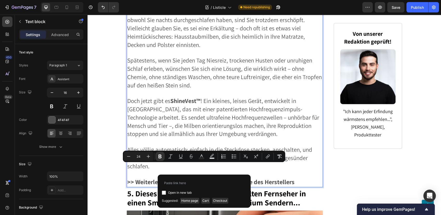
click at [207, 178] on div "Open in new tab Suggested: Home page Cart Checkout" at bounding box center [204, 191] width 93 height 33
click at [205, 180] on input "Editor contextual toolbar" at bounding box center [204, 183] width 85 height 8
click at [203, 182] on input "Editor contextual toolbar" at bounding box center [204, 183] width 85 height 8
paste input "https://blog.festberg.com/preclick/2"
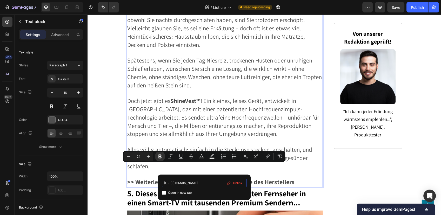
type input "https://blog.festberg.com/preclick/4"
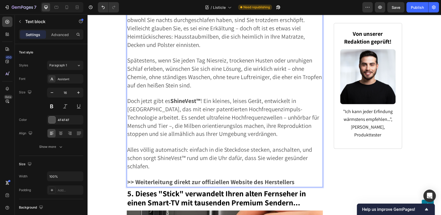
click at [213, 112] on span "Doch jetzt gibt es ShineVest™ ! Ein kleines, leises Gerät, entwickelt in Deutsc…" at bounding box center [223, 117] width 192 height 41
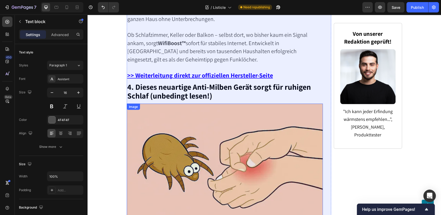
scroll to position [1025, 0]
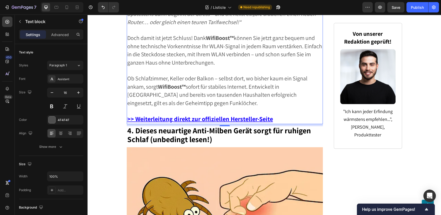
click at [224, 115] on u ">> Weiterleitung direkt zur offiziellen Hersteller-Seite" at bounding box center [200, 119] width 146 height 8
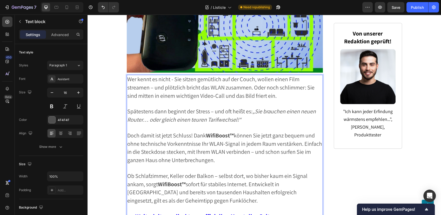
scroll to position [968, 0]
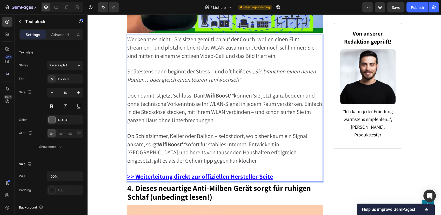
click at [230, 172] on u ">> Weiterleitung direkt zur offiziellen Hersteller-Seite" at bounding box center [200, 176] width 146 height 8
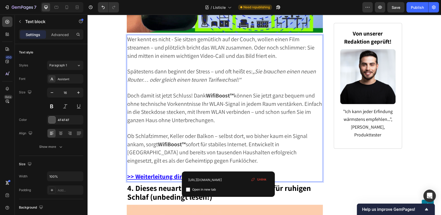
click at [230, 172] on u ">> Weiterleitung direkt zur offiziellen Hersteller-Seite" at bounding box center [200, 176] width 146 height 8
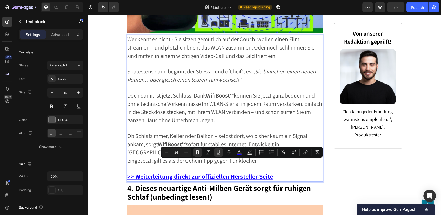
click at [230, 172] on u ">> Weiterleitung direkt zur offiziellen Hersteller-Seite" at bounding box center [200, 176] width 146 height 8
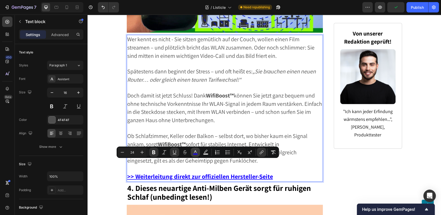
click at [195, 152] on icon "Editor contextual toolbar" at bounding box center [195, 151] width 3 height 3
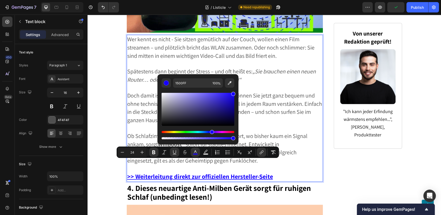
click at [183, 78] on div "1500FF 100 %" at bounding box center [197, 107] width 81 height 66
click at [185, 85] on input "1500FF" at bounding box center [191, 82] width 37 height 9
click at [204, 60] on p "Rich Text Editor. Editing area: main" at bounding box center [224, 64] width 195 height 8
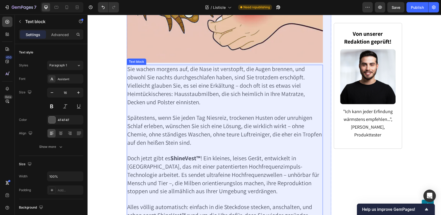
click at [209, 147] on p "Rich Text Editor. Editing area: main" at bounding box center [224, 151] width 195 height 8
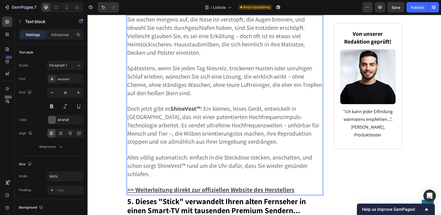
scroll to position [1314, 0]
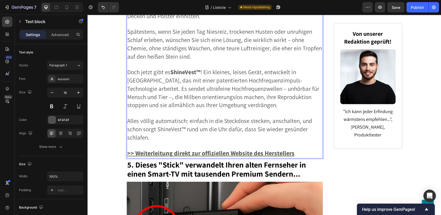
click at [240, 149] on u ">> Weiterleitung direkt zur offiziellen Website des Herstellers" at bounding box center [210, 153] width 167 height 8
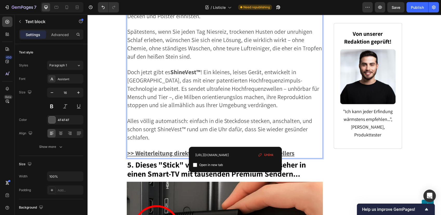
click at [237, 149] on u ">> Weiterleitung direkt zur offiziellen Website des Herstellers" at bounding box center [210, 153] width 167 height 8
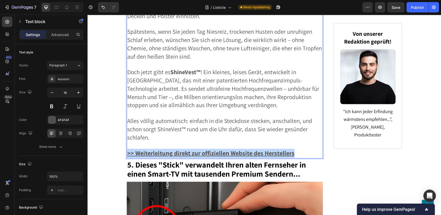
click at [237, 149] on u ">> Weiterleitung direkt zur offiziellen Website des Herstellers" at bounding box center [210, 153] width 167 height 8
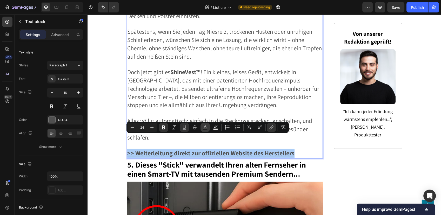
click at [204, 127] on icon "Editor contextual toolbar" at bounding box center [204, 127] width 5 height 5
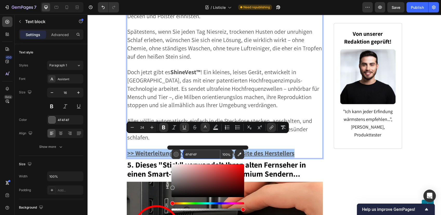
click at [194, 159] on input "4F4F4F" at bounding box center [201, 154] width 37 height 9
paste input "1500F"
type input "1500FF"
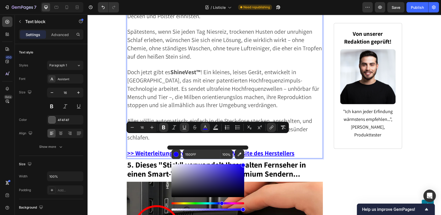
click at [212, 110] on p "Rich Text Editor. Editing area: main" at bounding box center [224, 114] width 195 height 8
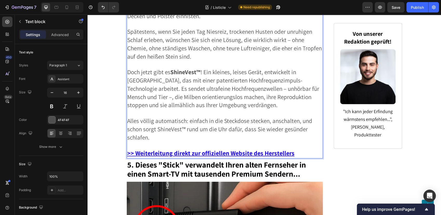
click at [216, 149] on u ">> Weiterleitung direkt zur offiziellen Website des Herstellers" at bounding box center [210, 153] width 167 height 8
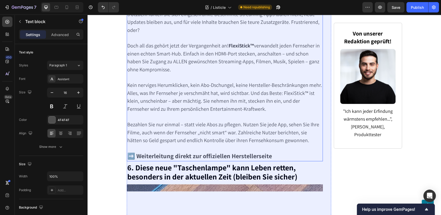
scroll to position [1631, 0]
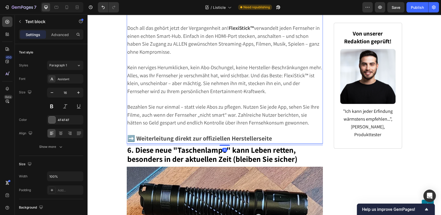
click at [133, 128] on div "Stellen Sie sich vor, Sie haben einen großen, modernen Fernseher im Wohnzimmer …" at bounding box center [225, 63] width 196 height 159
click at [135, 134] on strong "➡️ Weiterleitung direkt zur offiziellen Herstellerseite" at bounding box center [199, 138] width 145 height 8
click at [147, 134] on strong ">> Weiterleitung direkt zur offiziellen Herstellerseite" at bounding box center [199, 138] width 144 height 8
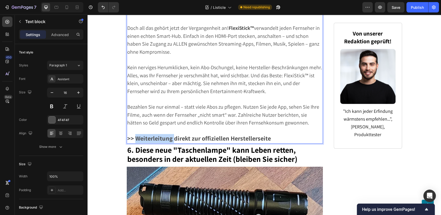
click at [147, 134] on strong ">> Weiterleitung direkt zur offiziellen Herstellerseite" at bounding box center [199, 138] width 144 height 8
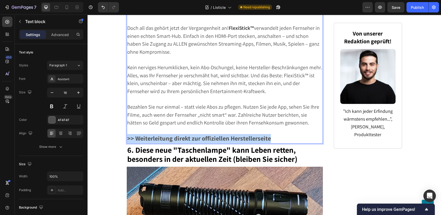
click at [147, 134] on strong ">> Weiterleitung direkt zur offiziellen Herstellerseite" at bounding box center [199, 138] width 144 height 8
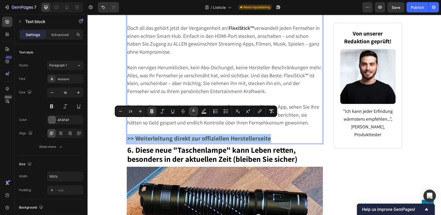
click at [190, 113] on button "Text Color" at bounding box center [193, 111] width 9 height 9
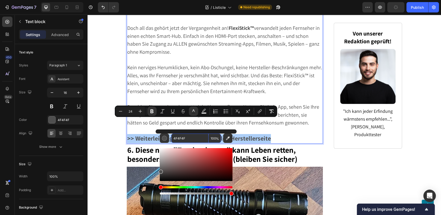
click at [191, 140] on input "4F4F4F" at bounding box center [189, 138] width 37 height 9
paste input "1500F"
type input "1500FF"
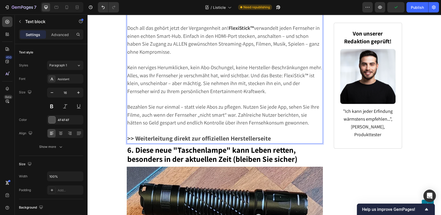
click at [202, 96] on p "Rich Text Editor. Editing area: main" at bounding box center [224, 100] width 195 height 8
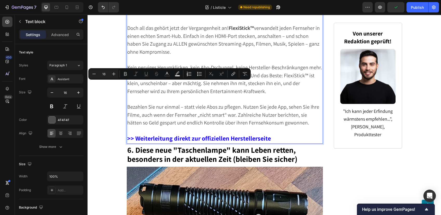
type input "20"
click at [202, 64] on span "Kein nerviges Herumklicken, kein Abo-Dschungel, keine Hersteller-Beschränkungen…" at bounding box center [224, 79] width 195 height 31
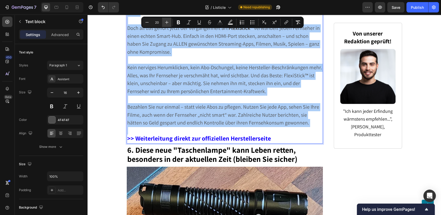
click at [166, 22] on icon "Editor contextual toolbar" at bounding box center [166, 22] width 5 height 5
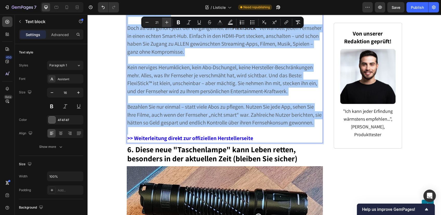
click at [166, 22] on icon "Editor contextual toolbar" at bounding box center [166, 22] width 5 height 5
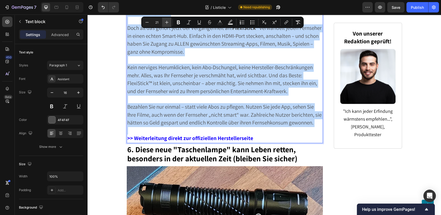
type input "22"
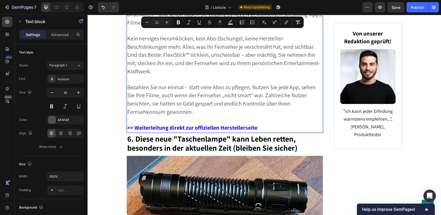
scroll to position [1689, 0]
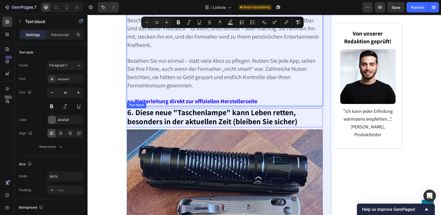
click at [207, 90] on p "Rich Text Editor. Editing area: main" at bounding box center [224, 94] width 195 height 8
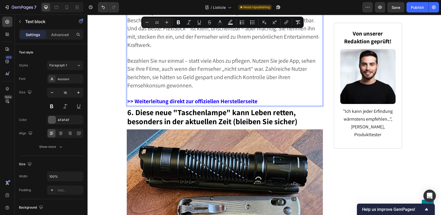
click at [210, 98] on strong ">> Weiterleitung direkt zur offiziellen Herstellerseite" at bounding box center [192, 101] width 130 height 7
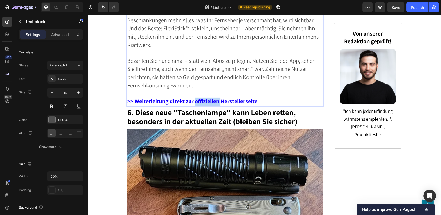
click at [210, 98] on strong ">> Weiterleitung direkt zur offiziellen Herstellerseite" at bounding box center [192, 101] width 130 height 7
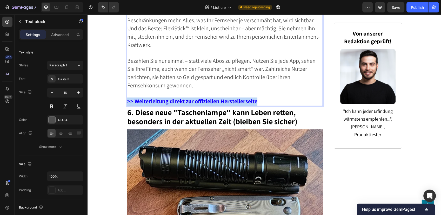
click at [210, 98] on strong ">> Weiterleitung direkt zur offiziellen Herstellerseite" at bounding box center [192, 101] width 130 height 7
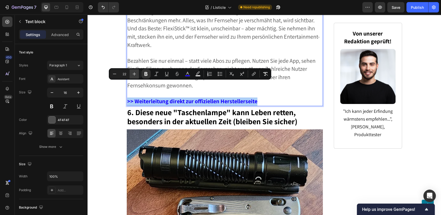
click at [136, 73] on icon "Editor contextual toolbar" at bounding box center [134, 73] width 5 height 5
type input "24"
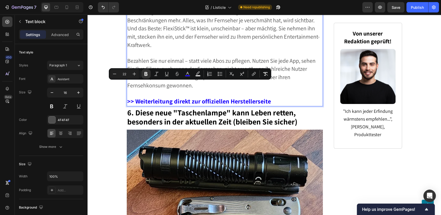
click at [203, 57] on span "Bezahlen Sie nur einmal – statt viele Abos zu pflegen. Nutzen Sie jede App, seh…" at bounding box center [221, 73] width 188 height 32
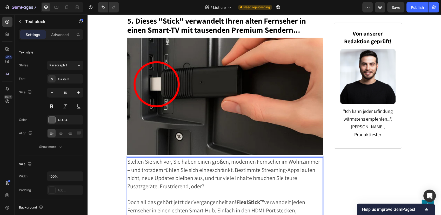
scroll to position [1371, 0]
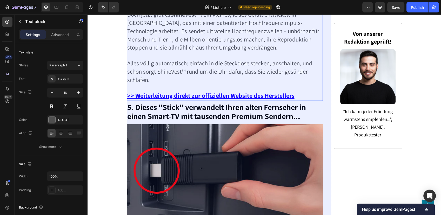
click at [224, 91] on u ">> Weiterleitung direkt zur offiziellen Website des Herstellers" at bounding box center [210, 95] width 167 height 8
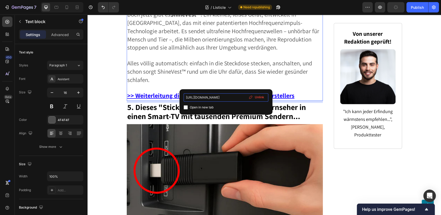
click at [229, 98] on input "https://blog.festberg.com/preclick/4" at bounding box center [226, 97] width 85 height 8
click at [215, 59] on span "Alles völlig automatisch: einfach in die Steckdose stecken, anschalten, und sch…" at bounding box center [219, 71] width 185 height 24
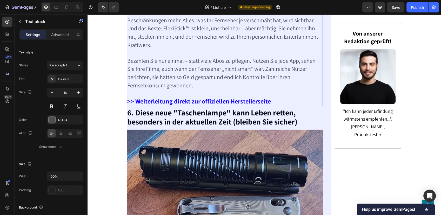
click at [225, 97] on strong ">> Weiterleitung direkt zur offiziellen Herstellerseite" at bounding box center [199, 101] width 144 height 8
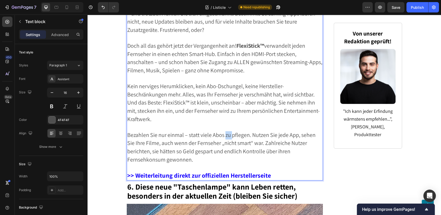
click at [225, 85] on div "Stellen Sie sich vor, Sie haben einen großen, modernen Fernseher im Wohnzimmer …" at bounding box center [225, 91] width 196 height 180
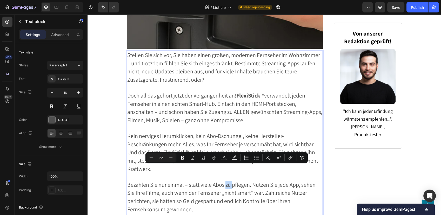
scroll to position [1635, 0]
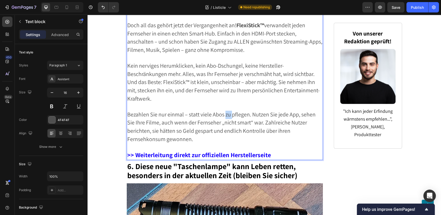
click at [227, 144] on p "Rich Text Editor. Editing area: main" at bounding box center [224, 148] width 195 height 8
click at [227, 151] on strong ">> Weiterleitung direkt zur offiziellen Herstellerseite" at bounding box center [199, 155] width 144 height 8
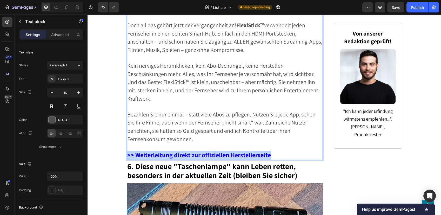
click at [227, 151] on strong ">> Weiterleitung direkt zur offiziellen Herstellerseite" at bounding box center [199, 155] width 144 height 8
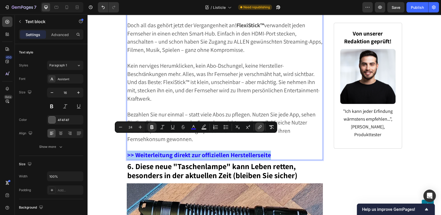
click at [257, 127] on icon "Editor contextual toolbar" at bounding box center [259, 127] width 5 height 5
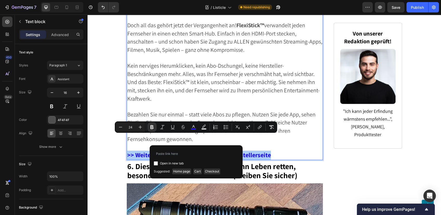
drag, startPoint x: 219, startPoint y: 148, endPoint x: 218, endPoint y: 151, distance: 3.4
click at [219, 148] on div "Open in new tab Suggested: Home page Cart Checkout" at bounding box center [196, 161] width 93 height 33
click at [217, 151] on input "Editor contextual toolbar" at bounding box center [196, 154] width 85 height 8
paste input "https://blog.festberg.com/preclick/4"
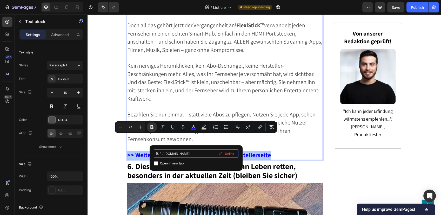
type input "https://blog.festberg.com/preclick/5"
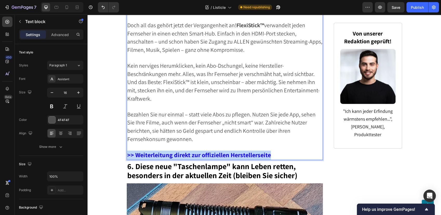
click at [219, 103] on p "Rich Text Editor. Editing area: main" at bounding box center [224, 107] width 195 height 8
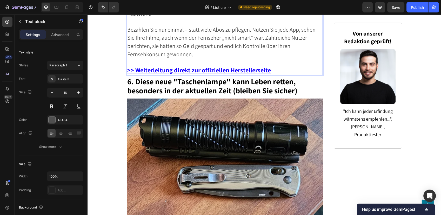
scroll to position [1722, 0]
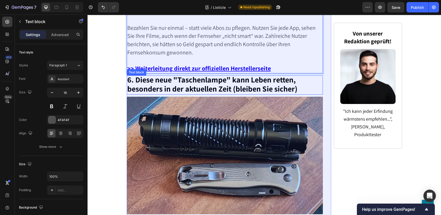
click at [152, 75] on strong "6. Diese neue "Taschenlampe" kann Leben retten, besonders in der aktuellen Zeit…" at bounding box center [212, 84] width 170 height 19
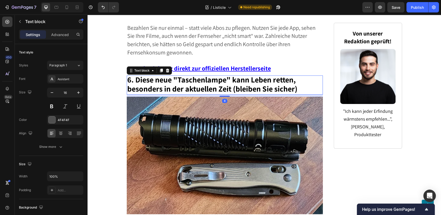
click at [238, 75] on strong "6. Diese neue "Taschenlampe" kann Leben retten, besonders in der aktuellen Zeit…" at bounding box center [212, 84] width 170 height 19
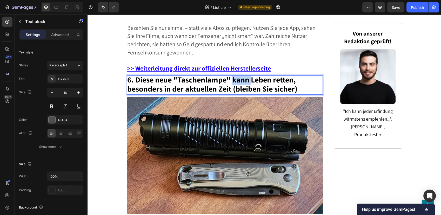
click at [239, 75] on strong "6. Diese neue "Taschenlampe" kann Leben retten, besonders in der aktuellen Zeit…" at bounding box center [212, 84] width 170 height 19
click at [273, 75] on strong "6. Diese neue "Taschenlampe" rettet Leben retten, besonders in der aktuellen Ze…" at bounding box center [212, 84] width 170 height 19
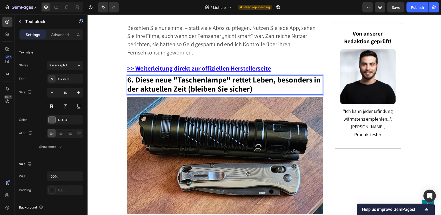
click at [134, 75] on strong "6. Diese neue "Taschenlampe" rettet Leben, besonders in der aktuellen Zeit (ble…" at bounding box center [223, 84] width 193 height 19
drag, startPoint x: 133, startPoint y: 67, endPoint x: 170, endPoint y: 69, distance: 36.6
click at [170, 75] on strong "6. Diese neue "Taschenlampe" rettet Leben, besonders in der aktuellen Zeit (ble…" at bounding box center [223, 84] width 193 height 19
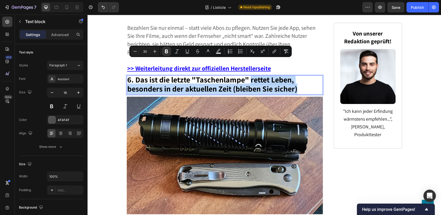
drag, startPoint x: 249, startPoint y: 64, endPoint x: 310, endPoint y: 76, distance: 62.3
click at [310, 76] on p "6. Das ist die letzte "Taschenlampe" rettet Leben, besonders in der aktuellen Z…" at bounding box center [224, 85] width 195 height 18
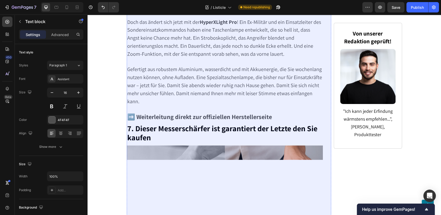
scroll to position [1952, 0]
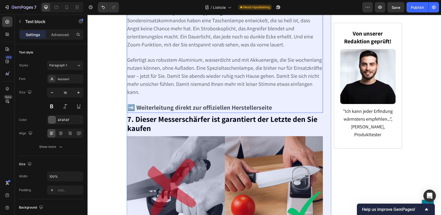
click at [205, 57] on span "Gefertigt aus robustem Aluminium, wasserdicht und mit Akkuenergie, die Sie woch…" at bounding box center [224, 76] width 195 height 39
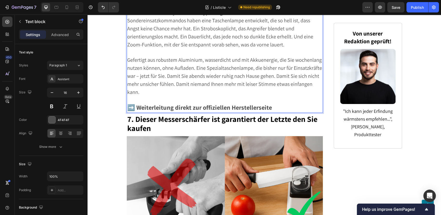
click at [208, 57] on span "Gefertigt aus robustem Aluminium, wasserdicht und mit Akkuenergie, die Sie woch…" at bounding box center [224, 76] width 195 height 39
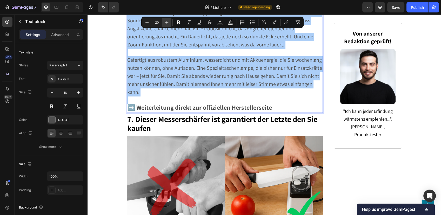
click at [170, 23] on button "Plus" at bounding box center [166, 22] width 9 height 9
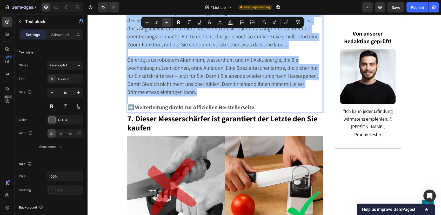
click at [170, 23] on button "Plus" at bounding box center [166, 22] width 9 height 9
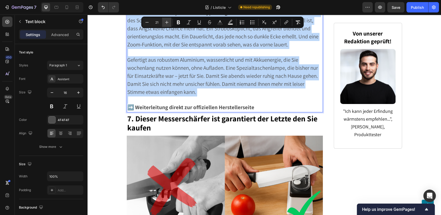
type input "22"
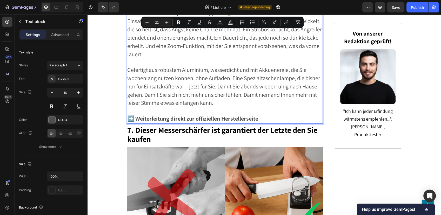
click at [224, 81] on span "Gefertigt aus robustem Aluminium, wasserdicht und mit Akkuenergie, die Sie woch…" at bounding box center [223, 86] width 193 height 40
click at [229, 77] on span "Gefertigt aus robustem Aluminium, wasserdicht und mit Akkuenergie, die Sie woch…" at bounding box center [223, 86] width 193 height 40
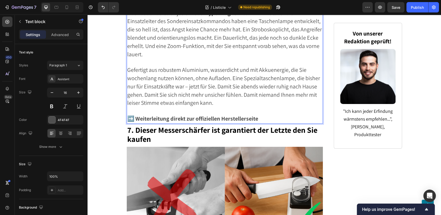
click at [137, 115] on strong "➡️ Weiterleitung direkt zur offiziellen Herstellerseite" at bounding box center [192, 118] width 131 height 7
click at [133, 115] on strong "➡️ Weiterleitung direkt zur offiziellen Herstellerseite" at bounding box center [192, 118] width 131 height 7
click at [133, 115] on strong ">> Weiterleitung direkt zur offiziellen Herstellerseite" at bounding box center [192, 118] width 130 height 7
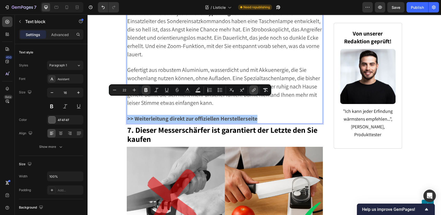
click at [254, 89] on icon "Editor contextual toolbar" at bounding box center [253, 89] width 5 height 5
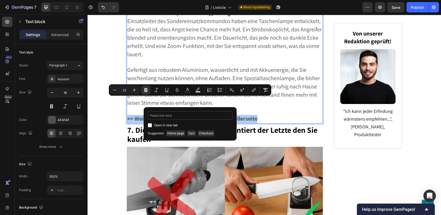
click at [206, 115] on input "Editor contextual toolbar" at bounding box center [190, 115] width 85 height 8
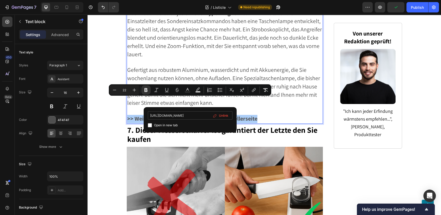
type input "https://blog.festberg.com/preclick/6"
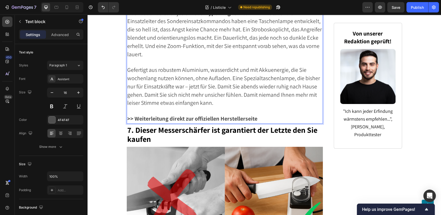
click at [220, 71] on span "Gefertigt aus robustem Aluminium, wasserdicht und mit Akkuenergie, die Sie woch…" at bounding box center [223, 86] width 193 height 40
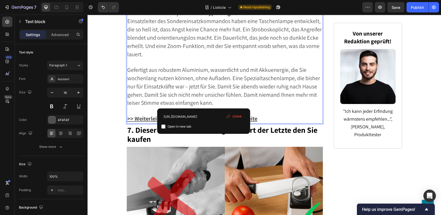
click at [203, 115] on u ">> Weiterleitung direkt zur offiziellen Herstellerseite" at bounding box center [192, 118] width 130 height 7
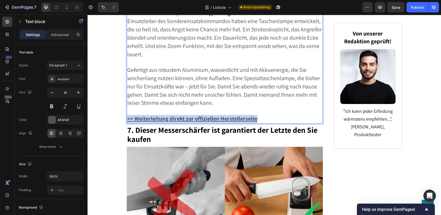
click at [203, 115] on u ">> Weiterleitung direkt zur offiziellen Herstellerseite" at bounding box center [192, 118] width 130 height 7
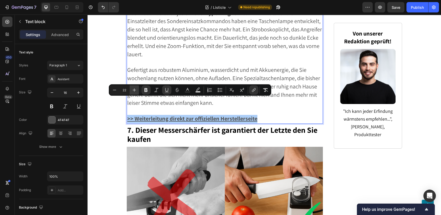
click at [135, 88] on icon "Editor contextual toolbar" at bounding box center [134, 89] width 5 height 5
type input "24"
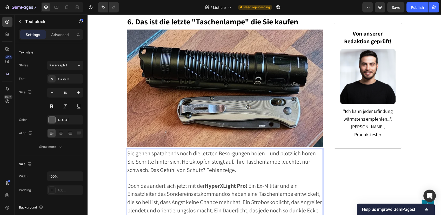
scroll to position [1693, 0]
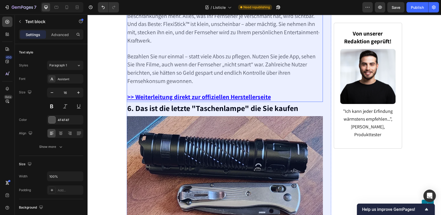
click at [224, 93] on u ">> Weiterleitung direkt zur offiziellen Herstellerseite" at bounding box center [199, 97] width 144 height 8
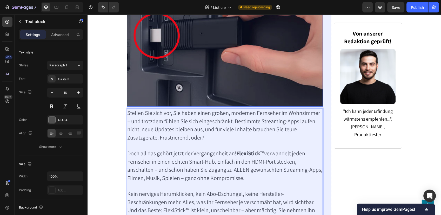
scroll to position [1606, 0]
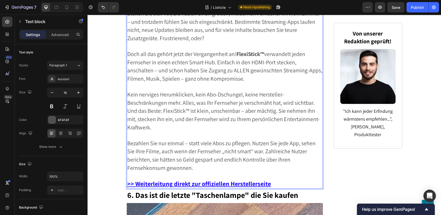
click at [254, 180] on u ">> Weiterleitung direkt zur offiziellen Herstellerseite" at bounding box center [199, 184] width 144 height 8
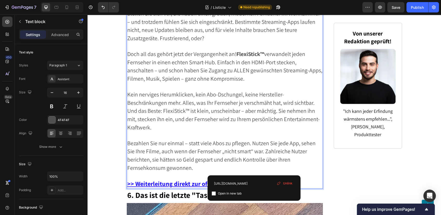
click at [253, 180] on u ">> Weiterleitung direkt zur offiziellen Herstellerseite" at bounding box center [199, 184] width 144 height 8
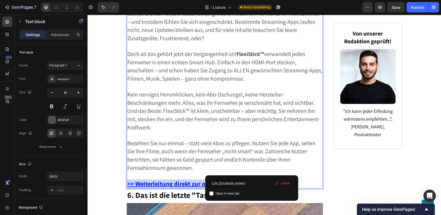
click at [253, 180] on u ">> Weiterleitung direkt zur offiziellen Herstellerseite" at bounding box center [199, 184] width 144 height 8
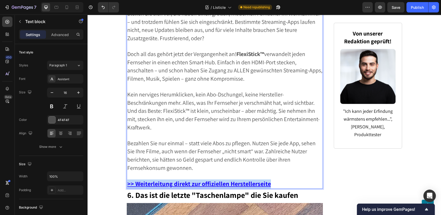
click at [253, 180] on u ">> Weiterleitung direkt zur offiziellen Herstellerseite" at bounding box center [199, 184] width 144 height 8
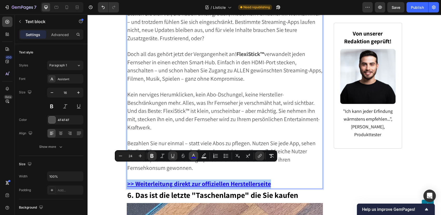
click at [193, 157] on rect "Editor contextual toolbar" at bounding box center [193, 157] width 5 height 1
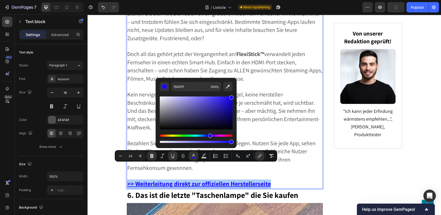
click at [177, 81] on div "1500FF 100 %" at bounding box center [195, 111] width 81 height 66
click at [177, 88] on input "1500FF" at bounding box center [189, 86] width 37 height 9
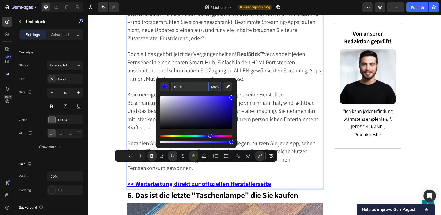
click at [193, 50] on span "Doch all das gehört jetzt der Vergangenheit an! FlexiStick™ verwandelt jeden Fe…" at bounding box center [224, 66] width 195 height 32
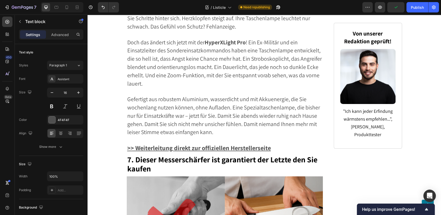
scroll to position [1981, 0]
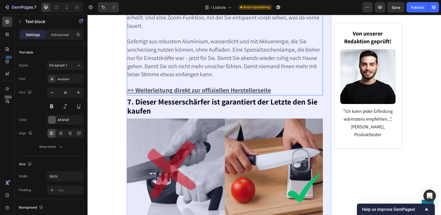
click at [203, 86] on u ">> Weiterleitung direkt zur offiziellen Herstellerseite" at bounding box center [199, 90] width 144 height 8
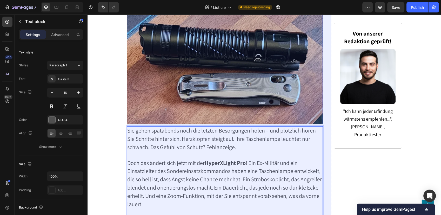
scroll to position [1976, 0]
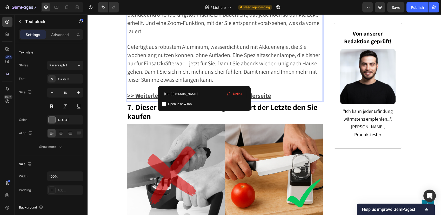
click at [204, 91] on u ">> Weiterleitung direkt zur offiziellen Herstellerseite" at bounding box center [199, 95] width 144 height 8
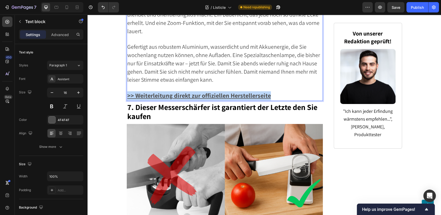
click at [204, 91] on u ">> Weiterleitung direkt zur offiziellen Herstellerseite" at bounding box center [199, 95] width 144 height 8
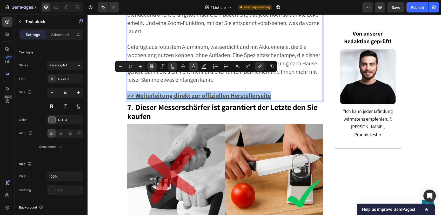
click at [192, 68] on rect "Editor contextual toolbar" at bounding box center [193, 68] width 5 height 1
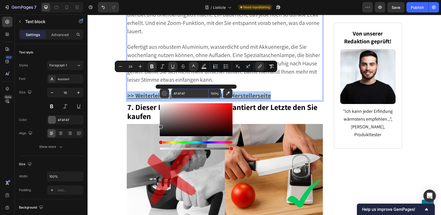
click at [191, 92] on input "4F4F4F" at bounding box center [189, 93] width 37 height 9
paste input "1500F"
type input "1500FF"
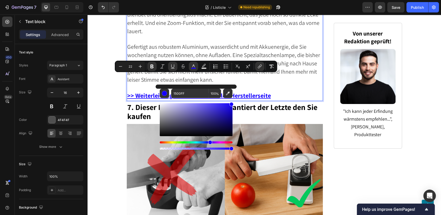
click at [207, 43] on span "Gefertigt aus robustem Aluminium, wasserdicht und mit Akkuenergie, die Sie woch…" at bounding box center [223, 63] width 193 height 40
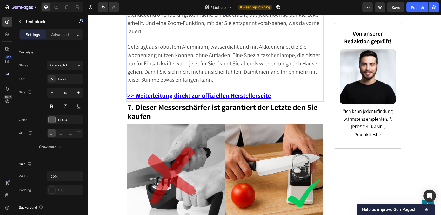
scroll to position [2033, 0]
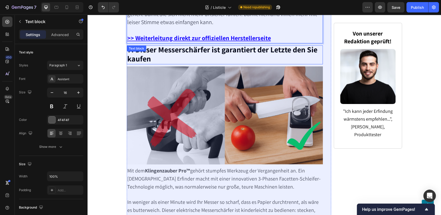
click at [164, 45] on div "7. Dieser Messerschärfer ist garantiert der Letzte den Sie kaufen Text block" at bounding box center [225, 54] width 196 height 19
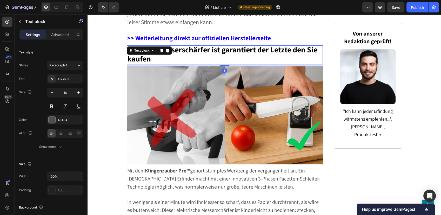
click at [157, 46] on p "7. Dieser Messerschärfer ist garantiert der Letzte den Sie kaufen" at bounding box center [224, 55] width 195 height 18
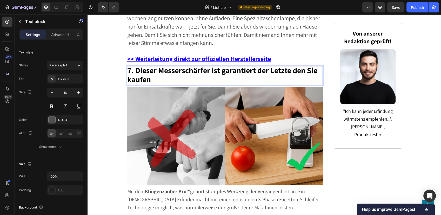
scroll to position [2005, 0]
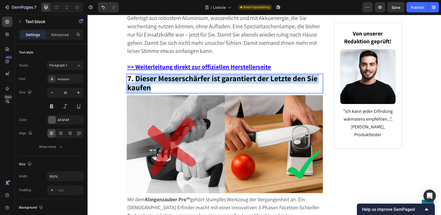
drag, startPoint x: 135, startPoint y: 61, endPoint x: 149, endPoint y: 73, distance: 18.4
click at [149, 75] on p "7. Dieser Messerschärfer ist garantiert der Letzte den Sie kaufen" at bounding box center [224, 84] width 195 height 18
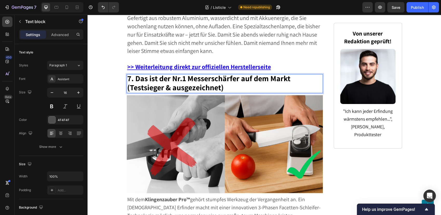
click at [171, 73] on strong "7. Das ist der Nr.1 Messerschärfer auf dem Markt (Testsieger & ausgezeichnet)" at bounding box center [208, 82] width 163 height 19
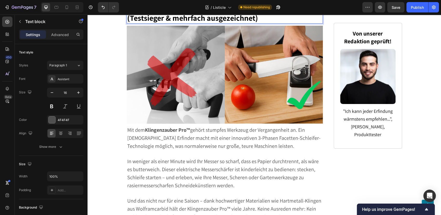
scroll to position [2120, 0]
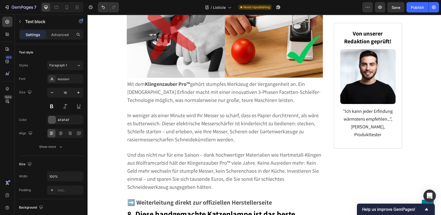
click at [206, 81] on span "Mit dem Klingenzauber Pro™ gehört stumpfes Werkzeug der Vergangenheit an. Ein d…" at bounding box center [223, 92] width 193 height 23
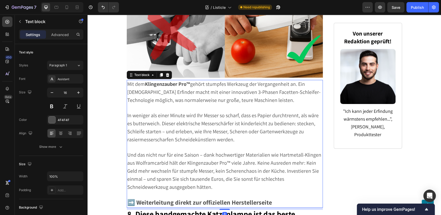
click at [206, 81] on span "Mit dem Klingenzauber Pro™ gehört stumpfes Werkzeug der Vergangenheit an. Ein d…" at bounding box center [223, 92] width 193 height 23
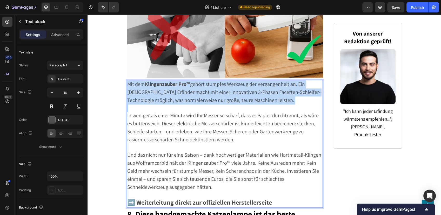
click at [206, 81] on span "Mit dem Klingenzauber Pro™ gehört stumpfes Werkzeug der Vergangenheit an. Ein d…" at bounding box center [223, 92] width 193 height 23
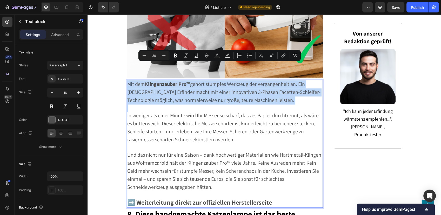
click at [206, 81] on span "Mit dem Klingenzauber Pro™ gehört stumpfes Werkzeug der Vergangenheit an. Ein d…" at bounding box center [223, 92] width 193 height 23
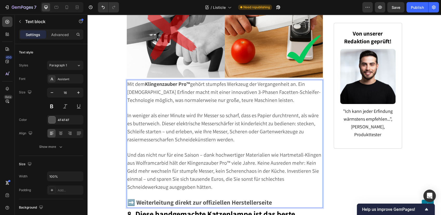
click at [206, 81] on span "Mit dem Klingenzauber Pro™ gehört stumpfes Werkzeug der Vergangenheit an. Ein d…" at bounding box center [223, 92] width 193 height 23
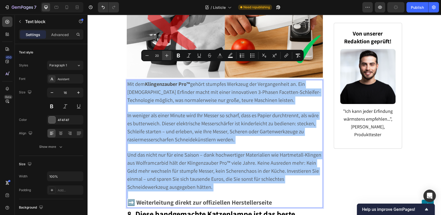
click at [168, 56] on icon "Editor contextual toolbar" at bounding box center [166, 55] width 5 height 5
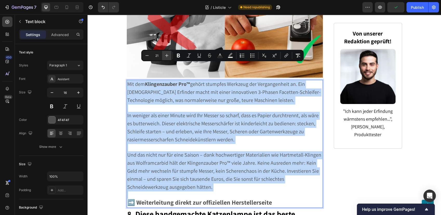
type input "22"
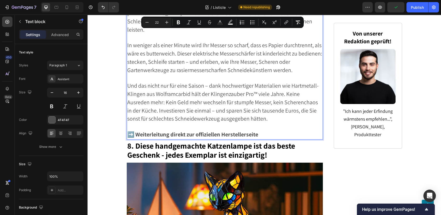
scroll to position [2207, 0]
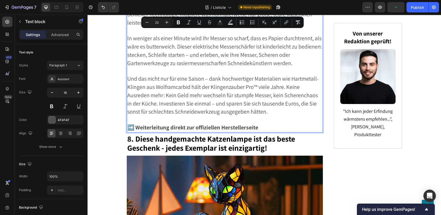
click at [268, 84] on p "Und das nicht nur für eine Saison – dank hochwertiger Materialien wie Hartmetal…" at bounding box center [224, 95] width 195 height 41
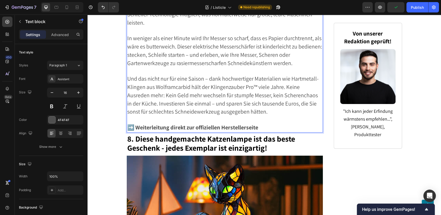
click at [235, 124] on strong "➡️ Weiterleitung direkt zur offiziellen Herstellerseite" at bounding box center [192, 127] width 131 height 7
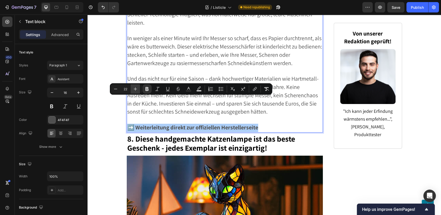
click at [135, 90] on icon "Editor contextual toolbar" at bounding box center [135, 88] width 5 height 5
type input "24"
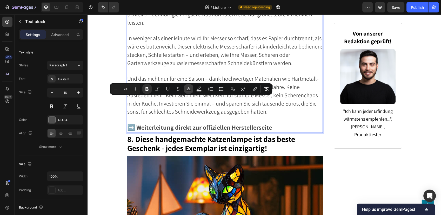
click at [188, 89] on icon "Editor contextual toolbar" at bounding box center [188, 88] width 5 height 5
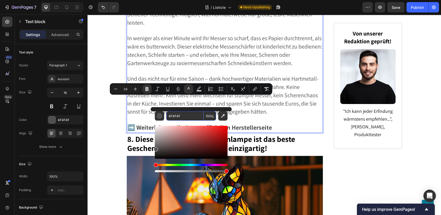
click at [185, 118] on input "4F4F4F" at bounding box center [184, 115] width 37 height 9
paste input "1500F"
type input "1500FF"
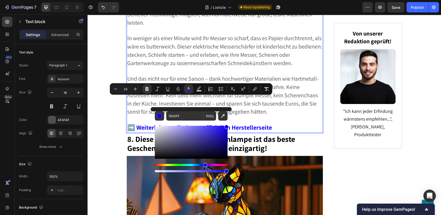
click at [135, 123] on strong "➡️ Weiterleitung direkt zur offiziellen Herstellerseite" at bounding box center [199, 127] width 145 height 8
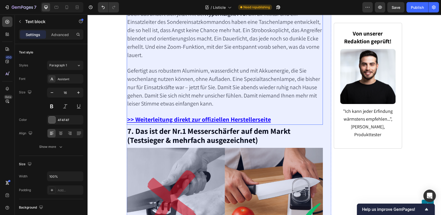
scroll to position [1976, 0]
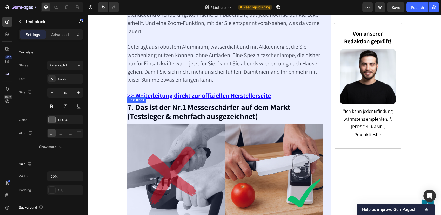
click at [236, 102] on strong "7. Das ist der Nr.1 Messerschärfer auf dem Markt (Testsieger & mehrfach ausgeze…" at bounding box center [208, 111] width 163 height 19
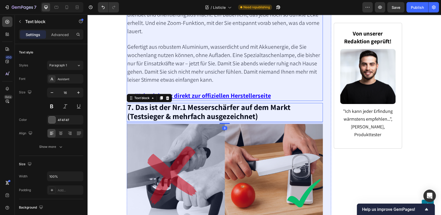
click at [234, 91] on u ">> Weiterleitung direkt zur offiziellen Herstellerseite" at bounding box center [199, 95] width 144 height 8
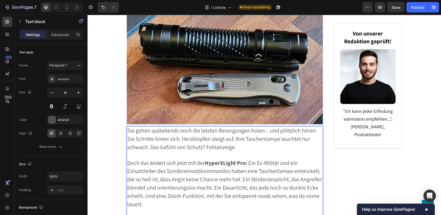
scroll to position [1918, 0]
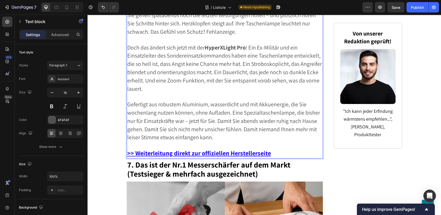
drag, startPoint x: 248, startPoint y: 132, endPoint x: 247, endPoint y: 136, distance: 4.0
click at [248, 149] on u ">> Weiterleitung direkt zur offiziellen Herstellerseite" at bounding box center [199, 153] width 144 height 8
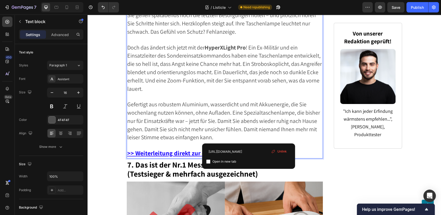
click at [247, 149] on u ">> Weiterleitung direkt zur offiziellen Herstellerseite" at bounding box center [199, 153] width 144 height 8
click at [245, 149] on input "https://blog.festberg.com/preclick/6" at bounding box center [246, 152] width 85 height 8
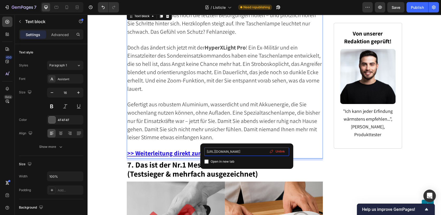
click at [245, 149] on input "https://blog.festberg.com/preclick/6" at bounding box center [246, 152] width 85 height 8
click at [192, 101] on span "Gefertigt aus robustem Aluminium, wasserdicht und mit Akkuenergie, die Sie woch…" at bounding box center [223, 121] width 193 height 40
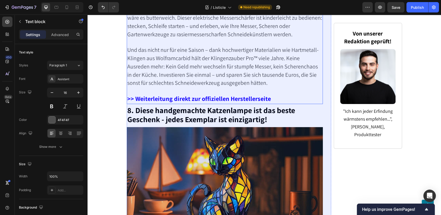
click at [234, 94] on strong ">> Weiterleitung direkt zur offiziellen Herstellerseite" at bounding box center [199, 98] width 144 height 8
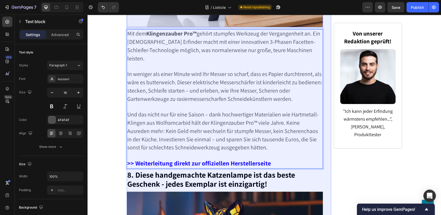
scroll to position [2216, 0]
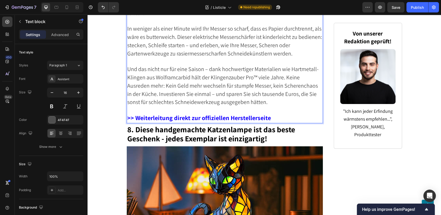
click at [238, 114] on strong ">> Weiterleitung direkt zur offiziellen Herstellerseite" at bounding box center [199, 118] width 144 height 8
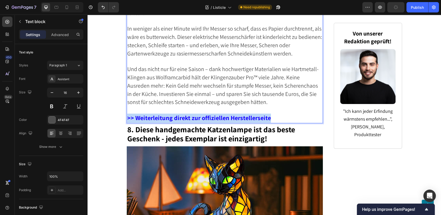
click at [238, 114] on strong ">> Weiterleitung direkt zur offiziellen Herstellerseite" at bounding box center [199, 118] width 144 height 8
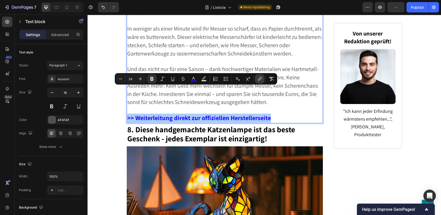
click at [258, 77] on icon "Editor contextual toolbar" at bounding box center [259, 78] width 5 height 5
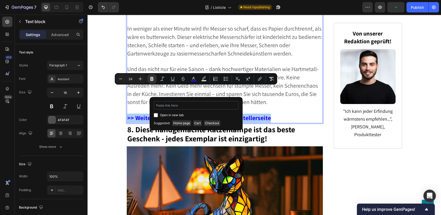
click at [195, 106] on input "Editor contextual toolbar" at bounding box center [196, 105] width 85 height 8
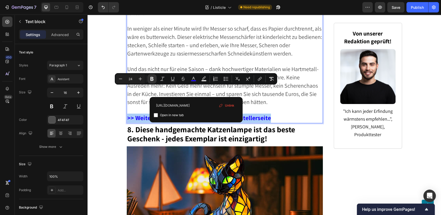
type input "https://blog.festberg.com/preclick/7"
click at [234, 65] on span "Und das nicht nur für eine Saison – dank hochwertiger Materialien wie Hartmetal…" at bounding box center [222, 85] width 191 height 40
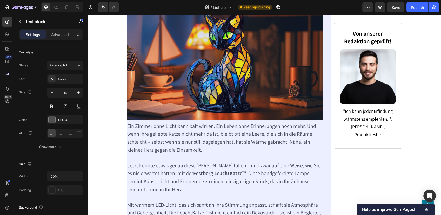
scroll to position [2447, 0]
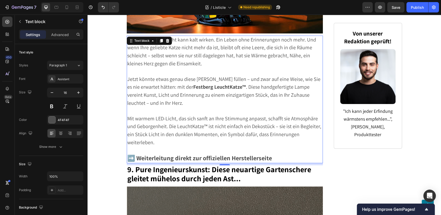
click at [219, 76] on span "Jetzt könnte etwas genau diese Lücke füllen – und zwar auf eine Weise, wie Sie …" at bounding box center [223, 91] width 193 height 31
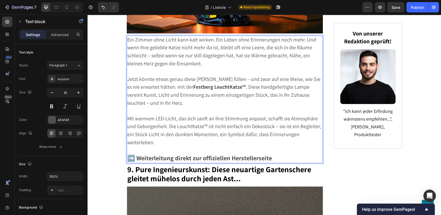
click at [215, 84] on strong "Festberg LeuchtKatze™" at bounding box center [219, 87] width 53 height 7
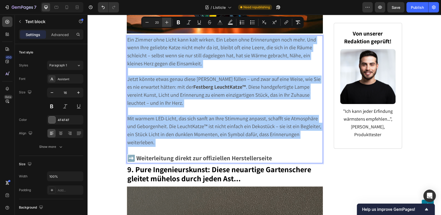
click at [166, 21] on icon "Editor contextual toolbar" at bounding box center [166, 22] width 5 height 5
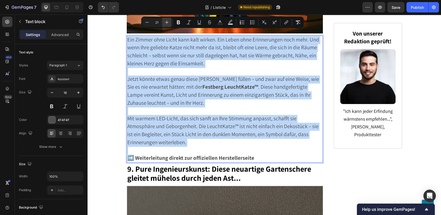
scroll to position [2447, 0]
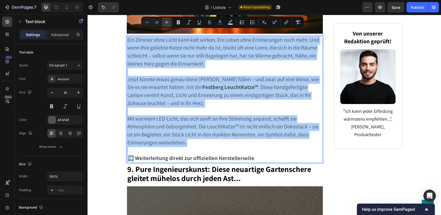
click at [165, 21] on icon "Editor contextual toolbar" at bounding box center [166, 22] width 5 height 5
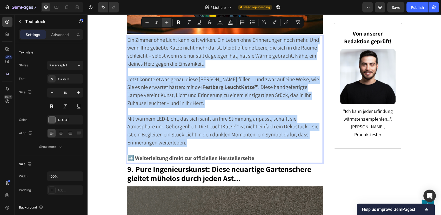
type input "22"
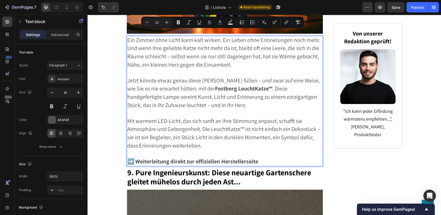
click at [221, 117] on span "Mit warmem LED-Licht, das sich sanft an Ihre Stimmung anpasst, schafft sie Atmo…" at bounding box center [223, 133] width 193 height 32
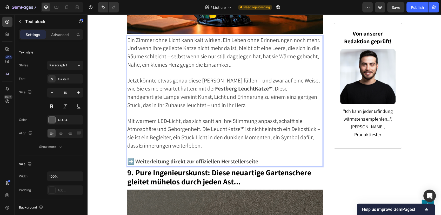
click at [186, 158] on strong "➡️ Weiterleitung direkt zur offiziellen Herstellerseite" at bounding box center [192, 161] width 131 height 7
click at [173, 158] on strong "➡️ Weiterleitung direkt zur offiziellen Herstellerseite" at bounding box center [192, 161] width 131 height 7
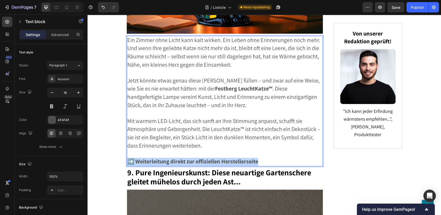
click at [173, 158] on strong "➡️ Weiterleitung direkt zur offiziellen Herstellerseite" at bounding box center [192, 161] width 131 height 7
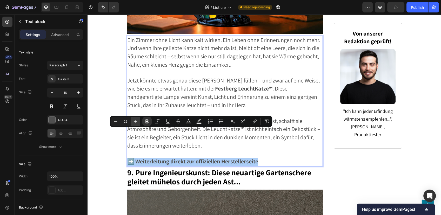
click at [134, 120] on icon "Editor contextual toolbar" at bounding box center [135, 121] width 5 height 5
type input "24"
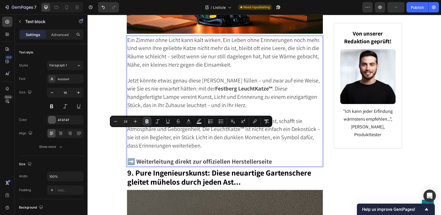
click at [135, 157] on strong "➡️ Weiterleitung direkt zur offiziellen Herstellerseite" at bounding box center [199, 161] width 145 height 8
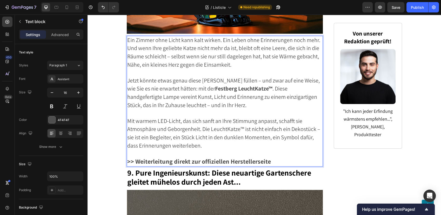
click at [135, 157] on strong ">> Weiterleitung direkt zur offiziellen Herstellerseite" at bounding box center [199, 161] width 144 height 8
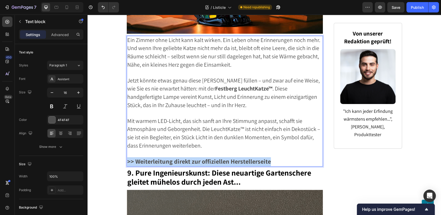
click at [135, 157] on strong ">> Weiterleitung direkt zur offiziellen Herstellerseite" at bounding box center [199, 161] width 144 height 8
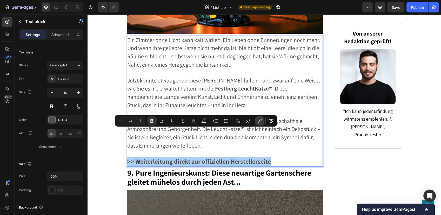
click at [260, 122] on icon "Editor contextual toolbar" at bounding box center [259, 120] width 5 height 5
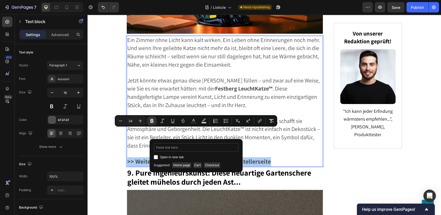
click at [212, 149] on input "Editor contextual toolbar" at bounding box center [196, 147] width 85 height 8
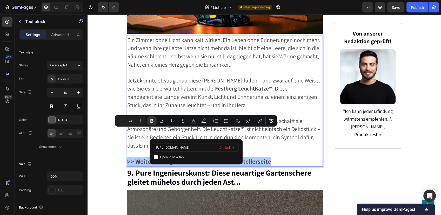
type input "https://blog.festberg.com/preclick/8"
click at [210, 117] on span "Mit warmem LED-Licht, das sich sanft an Ihre Stimmung anpasst, schafft sie Atmo…" at bounding box center [223, 133] width 193 height 32
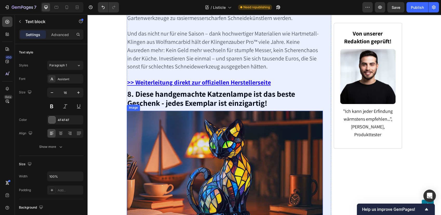
scroll to position [2245, 0]
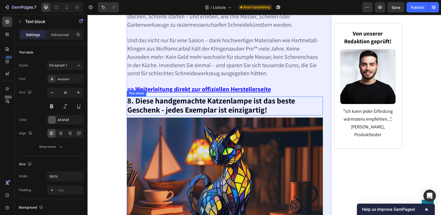
click at [222, 85] on u ">> Weiterleitung direkt zur offiziellen Herstellerseite" at bounding box center [199, 89] width 144 height 8
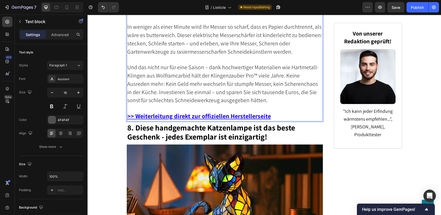
click at [224, 63] on div "Mit dem Klingenzauber Pro™ gehört stumpfes Werkzeug der Vergangenheit an. Ein d…" at bounding box center [225, 51] width 196 height 139
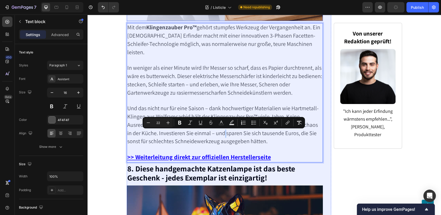
scroll to position [2187, 0]
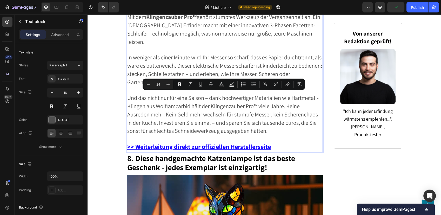
click at [234, 143] on u ">> Weiterleitung direkt zur offiziellen Herstellerseite" at bounding box center [199, 147] width 144 height 8
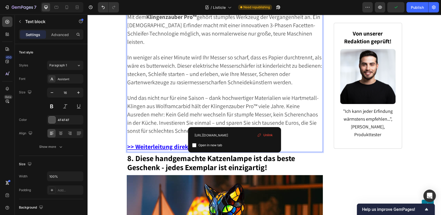
click at [234, 143] on u ">> Weiterleitung direkt zur offiziellen Herstellerseite" at bounding box center [199, 147] width 144 height 8
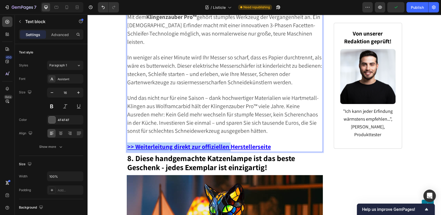
click at [234, 143] on u ">> Weiterleitung direkt zur offiziellen Herstellerseite" at bounding box center [199, 147] width 144 height 8
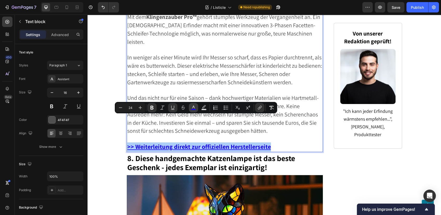
click at [193, 107] on icon "Editor contextual toolbar" at bounding box center [193, 107] width 5 height 5
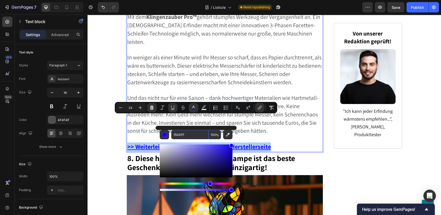
click at [192, 133] on input "1500FF" at bounding box center [189, 134] width 37 height 9
click at [209, 56] on span "In weniger als einer Minute wird Ihr Messer so scharf, dass es Papier durchtren…" at bounding box center [224, 70] width 195 height 32
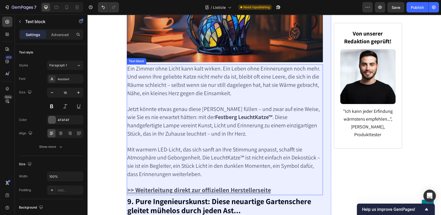
scroll to position [2476, 0]
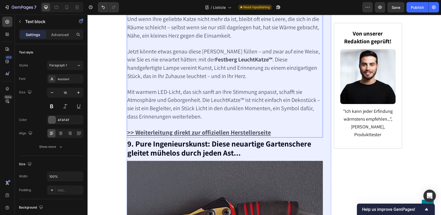
click at [221, 128] on u ">> Weiterleitung direkt zur offiziellen Herstellerseite" at bounding box center [199, 132] width 144 height 8
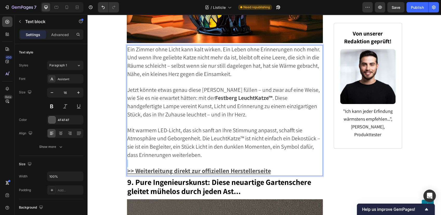
click at [222, 127] on p "Mit warmem LED-Licht, das sich sanft an Ihre Stimmung anpasst, schafft sie Atmo…" at bounding box center [224, 143] width 195 height 33
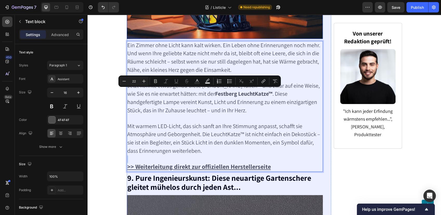
scroll to position [2489, 0]
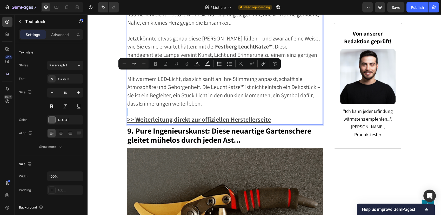
type input "24"
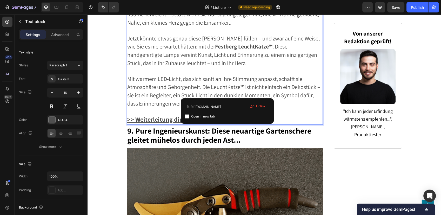
click at [227, 115] on u ">> Weiterleitung direkt zur offiziellen Herstellerseite" at bounding box center [199, 119] width 144 height 8
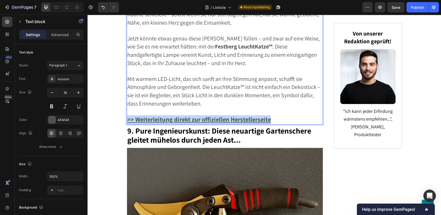
click at [227, 115] on u ">> Weiterleitung direkt zur offiziellen Herstellerseite" at bounding box center [199, 119] width 144 height 8
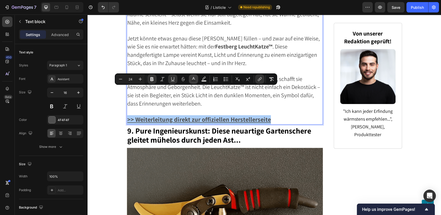
click at [193, 77] on icon "Editor contextual toolbar" at bounding box center [193, 78] width 3 height 3
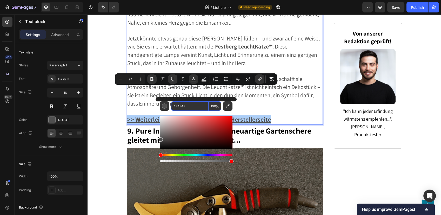
click at [187, 110] on input "4F4F4F" at bounding box center [189, 106] width 37 height 9
paste input "1500F"
type input "1500FF"
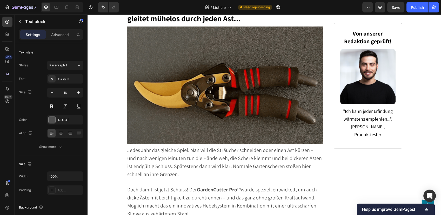
scroll to position [2662, 0]
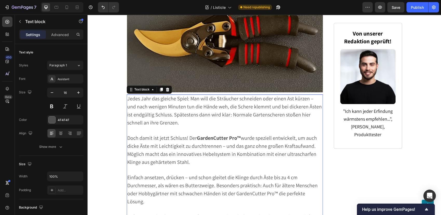
click at [187, 95] on span "Jedes Jahr das gleiche Spiel: Man will die Sträucher schneiden oder einen Ast k…" at bounding box center [224, 110] width 194 height 31
click at [188, 95] on span "Jedes Jahr das gleiche Spiel: Man will die Sträucher schneiden oder einen Ast k…" at bounding box center [224, 110] width 194 height 31
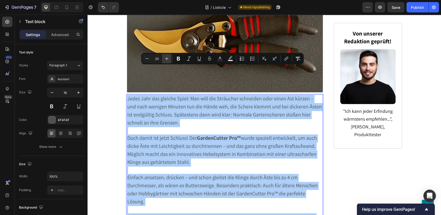
click at [167, 59] on icon "Editor contextual toolbar" at bounding box center [166, 58] width 5 height 5
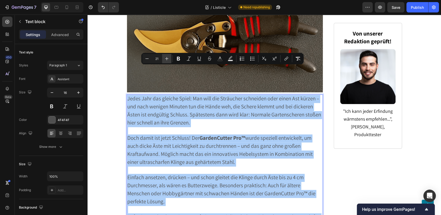
click at [167, 59] on icon "Editor contextual toolbar" at bounding box center [166, 58] width 3 height 3
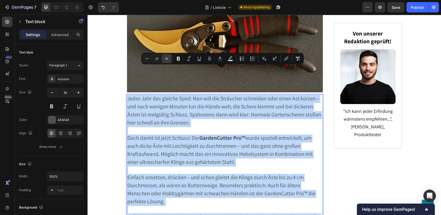
type input "22"
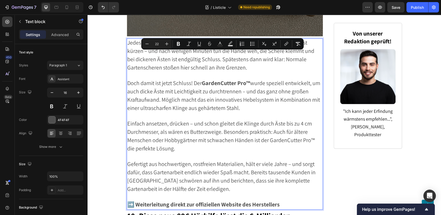
scroll to position [2806, 0]
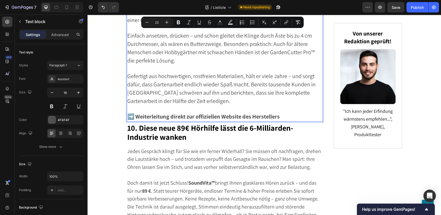
click at [202, 113] on strong "➡️ Weiterleitung direkt zur offiziellen Website des Herstellers" at bounding box center [203, 116] width 152 height 7
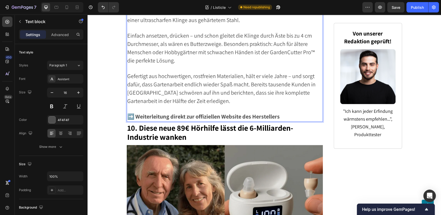
click at [135, 113] on strong "➡️ Weiterleitung direkt zur offiziellen Website des Herstellers" at bounding box center [203, 116] width 152 height 7
click at [154, 113] on strong ">> Weiterleitung direkt zur offiziellen Website des Herstellers" at bounding box center [203, 116] width 152 height 7
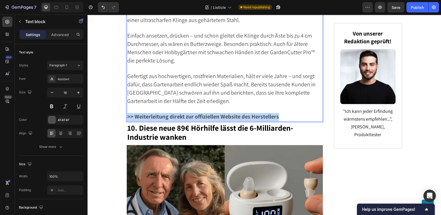
click at [154, 113] on strong ">> Weiterleitung direkt zur offiziellen Website des Herstellers" at bounding box center [203, 116] width 152 height 7
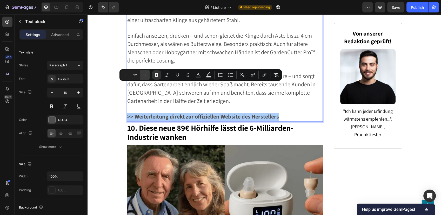
click at [144, 77] on icon "Editor contextual toolbar" at bounding box center [144, 74] width 5 height 5
type input "24"
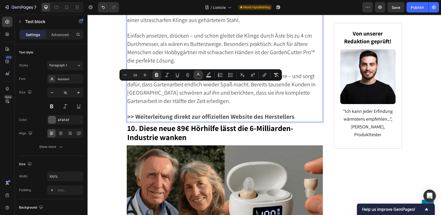
click at [195, 74] on icon "Editor contextual toolbar" at bounding box center [197, 74] width 5 height 5
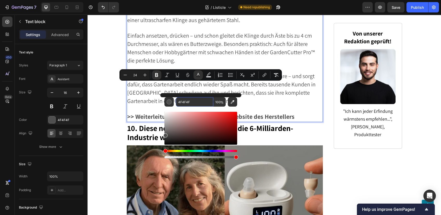
click at [181, 100] on input "4F4F4F" at bounding box center [194, 101] width 37 height 9
paste input "1500F"
type input "1500FF"
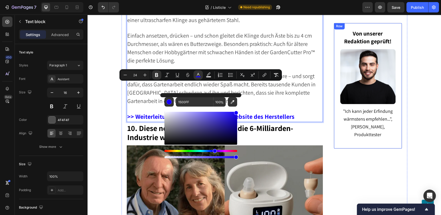
click at [334, 63] on div "Von unserer Redaktion geprüft! Heading Image ⁠⁠⁠⁠⁠⁠⁠ "Ich kann jeder Erfindung …" at bounding box center [368, 86] width 68 height 126
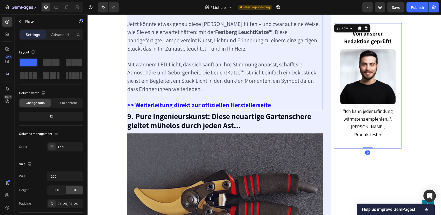
scroll to position [2518, 0]
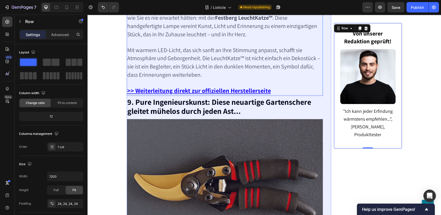
click at [255, 86] on u ">> Weiterleitung direkt zur offiziellen Herstellerseite" at bounding box center [199, 90] width 144 height 8
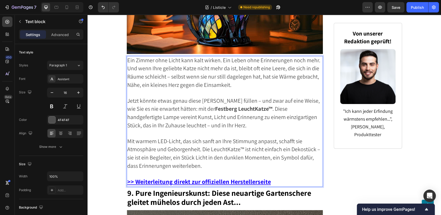
scroll to position [2489, 0]
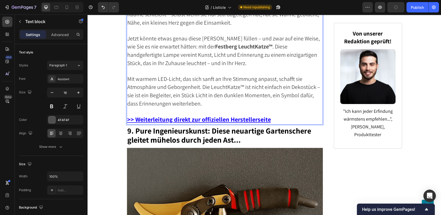
click at [239, 115] on u ">> Weiterleitung direkt zur offiziellen Herstellerseite" at bounding box center [199, 119] width 144 height 8
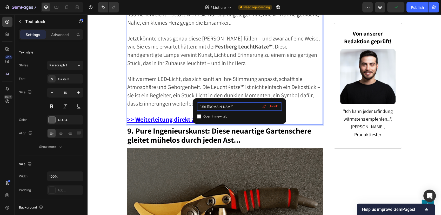
click at [248, 103] on input "https://blog.festberg.com/preclick/8" at bounding box center [239, 107] width 85 height 8
click at [221, 75] on span "Mit warmem LED-Licht, das sich sanft an Ihre Stimmung anpasst, schafft sie Atmo…" at bounding box center [223, 91] width 193 height 32
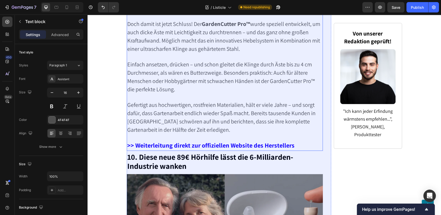
click at [222, 141] on strong ">> Weiterleitung direkt zur offiziellen Website des Herstellers" at bounding box center [210, 145] width 167 height 8
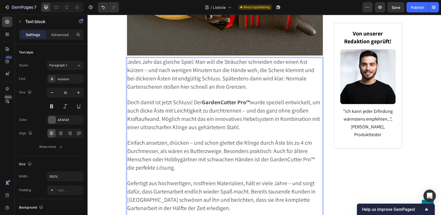
scroll to position [2761, 0]
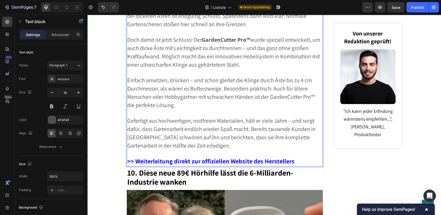
click at [229, 157] on strong ">> Weiterleitung direkt zur offiziellen Website des Herstellers" at bounding box center [210, 161] width 167 height 8
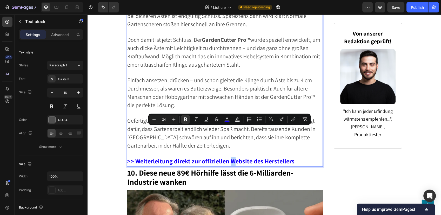
click at [231, 157] on strong ">> Weiterleitung direkt zur offiziellen Website des Herstellers" at bounding box center [210, 161] width 167 height 8
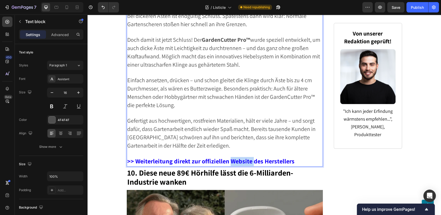
click at [231, 157] on strong ">> Weiterleitung direkt zur offiziellen Website des Herstellers" at bounding box center [210, 161] width 167 height 8
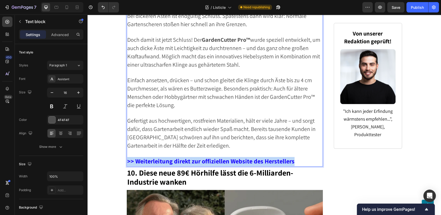
click at [231, 157] on strong ">> Weiterleitung direkt zur offiziellen Website des Herstellers" at bounding box center [210, 161] width 167 height 8
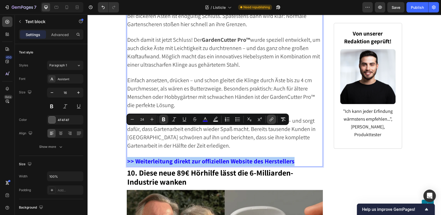
click at [271, 119] on icon "Editor contextual toolbar" at bounding box center [271, 119] width 5 height 5
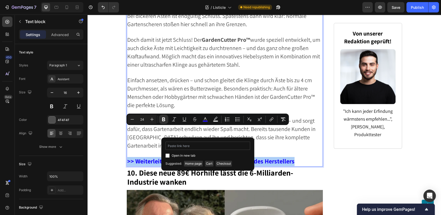
click at [206, 148] on input "Editor contextual toolbar" at bounding box center [207, 146] width 85 height 8
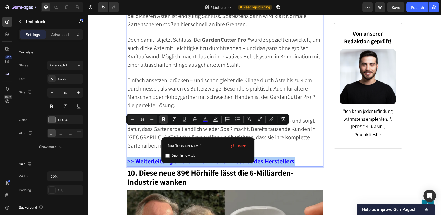
type input "https://blog.festberg.com/preclick/9"
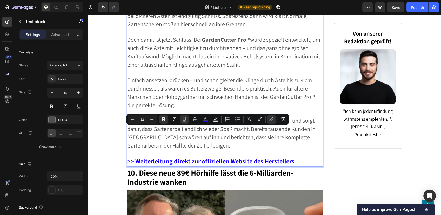
click at [237, 117] on span "Gefertigt aus hochwertigen, rostfreien Materialien, hält er viele Jahre – und s…" at bounding box center [221, 133] width 188 height 32
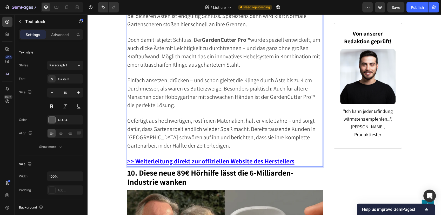
scroll to position [2877, 0]
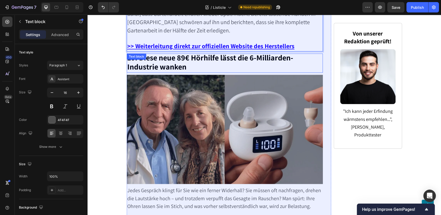
click at [177, 52] on strong "10. Diese neue 89€ Hörhilfe lässt die 6-Milliarden-Industrie wanken" at bounding box center [210, 61] width 166 height 19
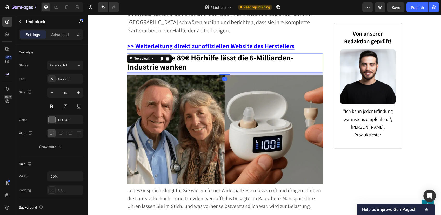
click at [193, 54] on p "10. Diese neue 89€ Hörhilfe lässt die 6-Milliarden-Industrie wanken" at bounding box center [224, 63] width 195 height 18
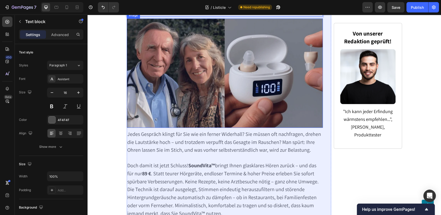
scroll to position [2963, 0]
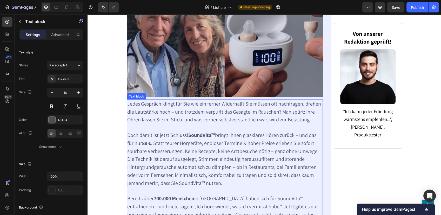
click at [198, 100] on span "Jedes Gespräch klingt für Sie wie ein ferner Widerhall? Sie müssen oft nachfrag…" at bounding box center [224, 111] width 194 height 23
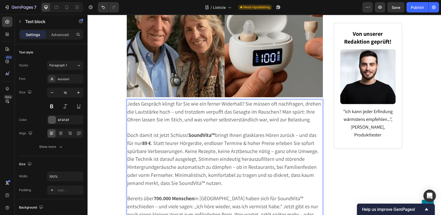
click at [198, 100] on span "Jedes Gespräch klingt für Sie wie ein ferner Widerhall? Sie müssen oft nachfrag…" at bounding box center [224, 111] width 194 height 23
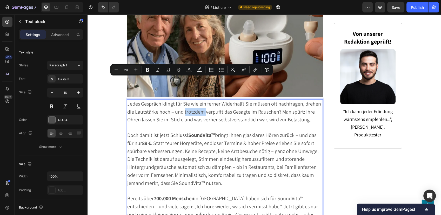
click at [211, 100] on span "Jedes Gespräch klingt für Sie wie ein ferner Widerhall? Sie müssen oft nachfrag…" at bounding box center [224, 111] width 194 height 23
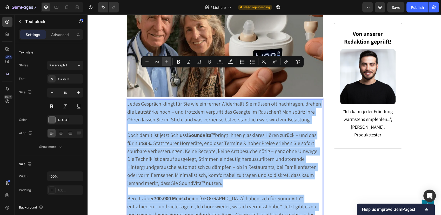
click at [165, 59] on button "Plus" at bounding box center [166, 61] width 9 height 9
click at [165, 58] on button "Plus" at bounding box center [166, 61] width 9 height 9
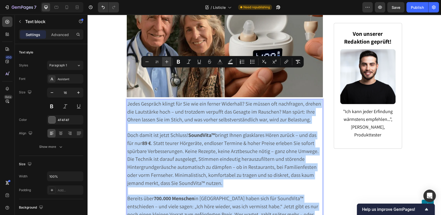
type input "22"
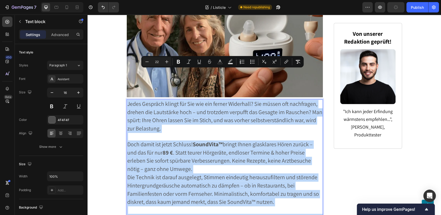
click at [193, 140] on span "Doch damit ist jetzt Schluss! SoundVita™ bringt Ihnen glasklares Hören zurück –…" at bounding box center [219, 156] width 185 height 32
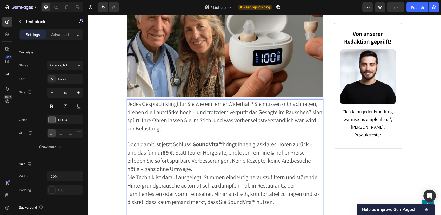
scroll to position [3079, 0]
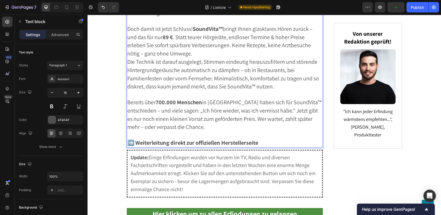
click at [190, 139] on strong "➡️ Weiterleitung direkt zur offiziellen Herstellerseite" at bounding box center [192, 142] width 131 height 7
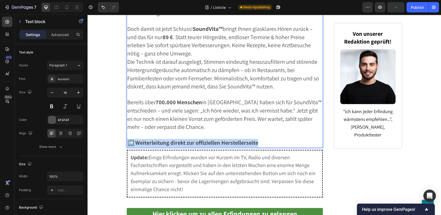
click at [190, 139] on strong "➡️ Weiterleitung direkt zur offiziellen Herstellerseite" at bounding box center [192, 142] width 131 height 7
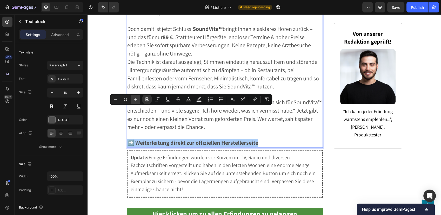
click at [133, 99] on icon "Editor contextual toolbar" at bounding box center [135, 99] width 5 height 5
type input "24"
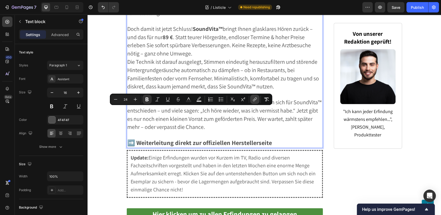
click at [255, 98] on icon "Editor contextual toolbar" at bounding box center [254, 99] width 5 height 5
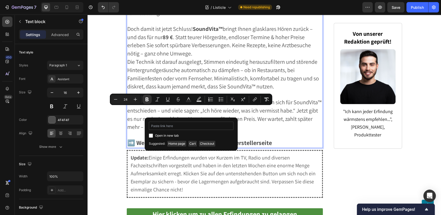
click at [184, 124] on input "Editor contextual toolbar" at bounding box center [191, 126] width 85 height 8
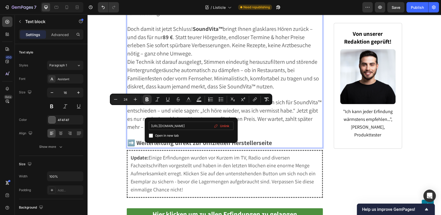
type input "https://blog.festberg.com/preclick/10"
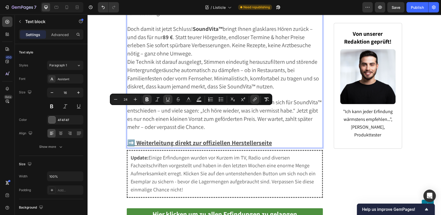
click at [135, 139] on u "➡️ Weiterleitung direkt zur offiziellen Herstellerseite" at bounding box center [199, 143] width 145 height 8
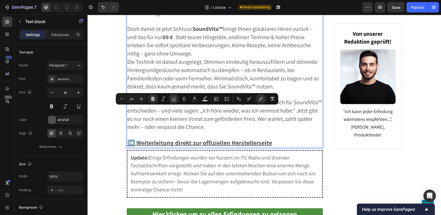
click at [135, 139] on u "➡️ Weiterleitung direkt zur offiziellen Herstellerseite" at bounding box center [199, 143] width 145 height 8
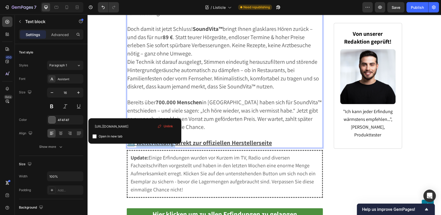
click at [135, 139] on u "➡️ Weiterleitung direkt zur offiziellen Herstellerseite" at bounding box center [199, 143] width 145 height 8
click at [181, 139] on u ">> Weiterleitung direkt zur offiziellen Herstellerseite" at bounding box center [199, 143] width 144 height 8
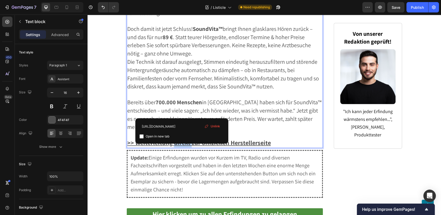
click at [181, 139] on u ">> Weiterleitung direkt zur offiziellen Herstellerseite" at bounding box center [199, 143] width 144 height 8
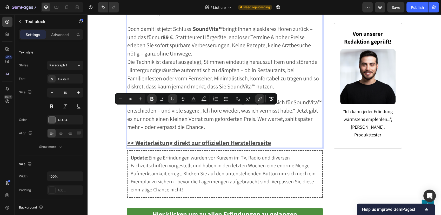
click at [191, 91] on p "Rich Text Editor. Editing area: main" at bounding box center [224, 95] width 195 height 8
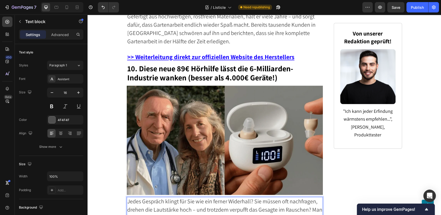
scroll to position [2819, 0]
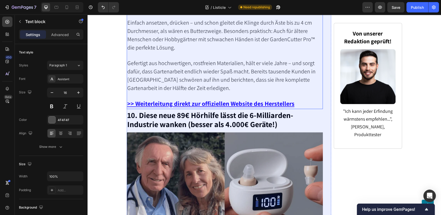
click at [196, 99] on u ">> Weiterleitung direkt zur offiziellen Website des Herstellers" at bounding box center [210, 103] width 167 height 8
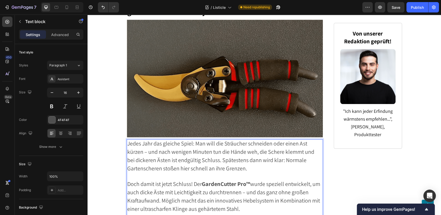
scroll to position [2762, 0]
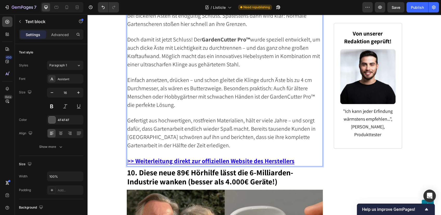
click at [204, 157] on u ">> Weiterleitung direkt zur offiziellen Website des Herstellers" at bounding box center [210, 161] width 167 height 8
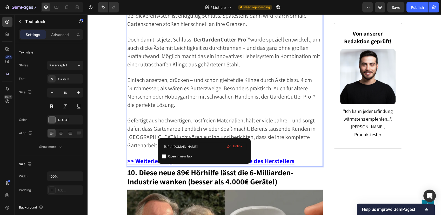
click at [204, 157] on u ">> Weiterleitung direkt zur offiziellen Website des Herstellers" at bounding box center [210, 161] width 167 height 8
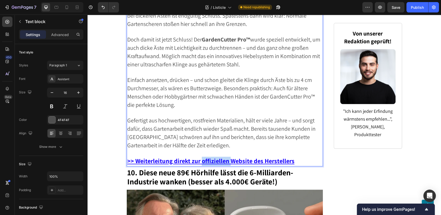
click at [204, 157] on u ">> Weiterleitung direkt zur offiziellen Website des Herstellers" at bounding box center [210, 161] width 167 height 8
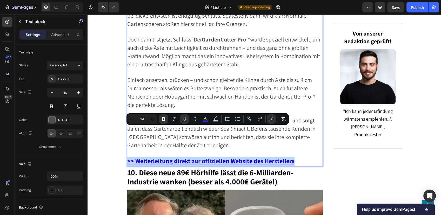
click at [204, 157] on u ">> Weiterleitung direkt zur offiziellen Website des Herstellers" at bounding box center [210, 161] width 167 height 8
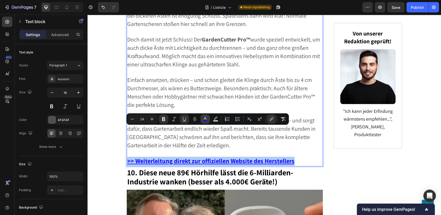
click at [206, 120] on rect "Editor contextual toolbar" at bounding box center [205, 120] width 5 height 1
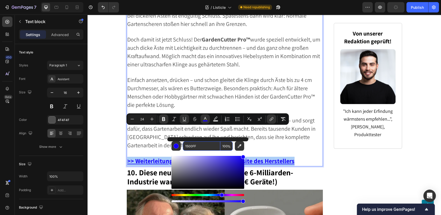
click at [211, 143] on input "1500FF" at bounding box center [201, 145] width 37 height 9
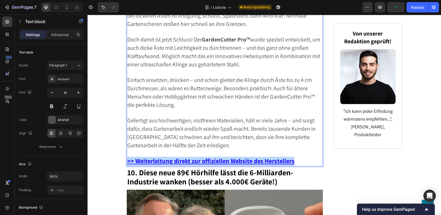
click at [198, 109] on p "Rich Text Editor. Editing area: main" at bounding box center [224, 113] width 195 height 8
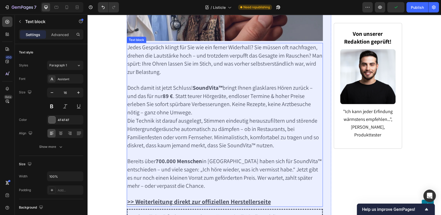
scroll to position [3021, 0]
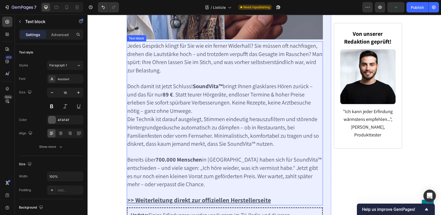
click at [201, 196] on u ">> Weiterleitung direkt zur offiziellen Herstellerseite" at bounding box center [199, 200] width 144 height 8
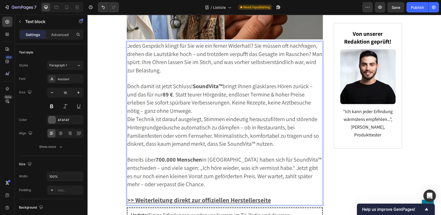
scroll to position [3018, 0]
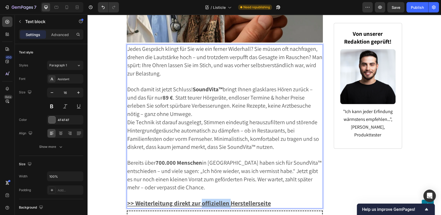
click at [201, 199] on u ">> Weiterleitung direkt zur offiziellen Herstellerseite" at bounding box center [199, 203] width 144 height 8
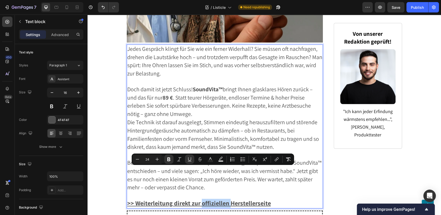
click at [201, 199] on u ">> Weiterleitung direkt zur offiziellen Herstellerseite" at bounding box center [199, 203] width 144 height 8
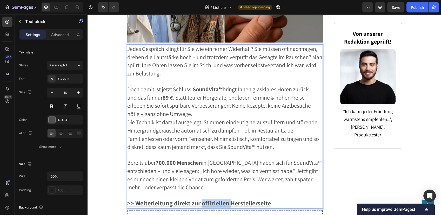
click at [201, 199] on u ">> Weiterleitung direkt zur offiziellen Herstellerseite" at bounding box center [199, 203] width 144 height 8
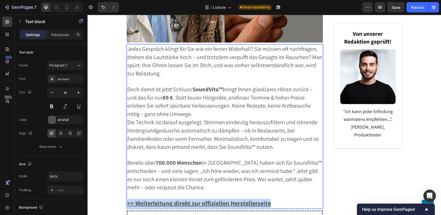
click at [201, 199] on u ">> Weiterleitung direkt zur offiziellen Herstellerseite" at bounding box center [199, 203] width 144 height 8
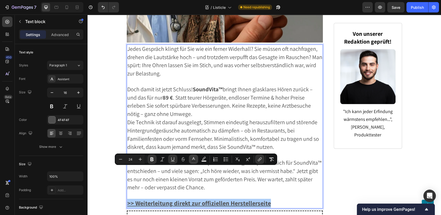
click at [194, 159] on icon "Editor contextual toolbar" at bounding box center [193, 159] width 5 height 5
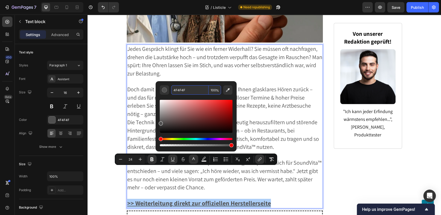
click at [190, 90] on input "4F4F4F" at bounding box center [189, 89] width 37 height 9
paste input "1500F"
type input "1500FF"
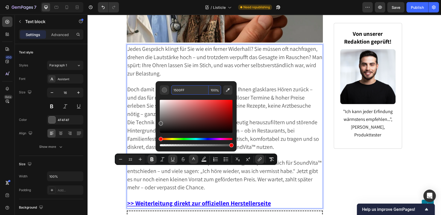
click at [206, 86] on span "Doch damit ist jetzt Schluss! SoundVita™ bringt Ihnen glasklares Hören zurück –…" at bounding box center [219, 102] width 185 height 32
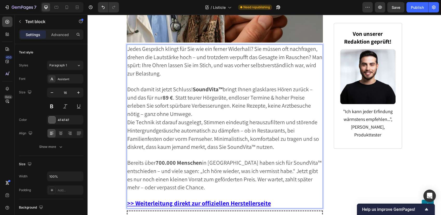
scroll to position [3162, 0]
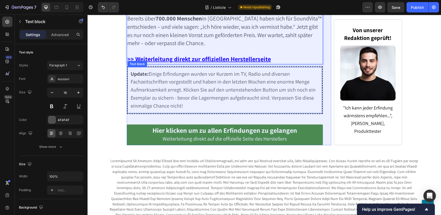
click at [138, 70] on p "Update: Einige Erfindungen wurden vor Kurzem im TV, Radio und diversen Fachzeit…" at bounding box center [225, 90] width 188 height 40
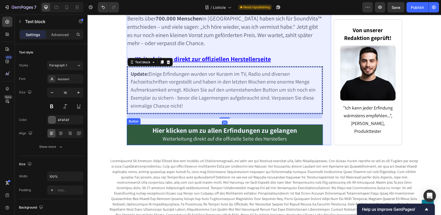
click at [140, 125] on link "Hier klicken um zu allen Erfindungen zu gelangen Weiterleitung direkt auf die o…" at bounding box center [225, 135] width 196 height 21
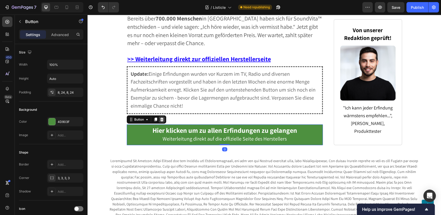
click at [160, 118] on icon at bounding box center [161, 120] width 3 height 4
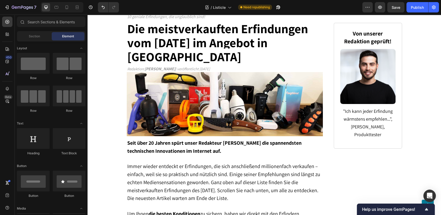
scroll to position [0, 0]
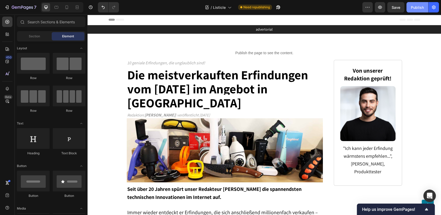
click at [416, 8] on div "Publish" at bounding box center [417, 7] width 13 height 5
click at [365, 8] on icon "button" at bounding box center [367, 7] width 5 height 5
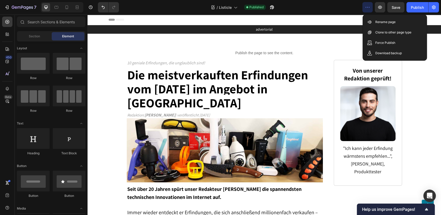
click at [365, 7] on icon "button" at bounding box center [367, 7] width 5 height 5
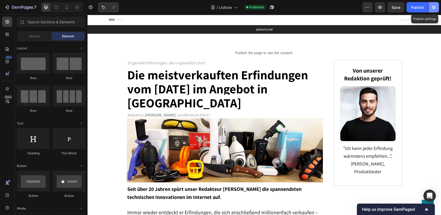
click at [430, 10] on button "button" at bounding box center [433, 7] width 10 height 10
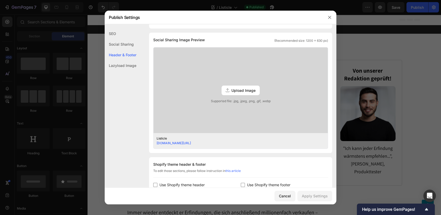
scroll to position [215, 0]
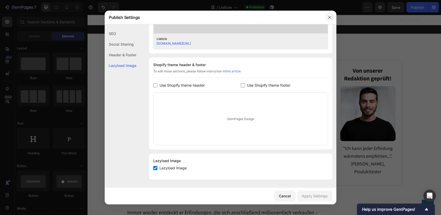
click at [328, 19] on button "button" at bounding box center [329, 17] width 8 height 8
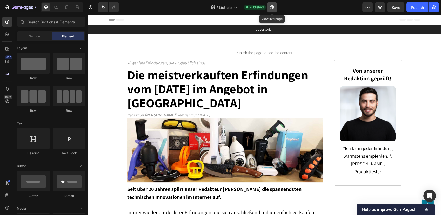
click at [273, 6] on icon "button" at bounding box center [272, 7] width 4 height 4
click at [6, 5] on icon "button" at bounding box center [6, 7] width 5 height 5
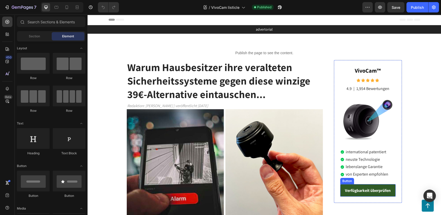
click at [387, 185] on link "Verfügbarkeit überprüfen" at bounding box center [367, 190] width 55 height 12
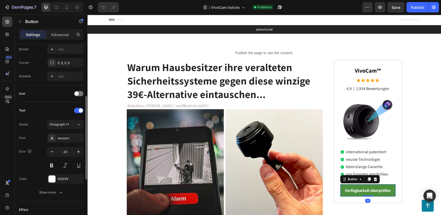
scroll to position [226, 0]
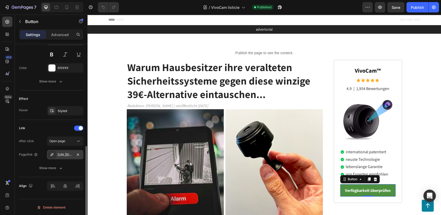
click at [66, 158] on div "https://blog.festberg.com/click1" at bounding box center [65, 154] width 36 height 9
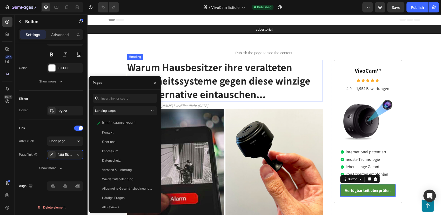
click at [284, 84] on strong "Warum Hausbesitzer ihre veralteten Sicherheitssysteme gegen diese winzige 39€-A…" at bounding box center [218, 80] width 183 height 40
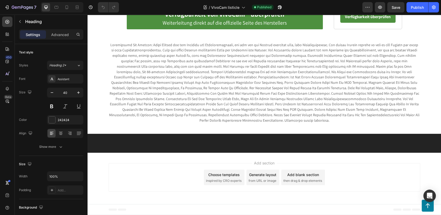
scroll to position [2250, 0]
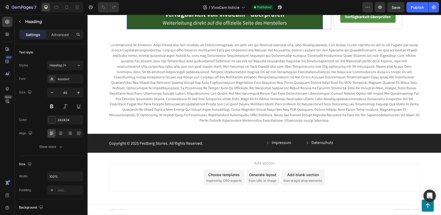
click at [141, 29] on div "Verfügbarkeit von VivoCam™ überprüfen Weiterleitung direkt auf die offizielle S…" at bounding box center [225, 18] width 196 height 21
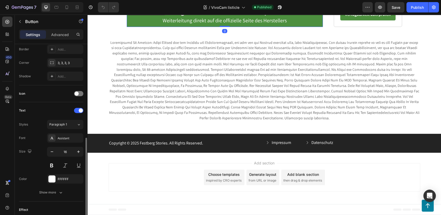
scroll to position [226, 0]
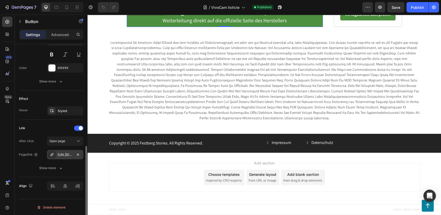
click at [67, 156] on div "https://blog.festberg.com/click1" at bounding box center [65, 155] width 15 height 5
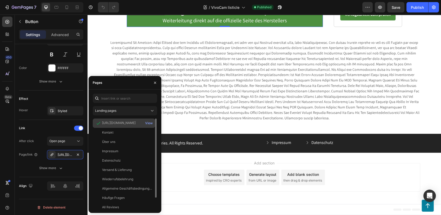
click at [118, 124] on div "https://blog.festberg.com/click1" at bounding box center [118, 123] width 33 height 5
drag, startPoint x: 102, startPoint y: 124, endPoint x: 153, endPoint y: 122, distance: 51.2
click at [153, 122] on div "https://blog.festberg.com/click1 View Kontakt View Über uns View Impressum View…" at bounding box center [125, 164] width 64 height 90
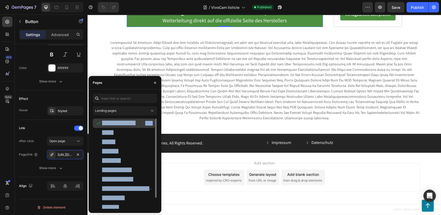
click at [110, 121] on div "https://blog.festberg.com/click1" at bounding box center [118, 123] width 33 height 5
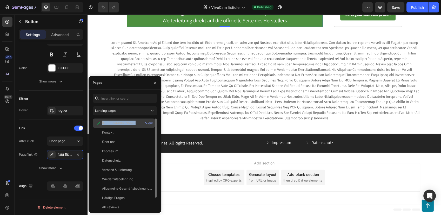
drag, startPoint x: 103, startPoint y: 123, endPoint x: 144, endPoint y: 124, distance: 41.0
click at [144, 124] on div "https://blog.festberg.com/click1 View" at bounding box center [124, 123] width 62 height 9
copy div "https://blog.festberg.com/click1"
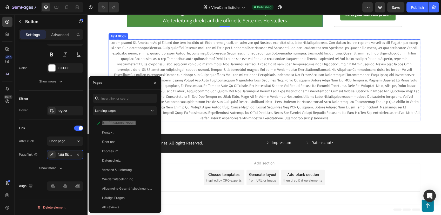
click at [237, 77] on p at bounding box center [264, 80] width 310 height 81
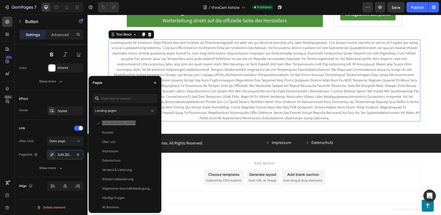
scroll to position [0, 0]
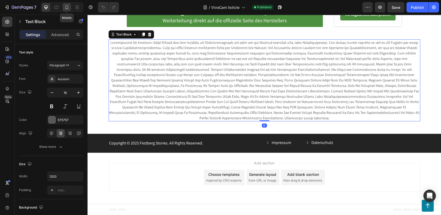
click at [67, 8] on icon at bounding box center [66, 7] width 5 height 5
type input "14"
type input "100%"
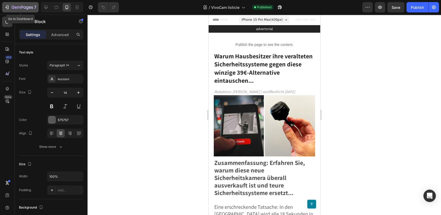
click at [32, 5] on icon "button" at bounding box center [22, 7] width 21 height 4
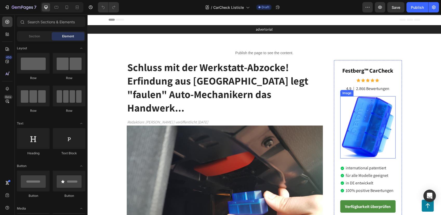
scroll to position [86, 0]
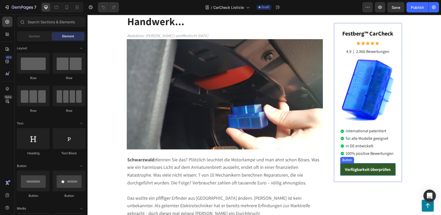
click at [340, 170] on link "Verfügbarkeit überprüfen" at bounding box center [367, 170] width 55 height 12
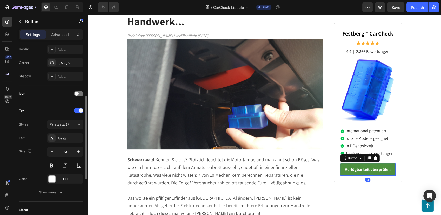
scroll to position [226, 0]
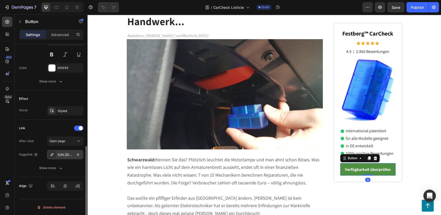
click at [58, 154] on div "[URL][DOMAIN_NAME]" at bounding box center [65, 155] width 15 height 5
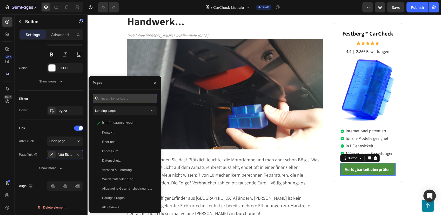
click at [112, 96] on input "text" at bounding box center [125, 98] width 64 height 9
paste input "https://blog.festberg.com/click2"
type input "https://blog.festberg.com/click2"
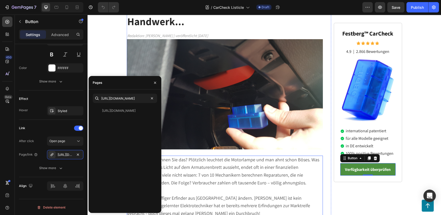
click at [226, 157] on span "Schwarzwald: Kennen Sie das? Plötzlich leuchtet die Motorlampe und man ahnt sch…" at bounding box center [223, 171] width 192 height 29
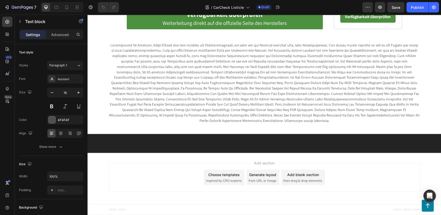
scroll to position [1067, 0]
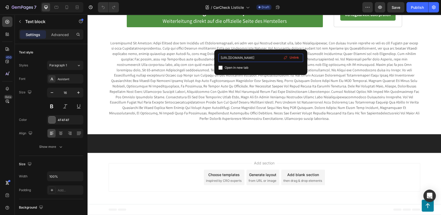
click at [261, 59] on input "[URL][DOMAIN_NAME]" at bounding box center [260, 58] width 85 height 8
click at [269, 57] on input "[URL][DOMAIN_NAME]" at bounding box center [260, 58] width 85 height 8
type input "https://blog.festberg.com/click2"
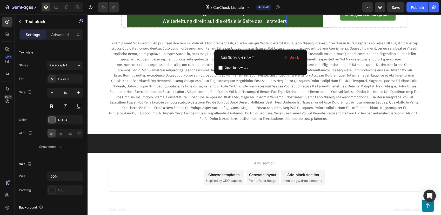
click at [279, 25] on p "Verfügbarkeit überprüfen Weiterleitung direkt auf die offizielle Seite des Hers…" at bounding box center [225, 16] width 124 height 17
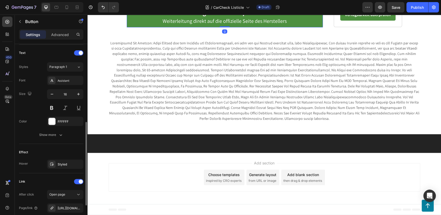
scroll to position [226, 0]
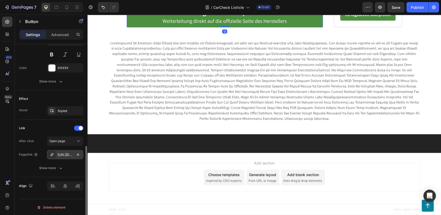
click at [60, 155] on div "[URL][DOMAIN_NAME]" at bounding box center [65, 155] width 15 height 5
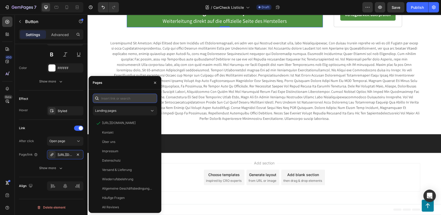
click at [127, 97] on input "text" at bounding box center [125, 98] width 64 height 9
paste input "https://blog.festberg.com/click2"
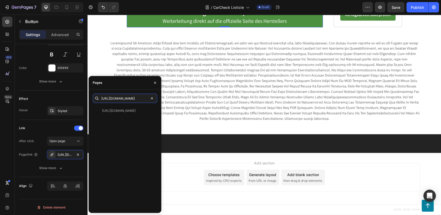
type input "https://blog.festberg.com/click2"
click at [129, 105] on div "https://blog.festberg.com/click2 https://blog.festberg.com/click2 View" at bounding box center [125, 151] width 64 height 115
click at [127, 100] on input "https://blog.festberg.com/click2" at bounding box center [125, 98] width 64 height 9
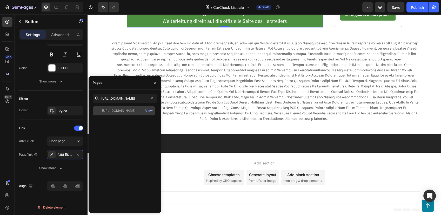
click at [131, 108] on div "https://blog.festberg.com/click2 View" at bounding box center [124, 110] width 62 height 9
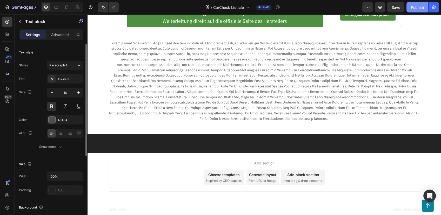
click at [419, 8] on div "Publish" at bounding box center [417, 7] width 13 height 5
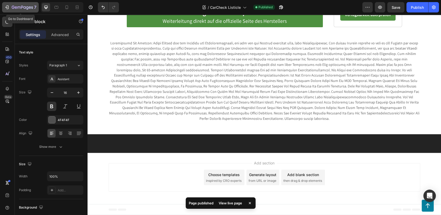
click at [22, 7] on icon "button" at bounding box center [22, 7] width 21 height 4
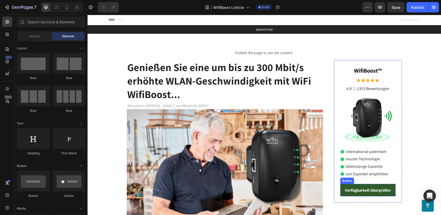
click at [390, 185] on link "Verfügbarkeit überprüfen" at bounding box center [367, 190] width 55 height 12
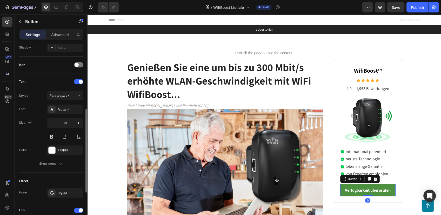
scroll to position [226, 0]
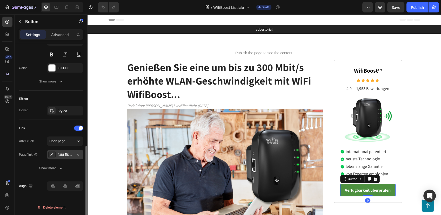
click at [65, 157] on div "[URL][DOMAIN_NAME]" at bounding box center [65, 154] width 36 height 9
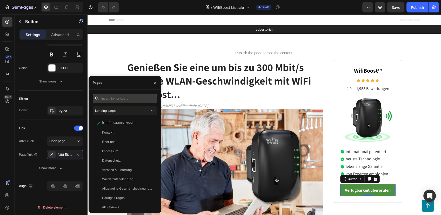
click at [132, 94] on input "text" at bounding box center [125, 98] width 64 height 9
paste input "[URL][DOMAIN_NAME]"
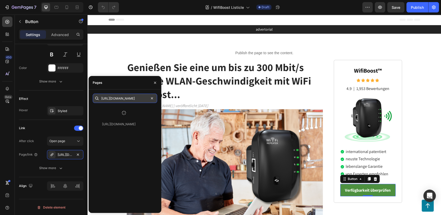
scroll to position [0, 0]
type input "[URL][DOMAIN_NAME]"
click at [204, 77] on strong "Genießen Sie eine um bis zu 300 Mbit/s erhöhte WLAN-Geschwindigkeit mit WiFi Wi…" at bounding box center [219, 80] width 184 height 40
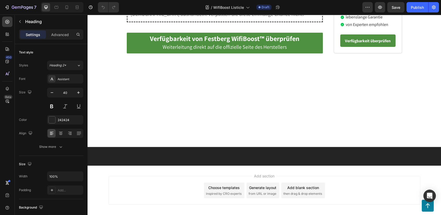
scroll to position [1356, 0]
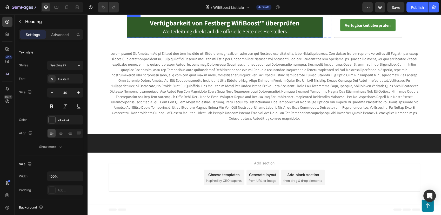
click at [135, 38] on link "Verfügbarkeit von Festberg WifiBoost™ überprüfen Weiterleitung direkt auf die o…" at bounding box center [225, 27] width 196 height 21
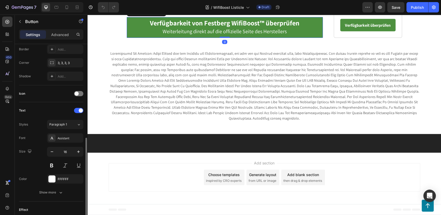
scroll to position [226, 0]
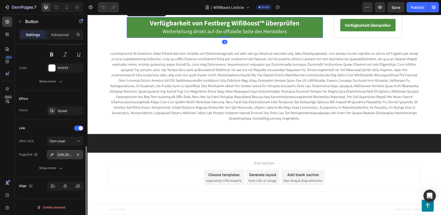
click at [64, 153] on div "[URL][DOMAIN_NAME]" at bounding box center [65, 155] width 15 height 5
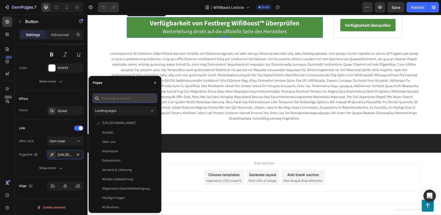
click at [135, 102] on input "text" at bounding box center [125, 98] width 64 height 9
paste input "[URL][DOMAIN_NAME]"
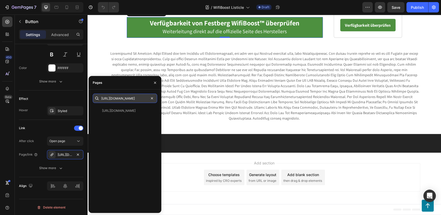
scroll to position [0, 2]
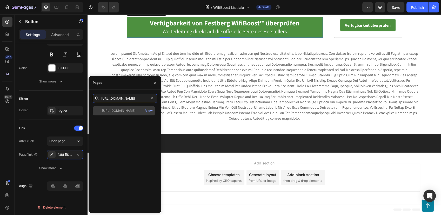
type input "[URL][DOMAIN_NAME]"
click at [133, 112] on div "[URL][DOMAIN_NAME]" at bounding box center [118, 111] width 33 height 5
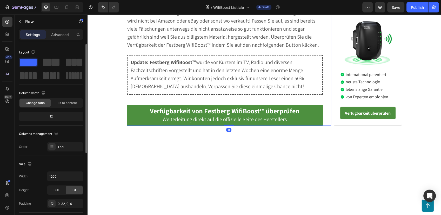
scroll to position [1182, 0]
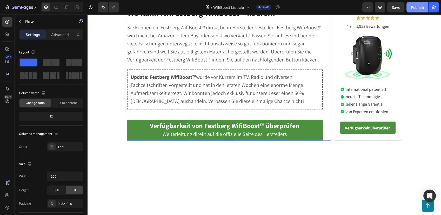
click at [416, 7] on div "Publish" at bounding box center [417, 7] width 13 height 5
click at [437, 9] on button "button" at bounding box center [433, 7] width 10 height 10
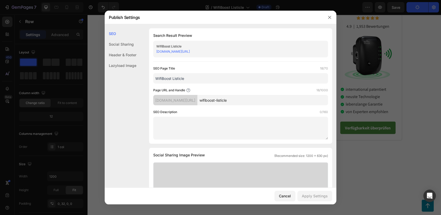
scroll to position [115, 0]
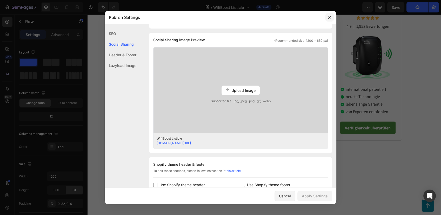
click at [326, 18] on button "button" at bounding box center [329, 17] width 8 height 8
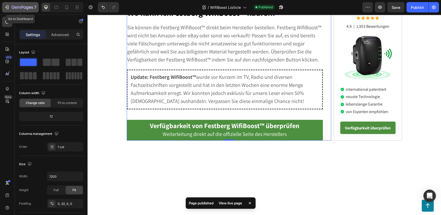
click at [11, 5] on div "7" at bounding box center [20, 7] width 32 height 6
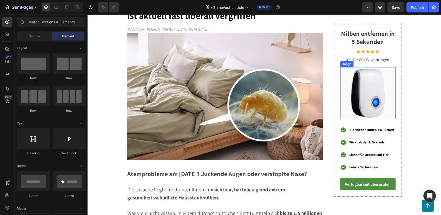
scroll to position [86, 0]
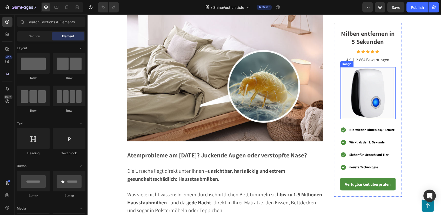
click at [364, 98] on img at bounding box center [368, 93] width 52 height 52
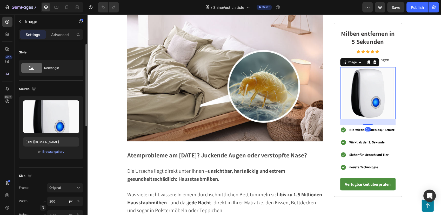
click at [47, 149] on div "or Browse gallery" at bounding box center [51, 152] width 56 height 6
click at [49, 151] on div "Browse gallery" at bounding box center [53, 152] width 22 height 5
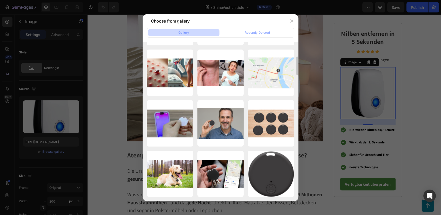
scroll to position [812, 0]
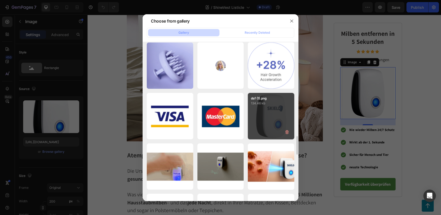
click at [263, 106] on div "dsf (1).png 134.46 kb" at bounding box center [271, 116] width 46 height 46
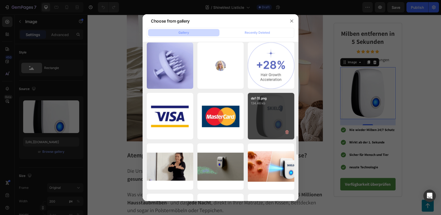
type input "[URL][DOMAIN_NAME]"
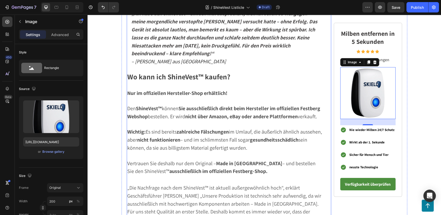
scroll to position [1730, 0]
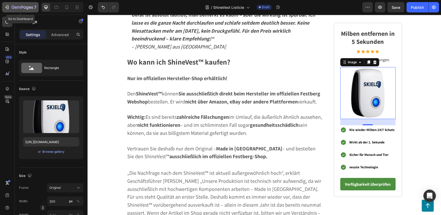
click at [23, 6] on icon "button" at bounding box center [22, 7] width 21 height 4
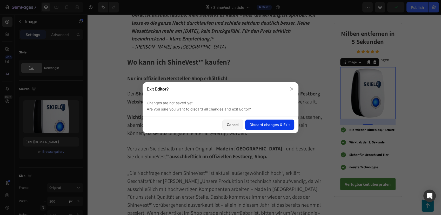
click at [253, 124] on div "Discard changes & Exit" at bounding box center [269, 124] width 40 height 5
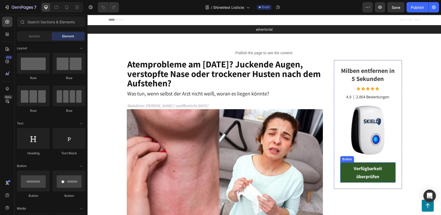
click at [340, 171] on link "Verfügbarkeit überprüfen" at bounding box center [367, 173] width 55 height 20
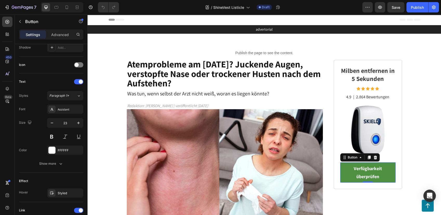
scroll to position [226, 0]
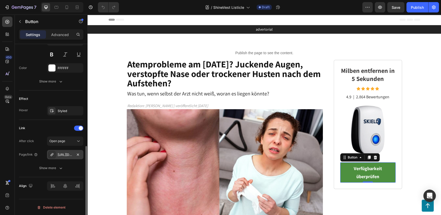
click at [61, 154] on div "[URL][DOMAIN_NAME]" at bounding box center [65, 155] width 15 height 5
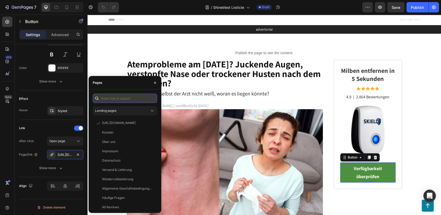
click at [113, 98] on input "text" at bounding box center [125, 98] width 64 height 9
paste input "[URL][DOMAIN_NAME]"
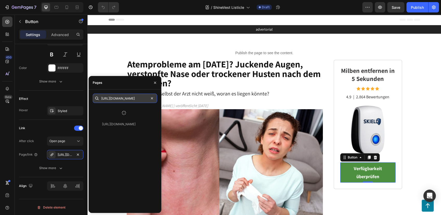
scroll to position [0, 0]
type input "https://blog.festberg.com/click4"
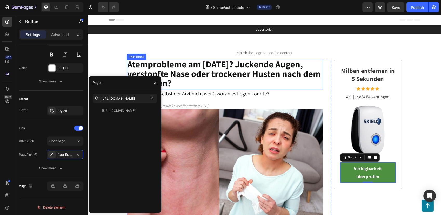
click at [192, 87] on p "Atemprobleme am Morgen? Juckende Augen, verstopfte Nase oder trockener Husten n…" at bounding box center [224, 74] width 195 height 29
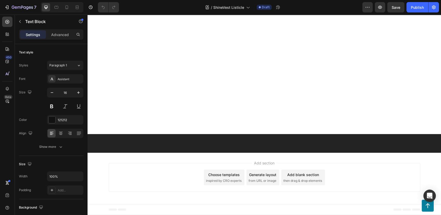
scroll to position [1932, 0]
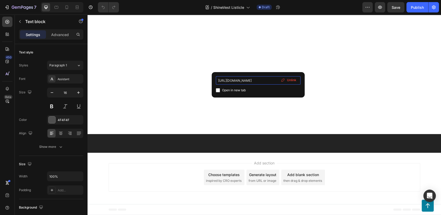
click at [257, 79] on input "[URL][DOMAIN_NAME]" at bounding box center [258, 80] width 85 height 8
paste input "2"
type input "https://blog.festberg.com/click4"
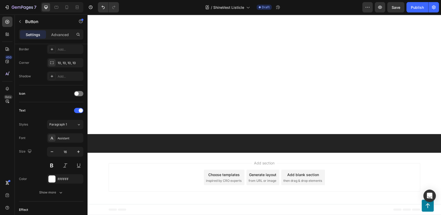
scroll to position [202, 0]
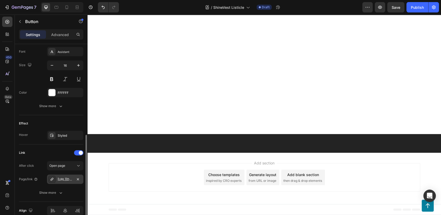
click at [64, 178] on div "[URL][DOMAIN_NAME]" at bounding box center [65, 179] width 15 height 5
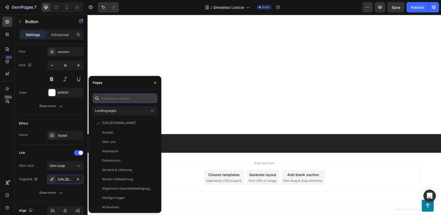
click at [120, 99] on input "text" at bounding box center [125, 98] width 64 height 9
paste input "[URL][DOMAIN_NAME]"
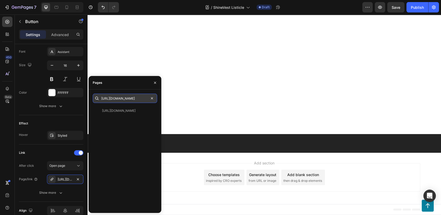
scroll to position [0, 0]
type input "https://blog.festberg.com/click4"
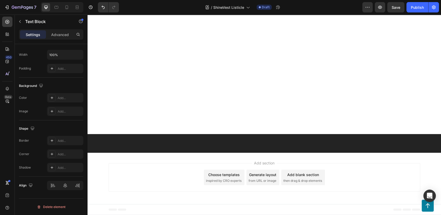
scroll to position [0, 0]
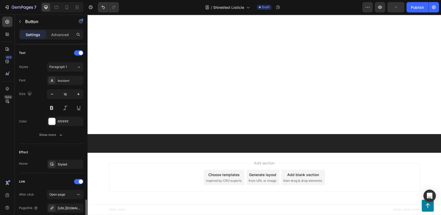
scroll to position [226, 0]
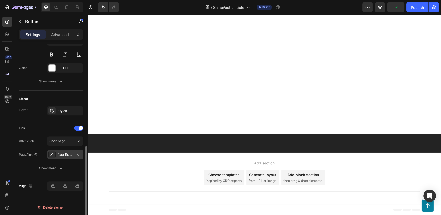
click at [66, 153] on div "[URL][DOMAIN_NAME]" at bounding box center [65, 155] width 15 height 5
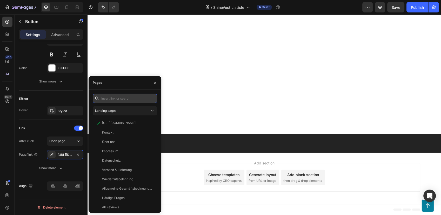
click at [129, 94] on input "text" at bounding box center [125, 98] width 64 height 9
paste input "[URL][DOMAIN_NAME]"
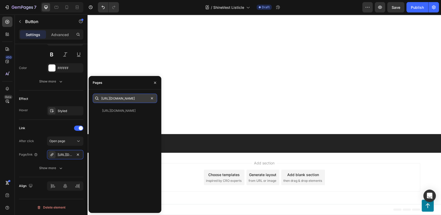
scroll to position [0, 0]
type input "https://blog.festberg.com/click4"
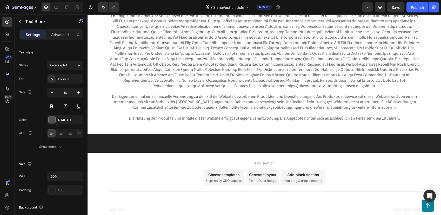
scroll to position [2221, 0]
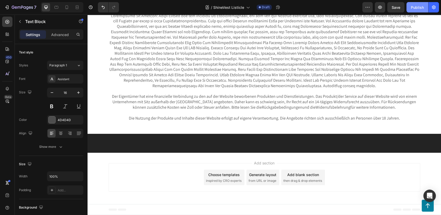
click at [415, 9] on div "Publish" at bounding box center [417, 7] width 13 height 5
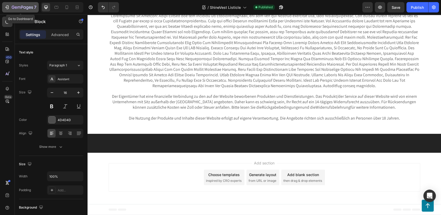
click at [23, 6] on icon "button" at bounding box center [22, 7] width 21 height 4
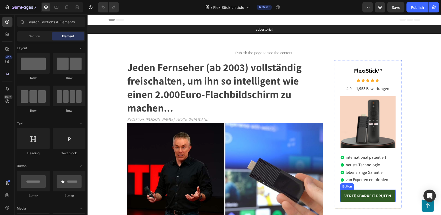
click at [359, 191] on link "VERFÜGBARKEIT PRÜFEN" at bounding box center [367, 196] width 55 height 12
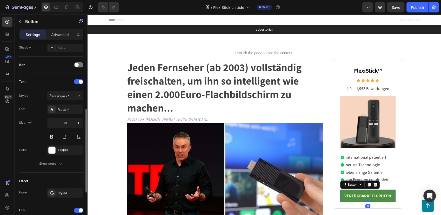
scroll to position [226, 0]
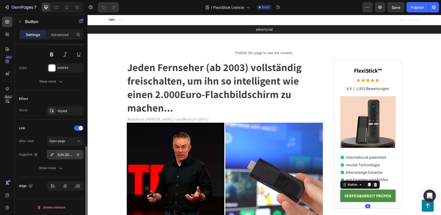
click at [61, 154] on div "[URL][DOMAIN_NAME]" at bounding box center [65, 155] width 15 height 5
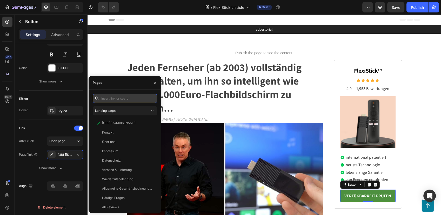
click at [139, 99] on input "text" at bounding box center [125, 98] width 64 height 9
paste input "[URL][DOMAIN_NAME]"
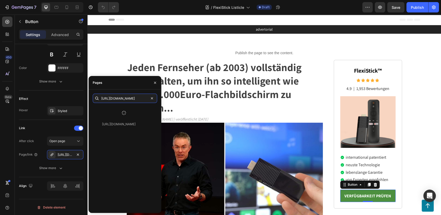
scroll to position [0, 0]
type input "[URL][DOMAIN_NAME]"
click at [223, 82] on strong "Jeden Fernseher (ab 2003) vollständig freischalten, um ihn so intelligent wie e…" at bounding box center [214, 87] width 174 height 54
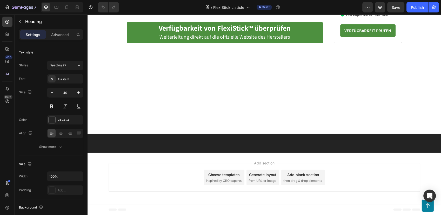
scroll to position [2336, 0]
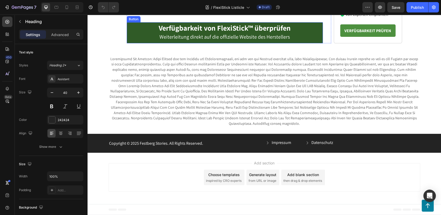
click at [145, 43] on link "Verfügbarkeit von FlexiStick™ überprüfen Weiterleitung direkt auf die offiziell…" at bounding box center [225, 32] width 196 height 21
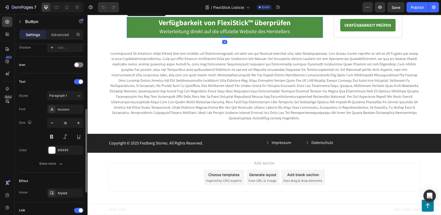
scroll to position [226, 0]
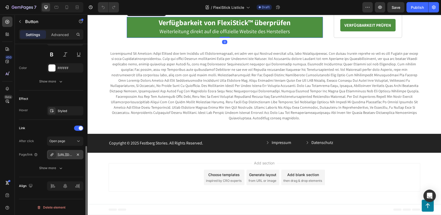
click at [65, 154] on div "[URL][DOMAIN_NAME]" at bounding box center [65, 155] width 15 height 5
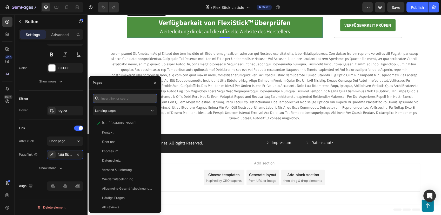
click at [136, 100] on input "text" at bounding box center [125, 98] width 64 height 9
paste input "[URL][DOMAIN_NAME]"
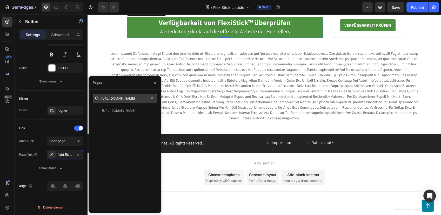
scroll to position [0, 0]
type input "[URL][DOMAIN_NAME]"
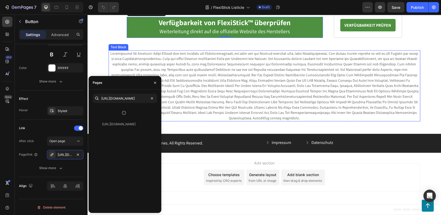
click at [229, 117] on span at bounding box center [264, 86] width 309 height 70
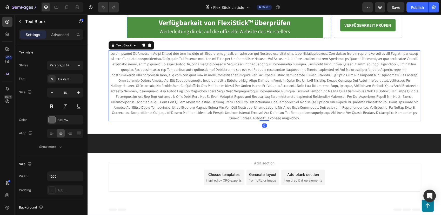
scroll to position [2163, 0]
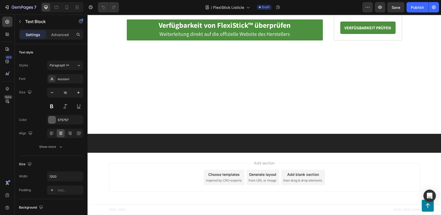
click at [432, 8] on icon "button" at bounding box center [433, 7] width 5 height 5
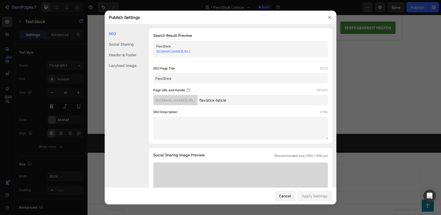
click at [371, 62] on div at bounding box center [220, 107] width 441 height 215
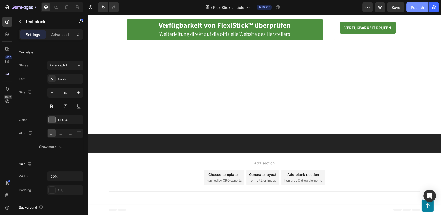
click at [412, 8] on div "Publish" at bounding box center [417, 7] width 13 height 5
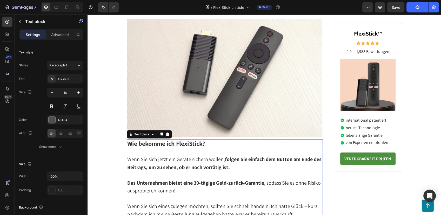
scroll to position [1586, 0]
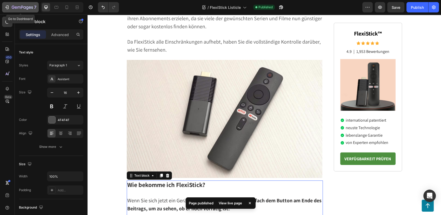
click at [26, 9] on icon "button" at bounding box center [22, 7] width 21 height 4
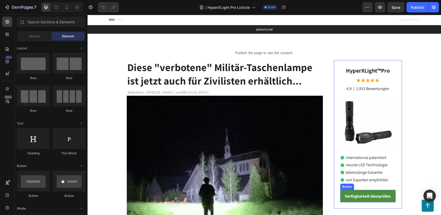
click at [388, 190] on div "HyperXLight ™ Pro Heading Icon Icon Icon Icon Icon Icon List 4.9 Text Block | T…" at bounding box center [367, 134] width 55 height 136
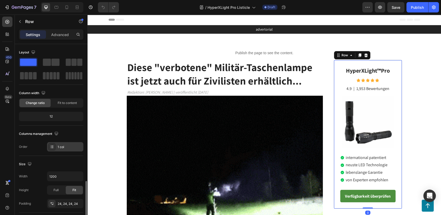
scroll to position [131, 0]
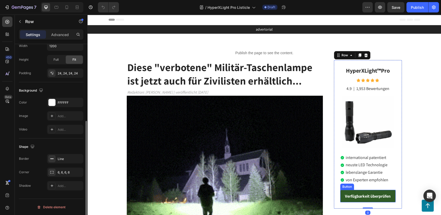
click at [369, 191] on link "Verfügbarkeit überprüfen" at bounding box center [367, 196] width 55 height 12
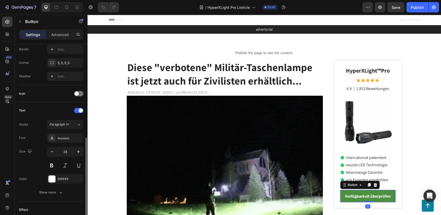
scroll to position [202, 0]
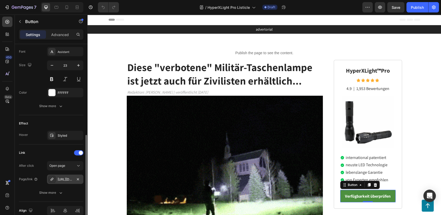
click at [66, 178] on div "[URL][DOMAIN_NAME]" at bounding box center [65, 179] width 15 height 5
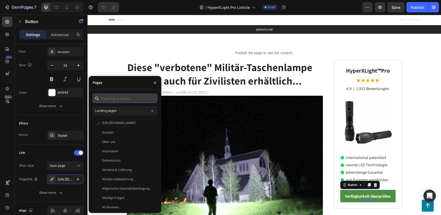
click at [137, 96] on input "text" at bounding box center [125, 98] width 64 height 9
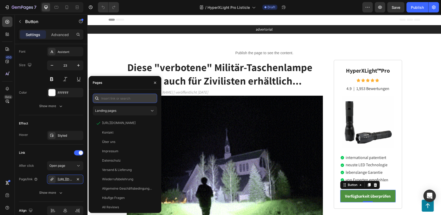
paste input "[URL][DOMAIN_NAME]"
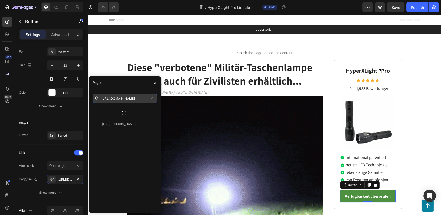
scroll to position [0, 0]
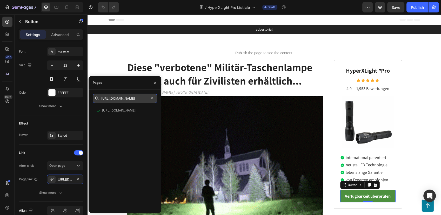
type input "[URL][DOMAIN_NAME]"
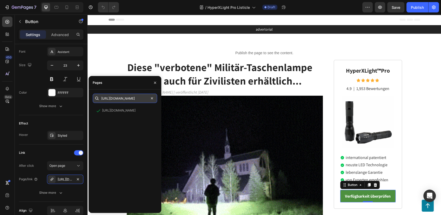
scroll to position [0, 2]
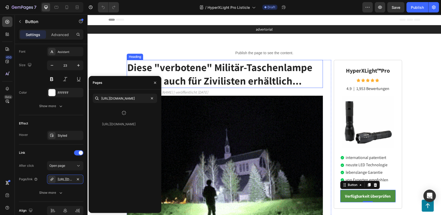
click at [209, 73] on strong "Diese "verbotene" Militär-Taschenlampe ist jetzt auch für Zivilisten erhältlich…" at bounding box center [219, 73] width 185 height 27
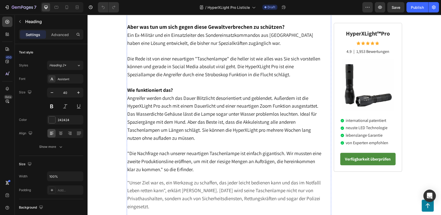
scroll to position [260, 0]
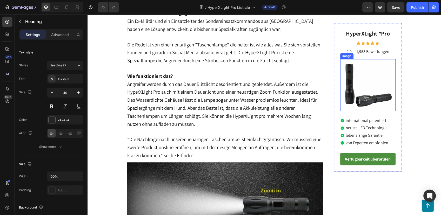
click at [366, 95] on img at bounding box center [368, 85] width 52 height 52
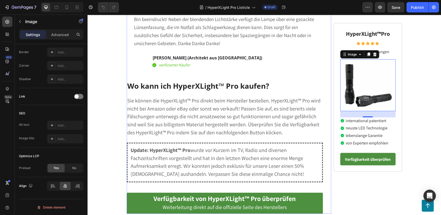
scroll to position [1096, 0]
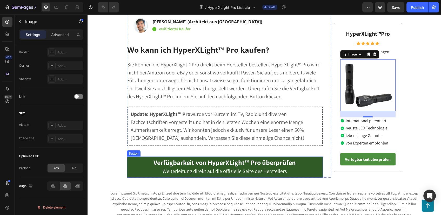
click at [304, 158] on link "Verfügbarkeit von HyperXLight™ Pro überprüfen Weiterleitung direkt auf die offi…" at bounding box center [225, 167] width 196 height 21
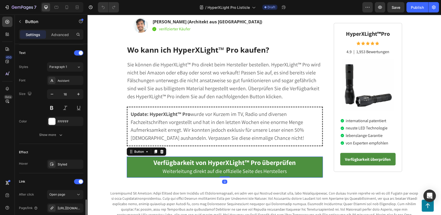
scroll to position [226, 0]
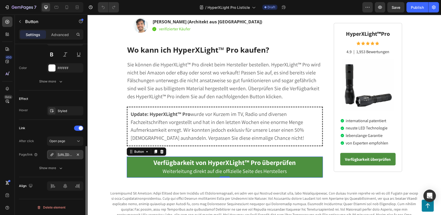
click at [67, 154] on div "[URL][DOMAIN_NAME]" at bounding box center [65, 155] width 15 height 5
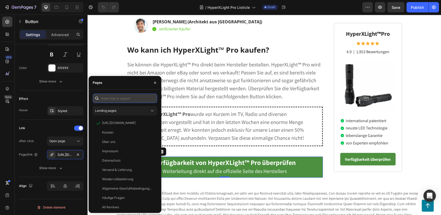
click at [125, 99] on input "text" at bounding box center [125, 98] width 64 height 9
paste input "[URL][DOMAIN_NAME]"
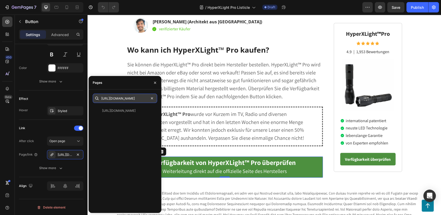
scroll to position [0, 0]
type input "https://blog.festberg.com/click6"
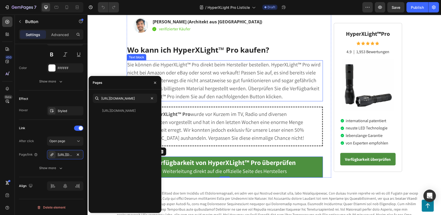
click at [191, 70] on span "Sie können die HyperXLight™ Pro direkt beim Hersteller bestellen. HyperXLight™ …" at bounding box center [223, 80] width 193 height 39
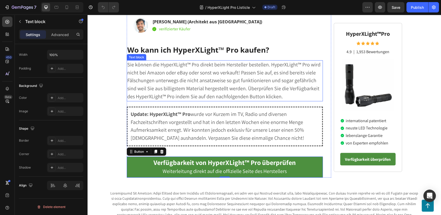
scroll to position [0, 0]
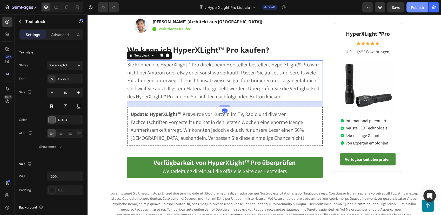
click at [411, 10] on button "Publish" at bounding box center [417, 7] width 22 height 10
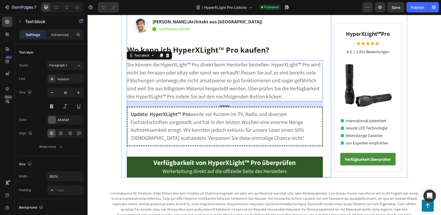
click at [306, 160] on link "Verfügbarkeit von HyperXLight™ Pro überprüfen Weiterleitung direkt auf die offi…" at bounding box center [225, 167] width 196 height 21
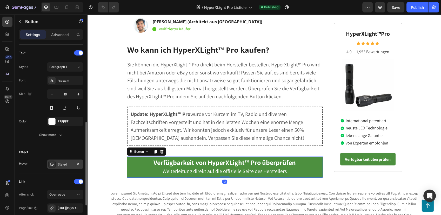
scroll to position [226, 0]
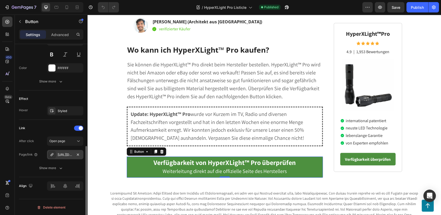
click at [66, 151] on div "[URL][DOMAIN_NAME]" at bounding box center [65, 154] width 36 height 9
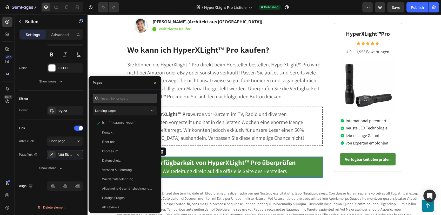
click at [129, 99] on input "text" at bounding box center [125, 98] width 64 height 9
paste input "[URL][DOMAIN_NAME]"
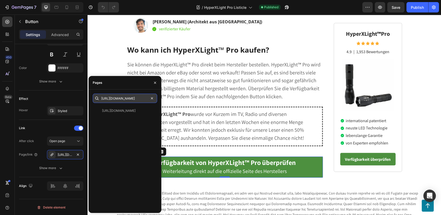
scroll to position [0, 0]
type input "https://blog.festberg.com/click6"
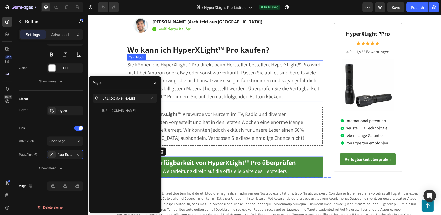
click at [205, 63] on span "Sie können die HyperXLight™ Pro direkt beim Hersteller bestellen. HyperXLight™ …" at bounding box center [223, 80] width 193 height 39
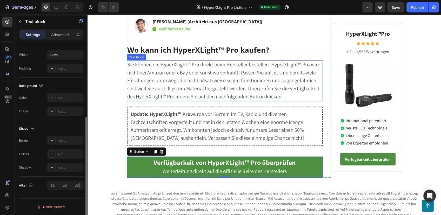
scroll to position [0, 0]
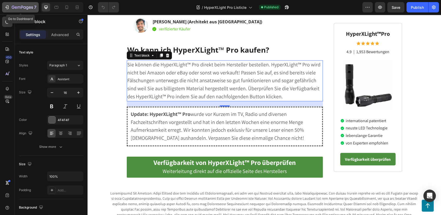
click at [11, 8] on div "7" at bounding box center [20, 7] width 32 height 6
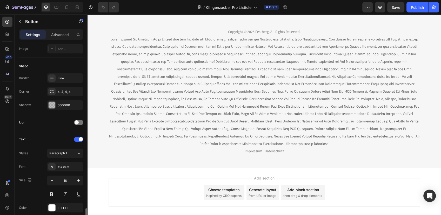
scroll to position [202, 0]
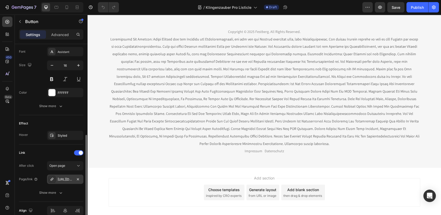
click at [66, 178] on div "[URL][DOMAIN_NAME]" at bounding box center [65, 179] width 15 height 5
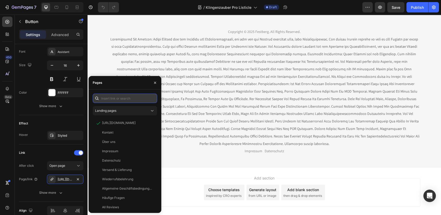
click at [116, 97] on input "text" at bounding box center [125, 98] width 64 height 9
paste input "[URL][DOMAIN_NAME]"
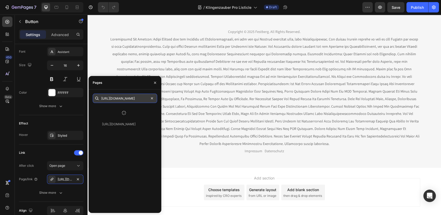
scroll to position [0, 0]
type input "[URL][DOMAIN_NAME]"
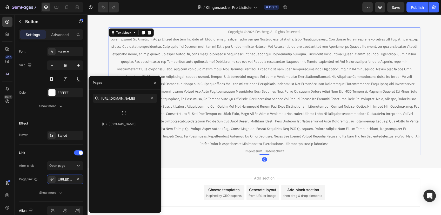
click at [226, 75] on p at bounding box center [264, 92] width 310 height 112
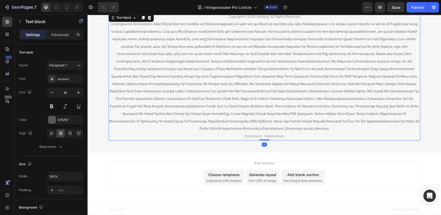
scroll to position [1556, 0]
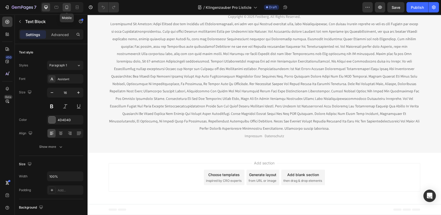
click at [69, 6] on icon at bounding box center [66, 7] width 5 height 5
type input "14"
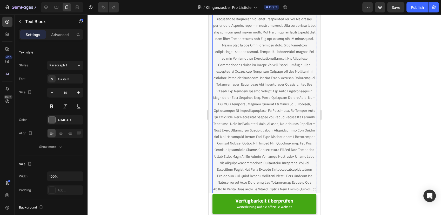
scroll to position [1618, 0]
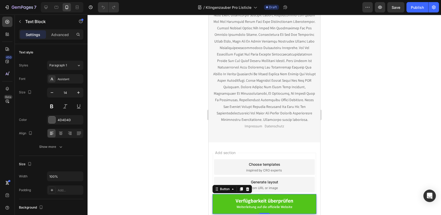
click at [215, 202] on link "Verfügbarkeit überprüfen Weiterleitung auf die offizielle Website" at bounding box center [264, 204] width 104 height 20
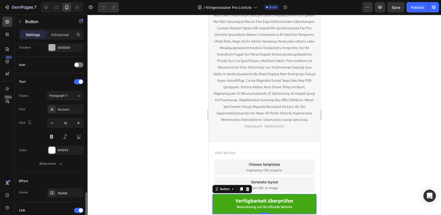
scroll to position [226, 0]
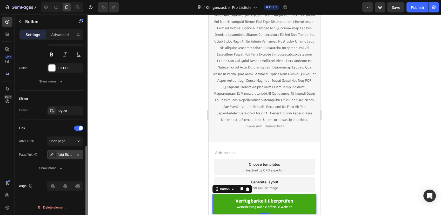
click at [66, 151] on div "[URL][DOMAIN_NAME]" at bounding box center [65, 154] width 36 height 9
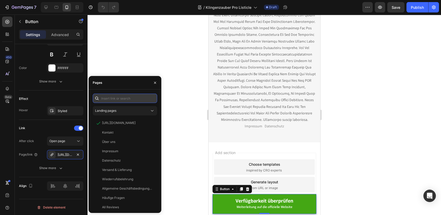
click at [122, 102] on input "text" at bounding box center [125, 98] width 64 height 9
paste input "[URL][DOMAIN_NAME]"
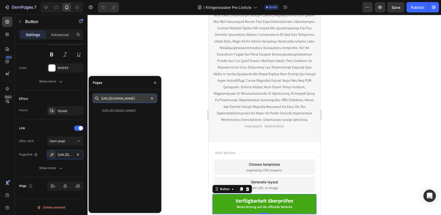
scroll to position [0, 0]
type input "[URL][DOMAIN_NAME]"
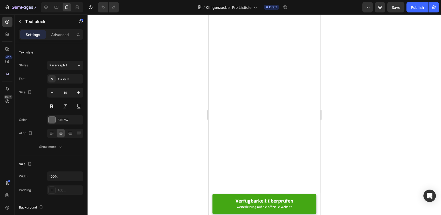
scroll to position [1330, 0]
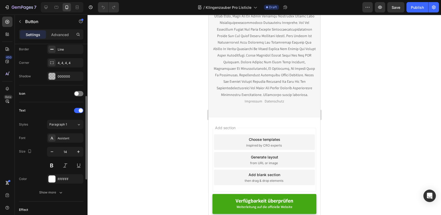
scroll to position [226, 0]
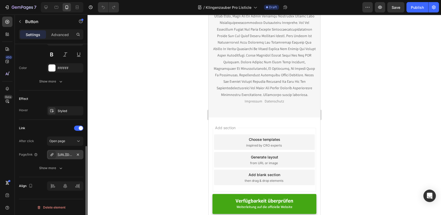
click at [63, 154] on div "[URL][DOMAIN_NAME]" at bounding box center [65, 155] width 15 height 5
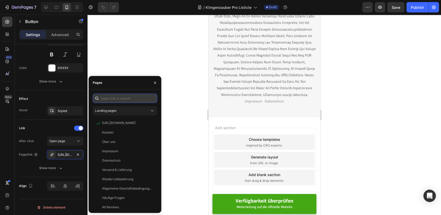
click at [115, 95] on input "text" at bounding box center [125, 98] width 64 height 9
paste input "[URL][DOMAIN_NAME]"
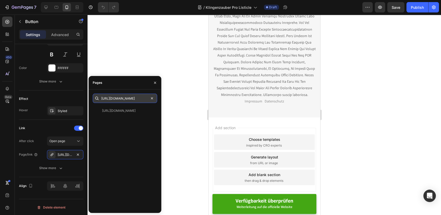
scroll to position [0, 0]
type input "[URL][DOMAIN_NAME]"
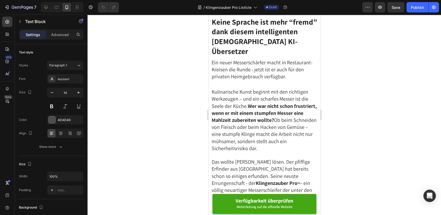
scroll to position [0, 0]
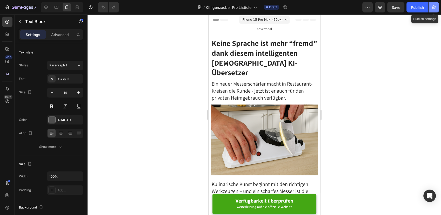
click at [434, 9] on icon "button" at bounding box center [433, 7] width 5 height 5
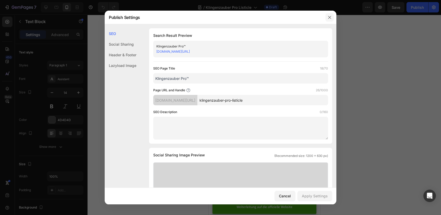
click at [328, 17] on icon "button" at bounding box center [329, 17] width 4 height 4
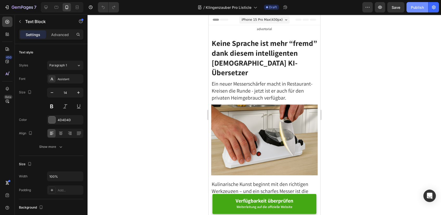
click at [415, 3] on button "Publish" at bounding box center [417, 7] width 22 height 10
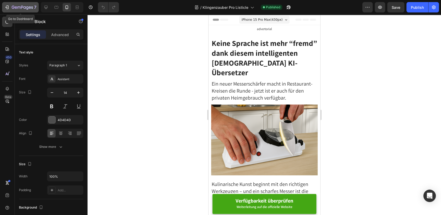
click at [28, 6] on icon "button" at bounding box center [22, 7] width 21 height 4
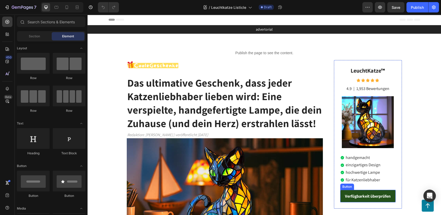
click at [382, 191] on link "Verfügbarkeit überprüfen" at bounding box center [367, 196] width 55 height 12
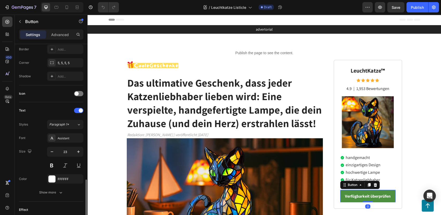
scroll to position [226, 0]
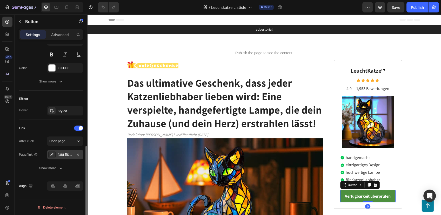
click at [65, 153] on div "[URL][DOMAIN_NAME]" at bounding box center [65, 155] width 15 height 5
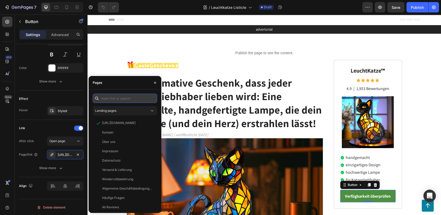
click at [131, 99] on input "text" at bounding box center [125, 98] width 64 height 9
paste input "https://blog.festberg.com/click2"
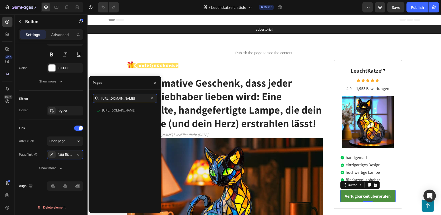
scroll to position [0, 2]
type input "[URL][DOMAIN_NAME]"
click at [272, 137] on p "Redaktion: [PERSON_NAME] | veröffentlicht [DATE]" at bounding box center [224, 134] width 195 height 5
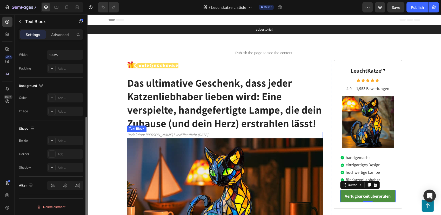
scroll to position [0, 0]
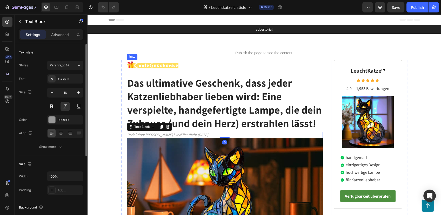
click at [350, 124] on img at bounding box center [368, 122] width 52 height 52
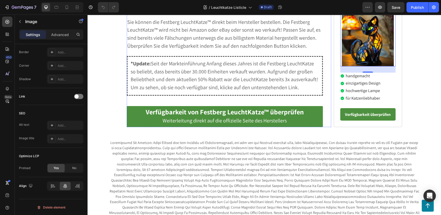
scroll to position [1990, 0]
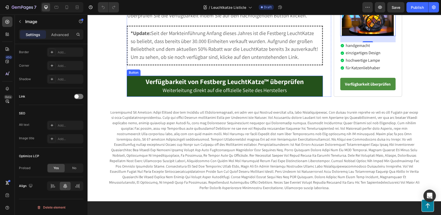
click at [131, 97] on link "Verfügbarkeit von Festberg LeuchtKatze™ überprüfen Weiterleitung direkt auf die…" at bounding box center [225, 86] width 196 height 21
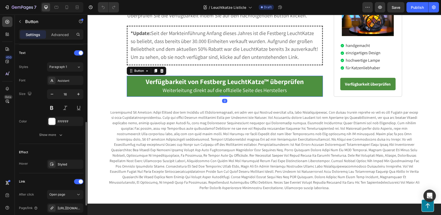
scroll to position [226, 0]
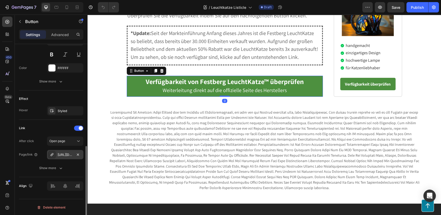
click at [69, 153] on div "[URL][DOMAIN_NAME]" at bounding box center [65, 155] width 15 height 5
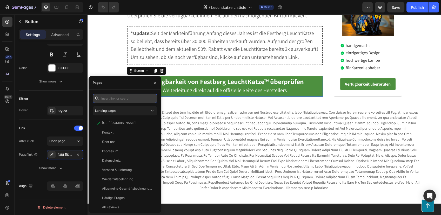
click at [129, 97] on input "text" at bounding box center [125, 98] width 64 height 9
paste input "[URL][DOMAIN_NAME]"
type input "[URL][DOMAIN_NAME]"
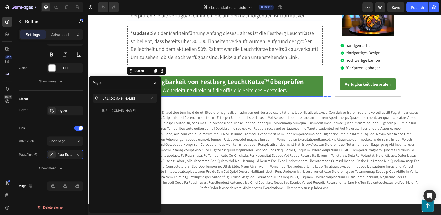
click at [256, 19] on span "Sie können die Festberg LeuchtKatze™ direkt beim Hersteller bestellen. Die Fest…" at bounding box center [223, 3] width 193 height 31
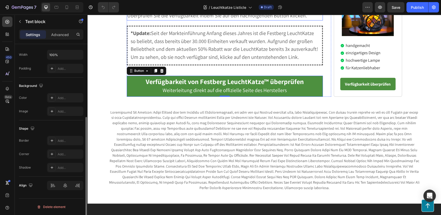
scroll to position [0, 0]
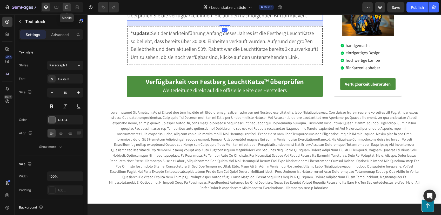
click at [64, 8] on icon at bounding box center [66, 7] width 5 height 5
type input "14"
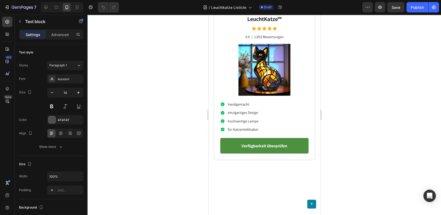
scroll to position [2301, 0]
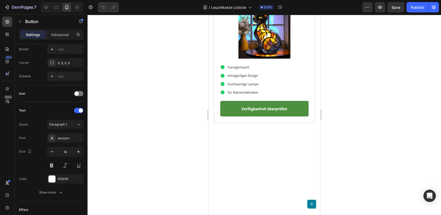
scroll to position [226, 0]
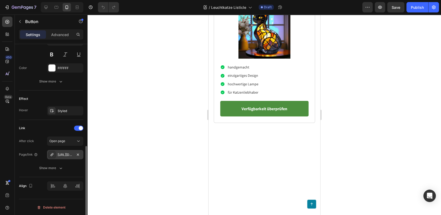
click at [63, 154] on div "[URL][DOMAIN_NAME]" at bounding box center [65, 155] width 15 height 5
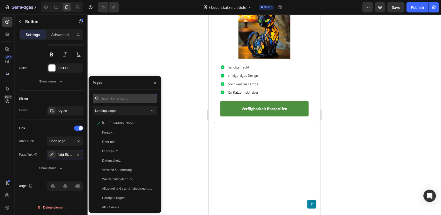
click at [133, 98] on input "text" at bounding box center [125, 98] width 64 height 9
paste input "https://blog.festberg.com/click8"
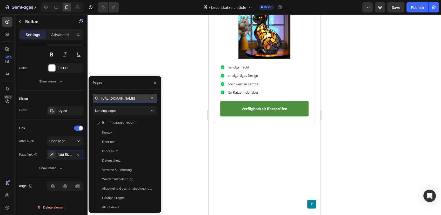
scroll to position [0, 2]
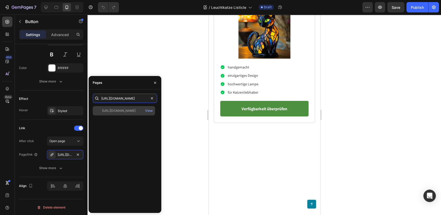
type input "https://blog.festberg.com/click8"
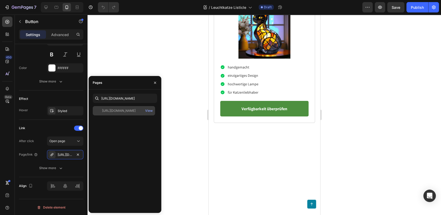
scroll to position [0, 0]
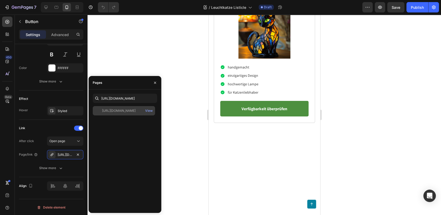
click at [136, 111] on div "https://blog.festberg.com/click8" at bounding box center [118, 111] width 33 height 5
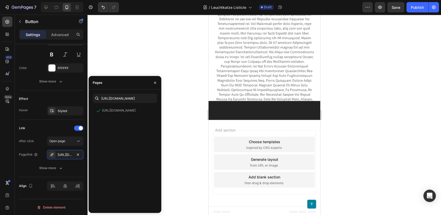
scroll to position [2396, 0]
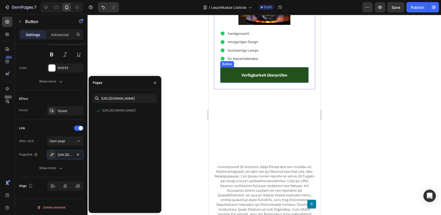
click at [227, 83] on link "Verfügbarkeit überprüfen" at bounding box center [264, 75] width 88 height 16
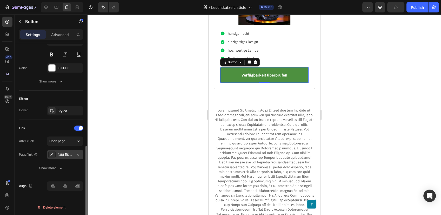
click at [61, 156] on div "[URL][DOMAIN_NAME]" at bounding box center [65, 155] width 15 height 5
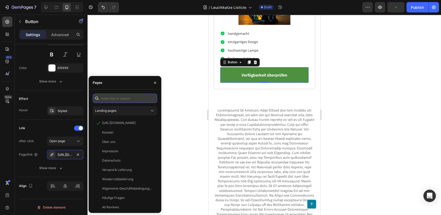
click at [120, 102] on input "text" at bounding box center [125, 98] width 64 height 9
paste input "https://blog.festberg.com/click8"
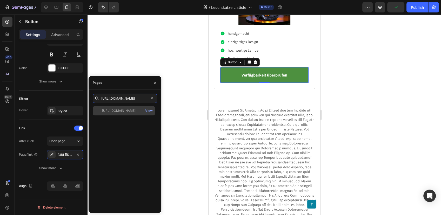
type input "https://blog.festberg.com/click8"
click at [132, 109] on div "https://blog.festberg.com/click8" at bounding box center [118, 111] width 33 height 5
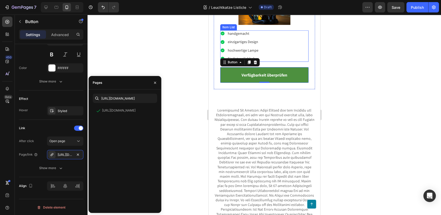
click at [285, 62] on div "handgemacht einzigartiges Design hochwertige Lampe für Katzenliebhaber" at bounding box center [264, 45] width 88 height 31
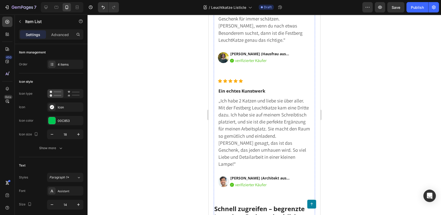
scroll to position [1674, 0]
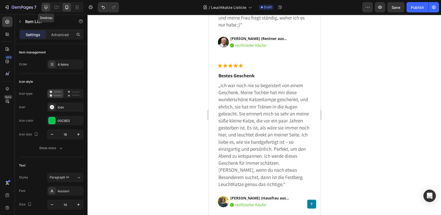
click at [47, 5] on icon at bounding box center [45, 7] width 5 height 5
type input "16"
type input "2"
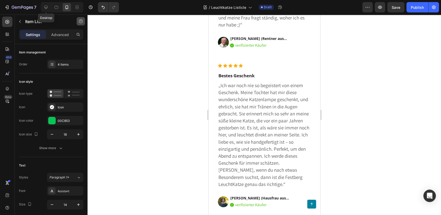
type input "2"
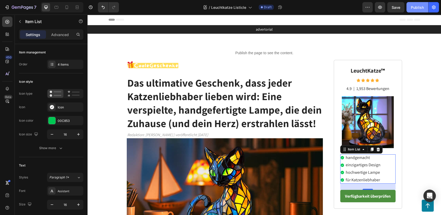
click at [418, 9] on div "Publish" at bounding box center [417, 7] width 13 height 5
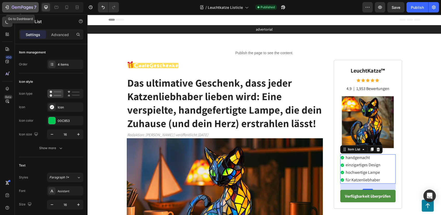
click at [24, 5] on div "7" at bounding box center [24, 7] width 25 height 6
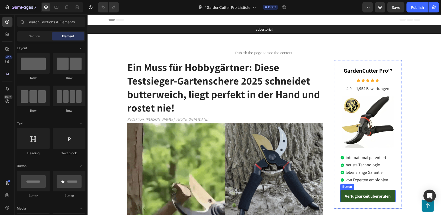
click at [374, 190] on link "Verfügbarkeit überprüfen" at bounding box center [367, 196] width 55 height 12
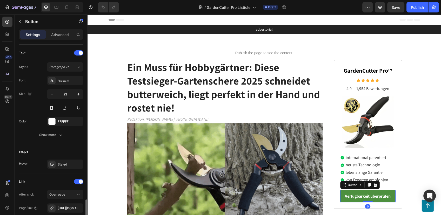
scroll to position [226, 0]
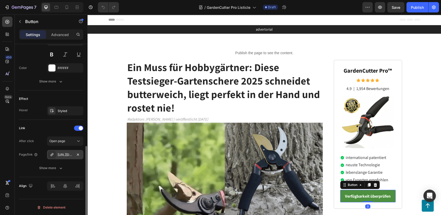
click at [68, 156] on div "[URL][DOMAIN_NAME]" at bounding box center [65, 155] width 15 height 5
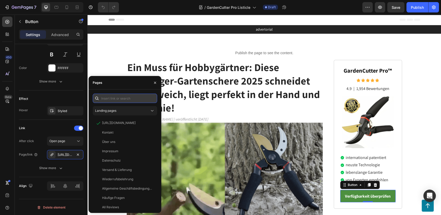
click at [128, 98] on input "text" at bounding box center [125, 98] width 64 height 9
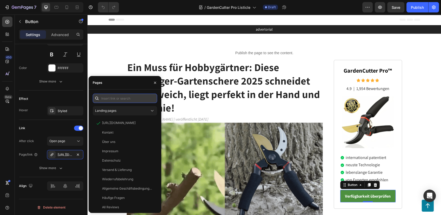
paste input "[URL][DOMAIN_NAME]"
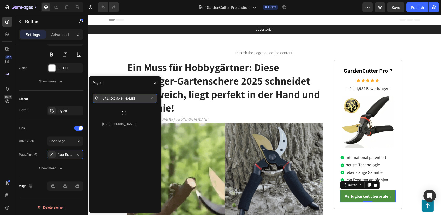
scroll to position [0, 0]
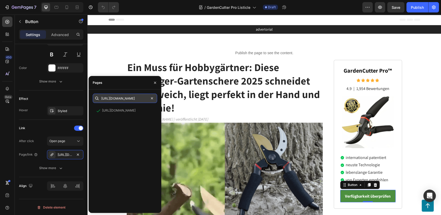
type input "[URL][DOMAIN_NAME]"
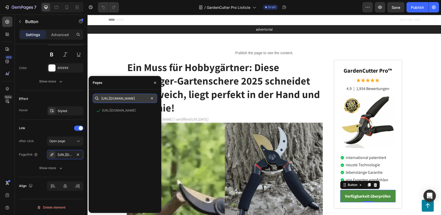
scroll to position [0, 2]
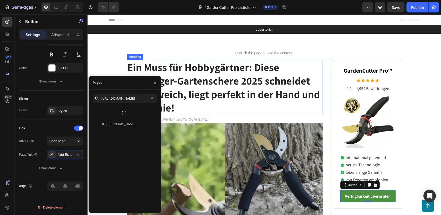
click at [205, 84] on strong "Ein Muss für Hobbygärtner: Diese Testsieger-Gartenschere 2025 schneidet butterw…" at bounding box center [223, 87] width 193 height 54
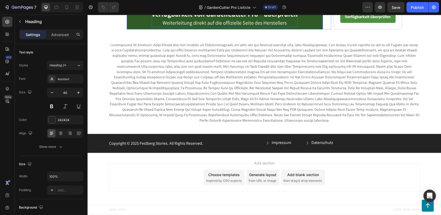
scroll to position [1246, 0]
click at [136, 29] on link "Verfügbarkeit von GardenCutter Pro™ überprüfen Weiterleitung direkt auf die off…" at bounding box center [225, 18] width 196 height 21
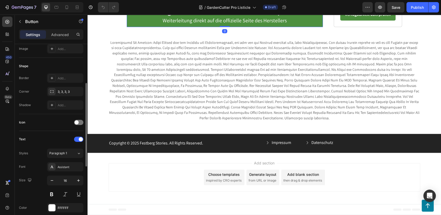
scroll to position [226, 0]
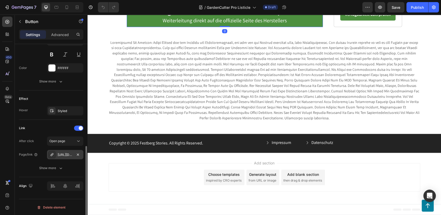
click at [64, 154] on div "[URL][DOMAIN_NAME]" at bounding box center [65, 155] width 15 height 5
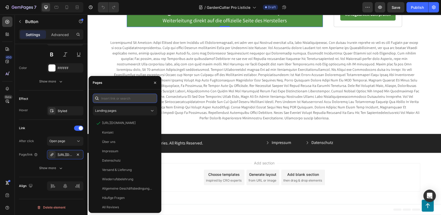
click at [122, 99] on input "text" at bounding box center [125, 98] width 64 height 9
paste input "[URL][DOMAIN_NAME]"
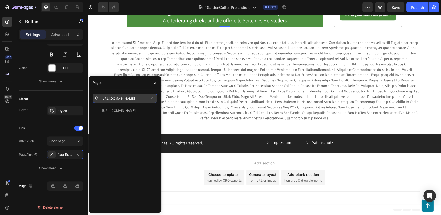
scroll to position [0, 0]
type input "[URL][DOMAIN_NAME]"
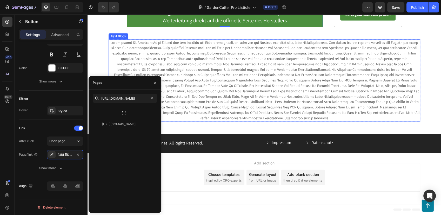
scroll to position [1344, 0]
click at [218, 113] on span at bounding box center [264, 80] width 310 height 80
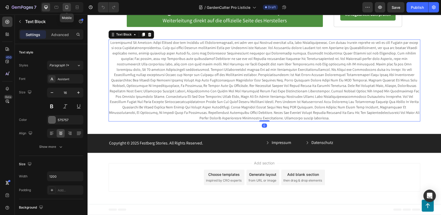
click at [67, 6] on icon at bounding box center [66, 7] width 5 height 5
type input "14"
type input "100%"
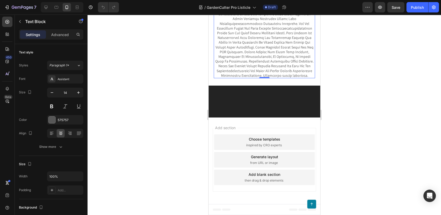
scroll to position [1315, 0]
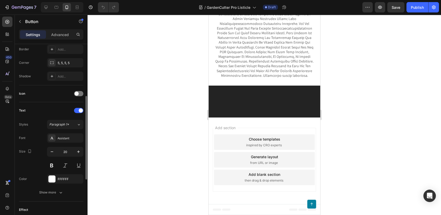
scroll to position [202, 0]
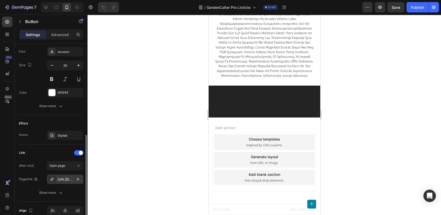
click at [62, 182] on div "[URL][DOMAIN_NAME]" at bounding box center [65, 179] width 36 height 9
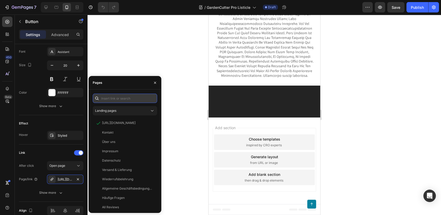
click at [130, 97] on input "text" at bounding box center [125, 98] width 64 height 9
paste input "[URL][DOMAIN_NAME]"
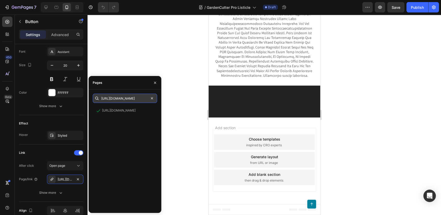
scroll to position [0, 2]
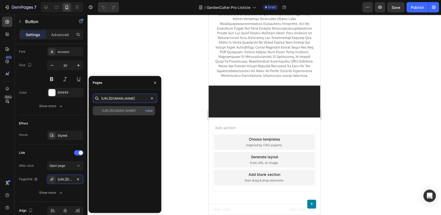
type input "[URL][DOMAIN_NAME]"
click at [127, 108] on div "[URL][DOMAIN_NAME] View" at bounding box center [124, 110] width 62 height 9
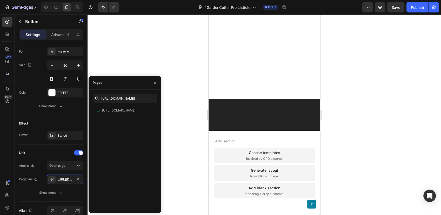
scroll to position [1055, 0]
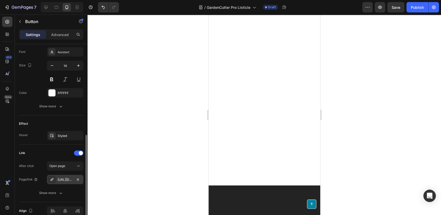
click at [64, 181] on div "[URL][DOMAIN_NAME]" at bounding box center [65, 180] width 15 height 5
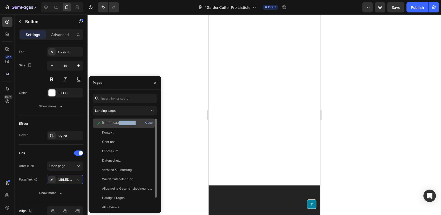
drag, startPoint x: 114, startPoint y: 125, endPoint x: 145, endPoint y: 125, distance: 31.7
click at [145, 125] on div "[URL][DOMAIN_NAME] View" at bounding box center [124, 123] width 62 height 9
copy div "[DOMAIN_NAME][URL]"
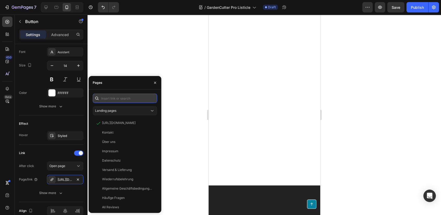
click at [115, 99] on input "text" at bounding box center [125, 98] width 64 height 9
paste input "[DOMAIN_NAME][URL]"
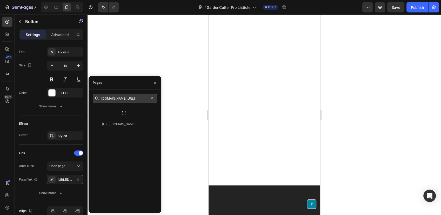
click at [102, 99] on input "[DOMAIN_NAME][URL]" at bounding box center [125, 98] width 64 height 9
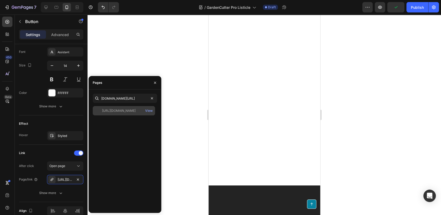
click at [113, 109] on div "[URL][DOMAIN_NAME]" at bounding box center [118, 111] width 33 height 5
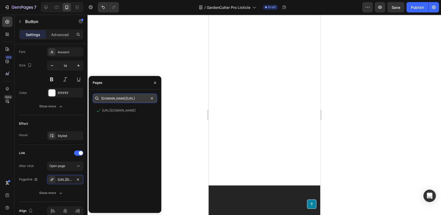
click at [104, 100] on input "[DOMAIN_NAME][URL]" at bounding box center [125, 98] width 64 height 9
type input "[URL][DOMAIN_NAME]"
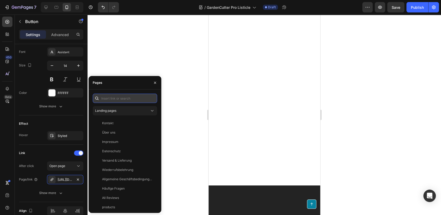
click at [110, 98] on input "text" at bounding box center [125, 98] width 64 height 9
paste input "[URL][DOMAIN_NAME]"
type input "[URL][DOMAIN_NAME]"
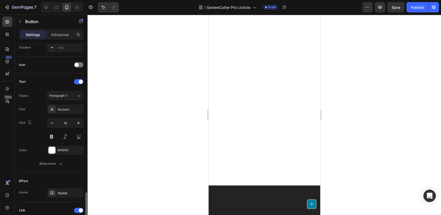
scroll to position [226, 0]
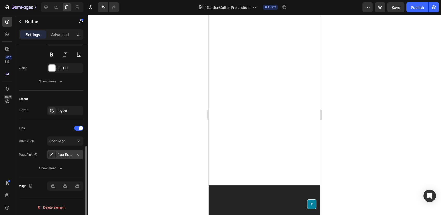
click at [64, 157] on div "[URL][DOMAIN_NAME]" at bounding box center [65, 154] width 36 height 9
click at [415, 8] on div "Publish" at bounding box center [417, 7] width 13 height 5
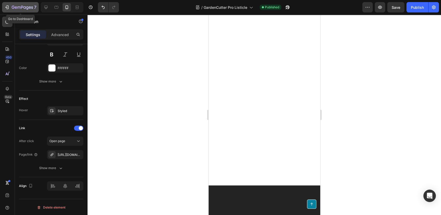
click at [22, 7] on icon "button" at bounding box center [22, 7] width 21 height 4
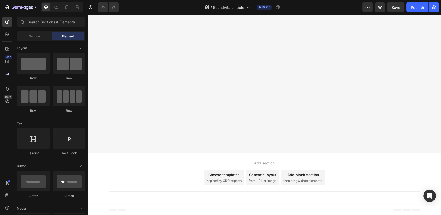
scroll to position [3028, 0]
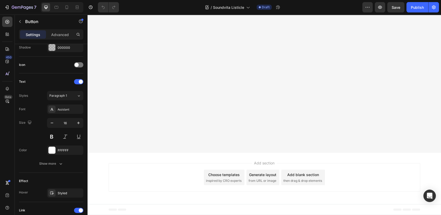
scroll to position [226, 0]
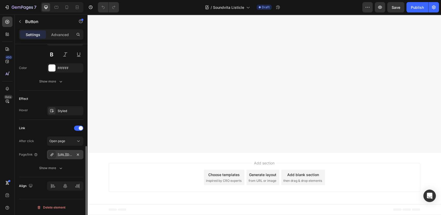
click at [63, 150] on div "[URL][DOMAIN_NAME]" at bounding box center [65, 154] width 36 height 9
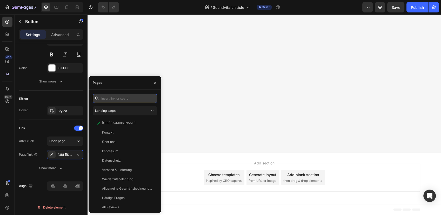
click at [132, 97] on input "text" at bounding box center [125, 98] width 64 height 9
paste input "[URL][DOMAIN_NAME]"
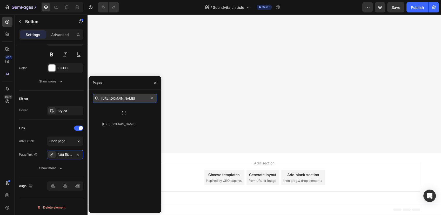
scroll to position [0, 0]
type input "[URL][DOMAIN_NAME]"
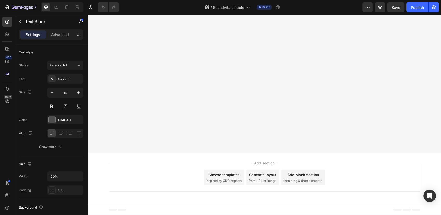
scroll to position [2682, 0]
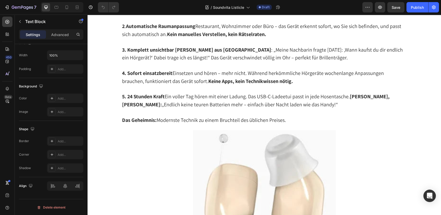
scroll to position [692, 0]
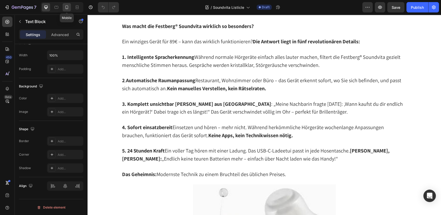
click at [65, 5] on icon at bounding box center [66, 7] width 5 height 5
type input "14"
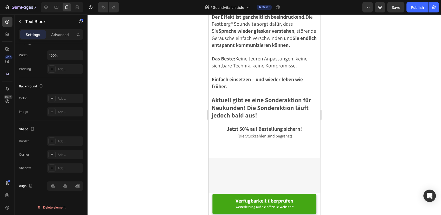
scroll to position [3562, 0]
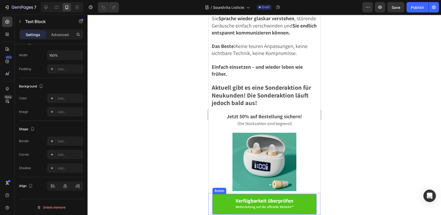
click at [218, 202] on link "Verfügbarkeit überprüfen Weiterleitung auf die offizielle Website™" at bounding box center [264, 204] width 104 height 20
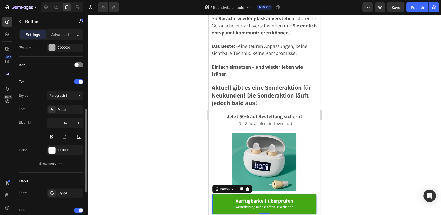
scroll to position [226, 0]
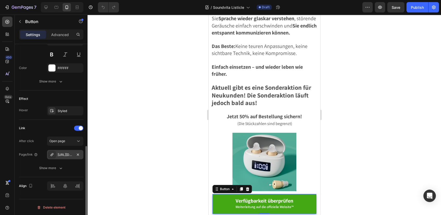
click at [57, 155] on div "[URL][DOMAIN_NAME]" at bounding box center [65, 154] width 36 height 9
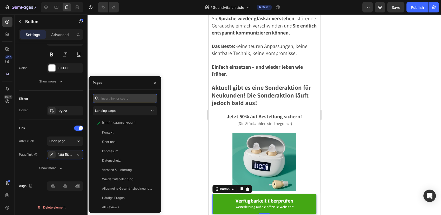
click at [126, 98] on input "text" at bounding box center [125, 98] width 64 height 9
paste input "[URL][DOMAIN_NAME]"
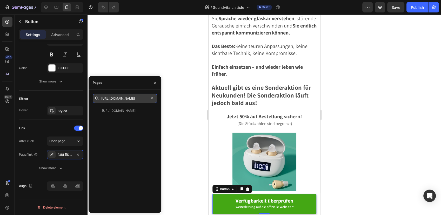
scroll to position [0, 0]
type input "[URL][DOMAIN_NAME]"
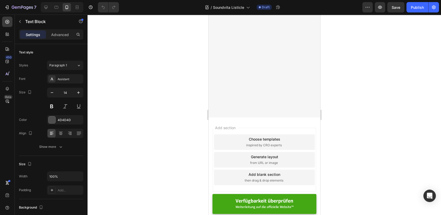
scroll to position [3821, 0]
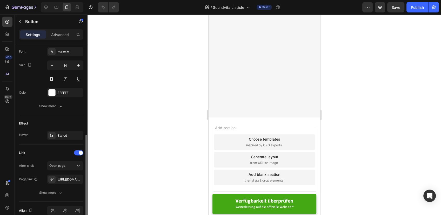
scroll to position [226, 0]
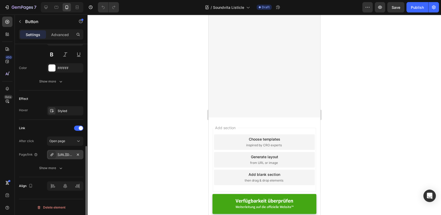
click at [62, 152] on div "[URL][DOMAIN_NAME]" at bounding box center [65, 154] width 36 height 9
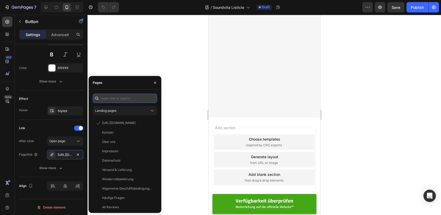
click at [116, 97] on input "text" at bounding box center [125, 98] width 64 height 9
paste input "[URL][DOMAIN_NAME]"
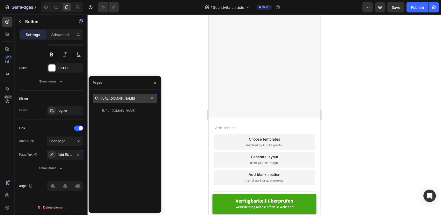
scroll to position [0, 0]
type input "[URL][DOMAIN_NAME]"
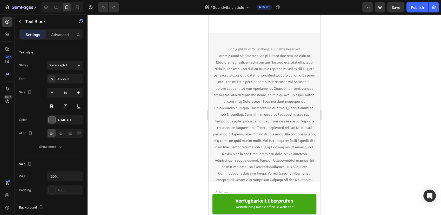
scroll to position [4098, 0]
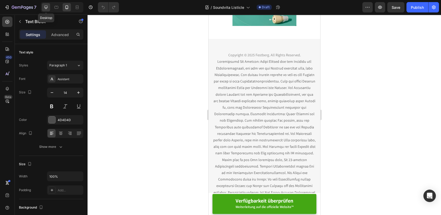
click at [46, 7] on icon at bounding box center [45, 7] width 5 height 5
type input "16"
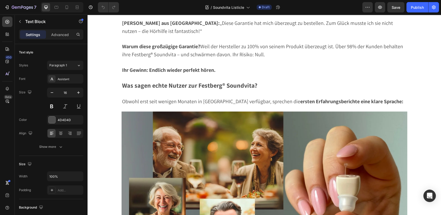
scroll to position [1788, 0]
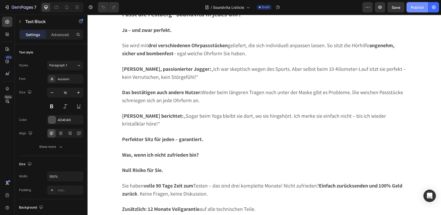
click at [417, 7] on div "Publish" at bounding box center [417, 7] width 13 height 5
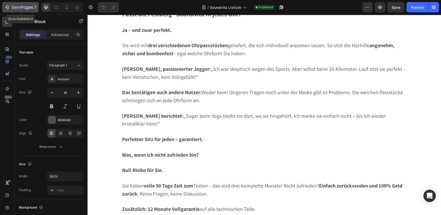
click at [15, 9] on icon "button" at bounding box center [22, 7] width 21 height 4
